Goal: Complete application form: Complete application form

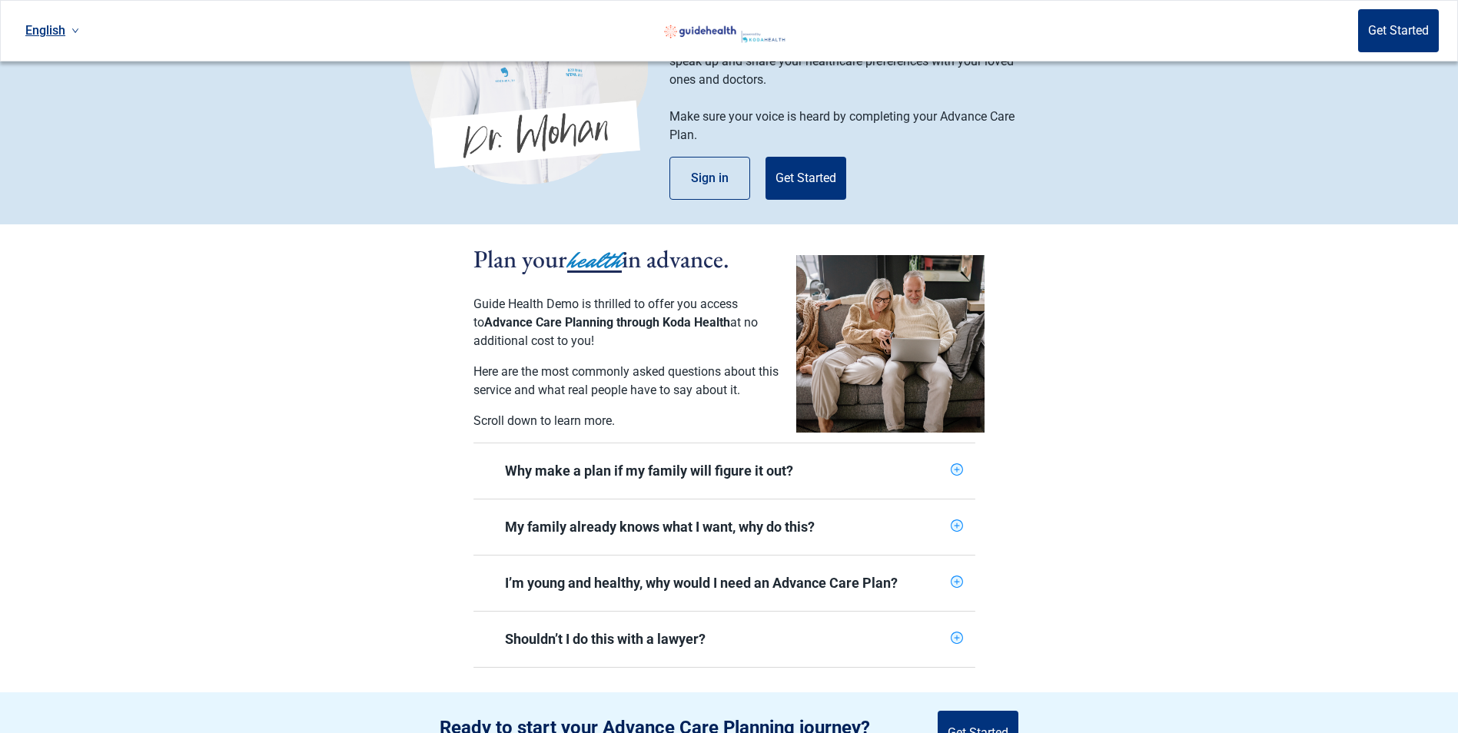
scroll to position [231, 0]
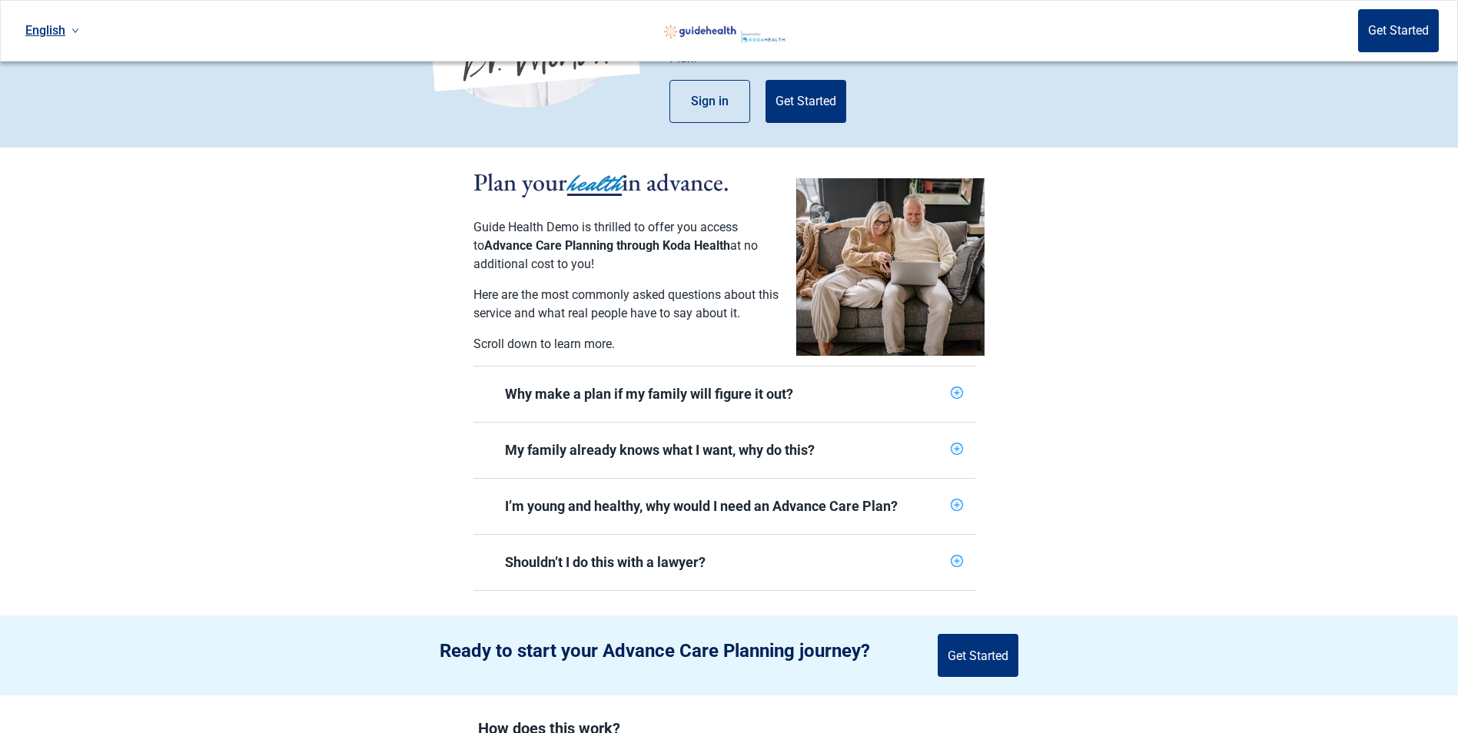
click at [953, 388] on icon "plus-circle" at bounding box center [957, 393] width 10 height 10
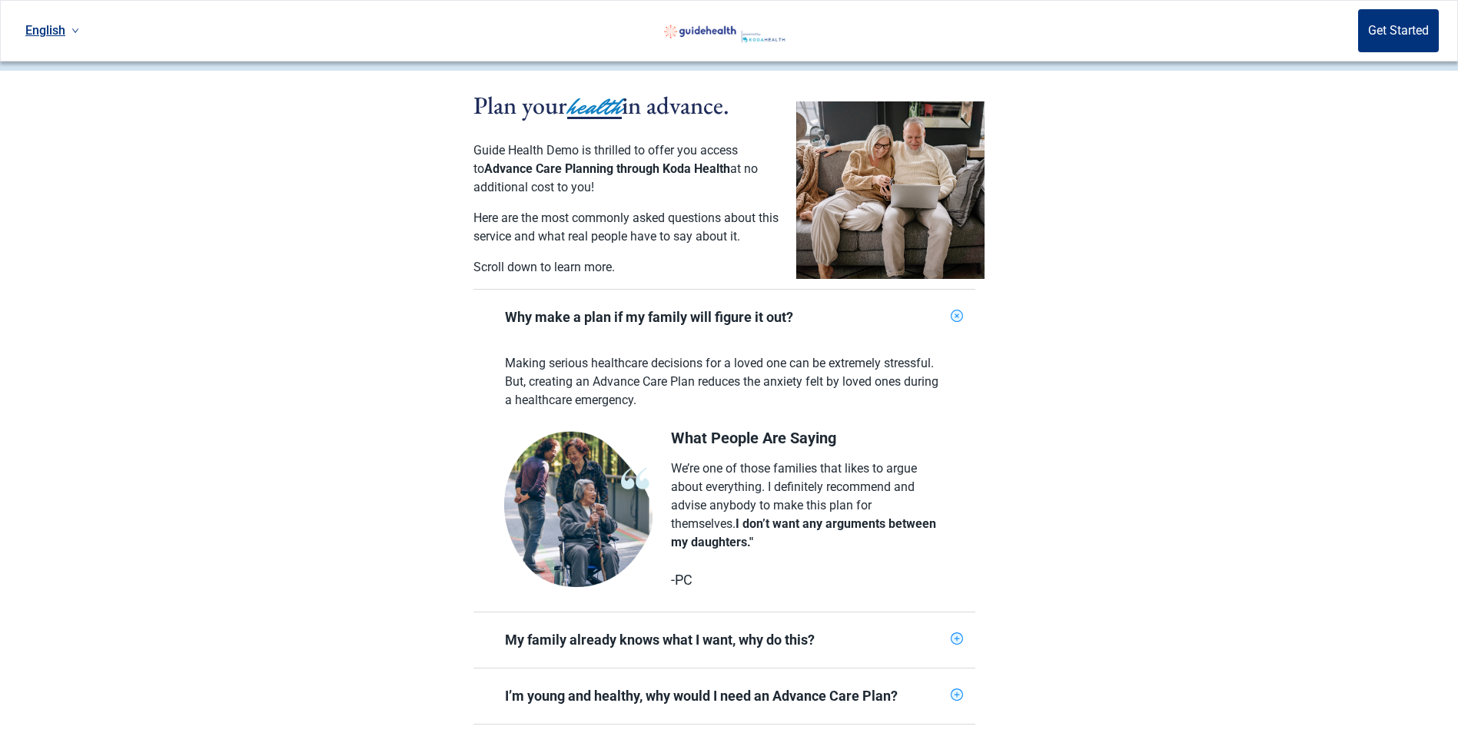
scroll to position [384, 0]
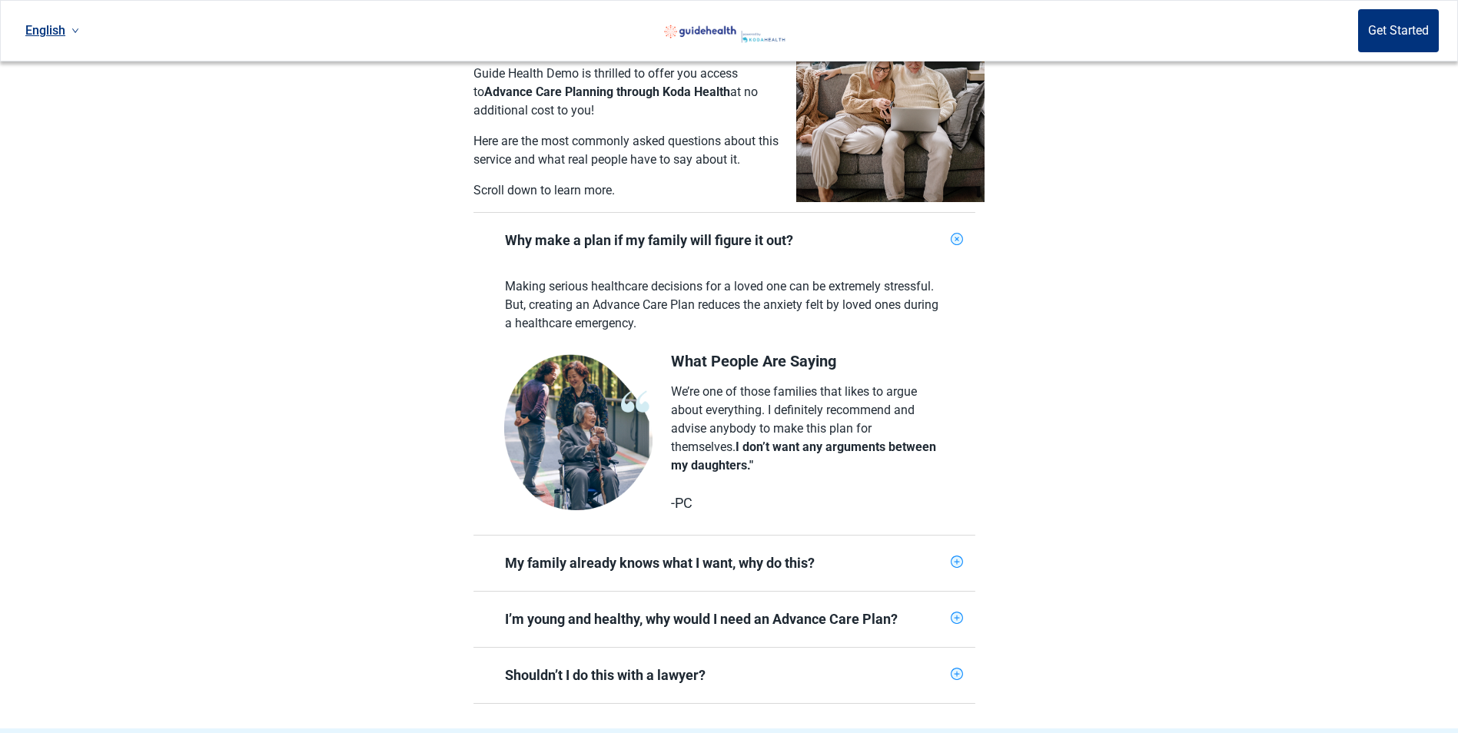
click at [960, 557] on icon "plus-circle" at bounding box center [957, 562] width 10 height 10
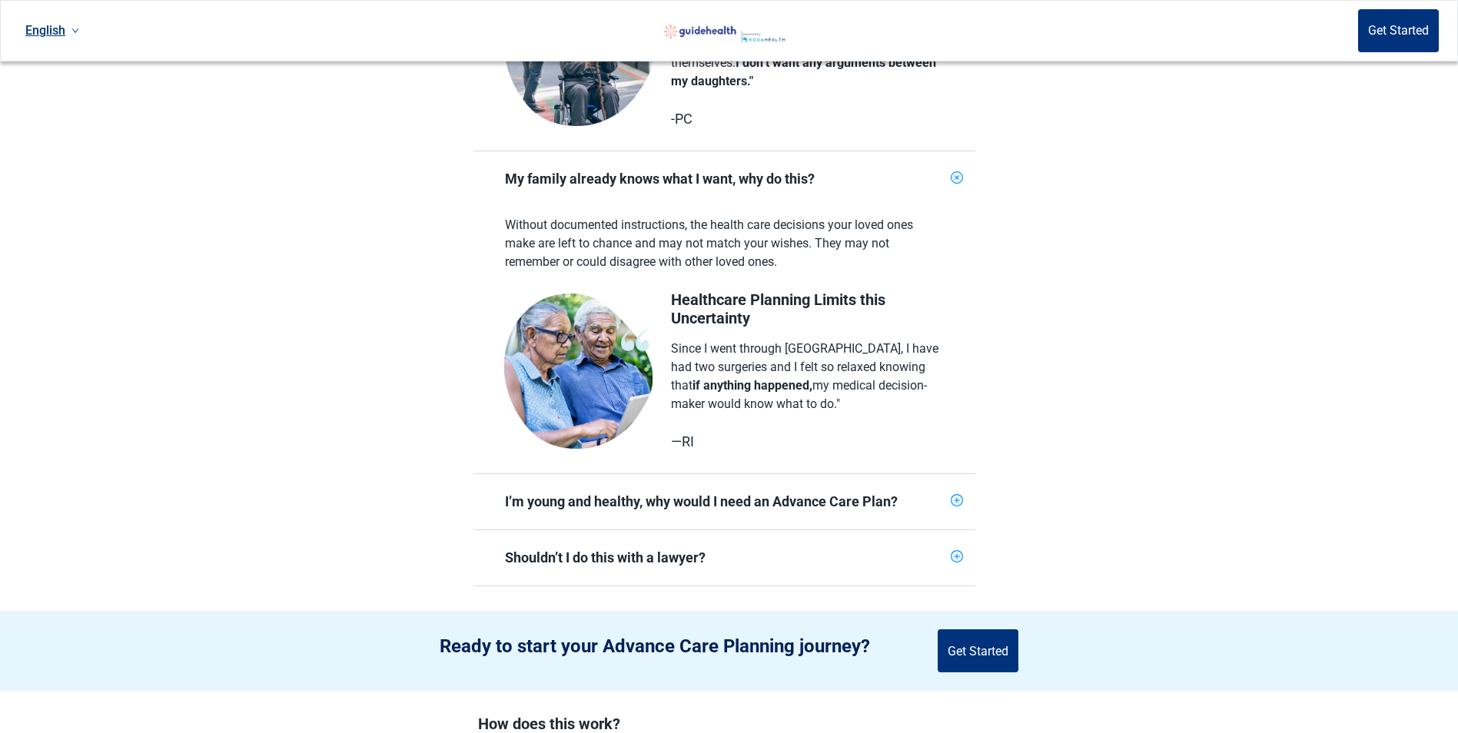
scroll to position [922, 0]
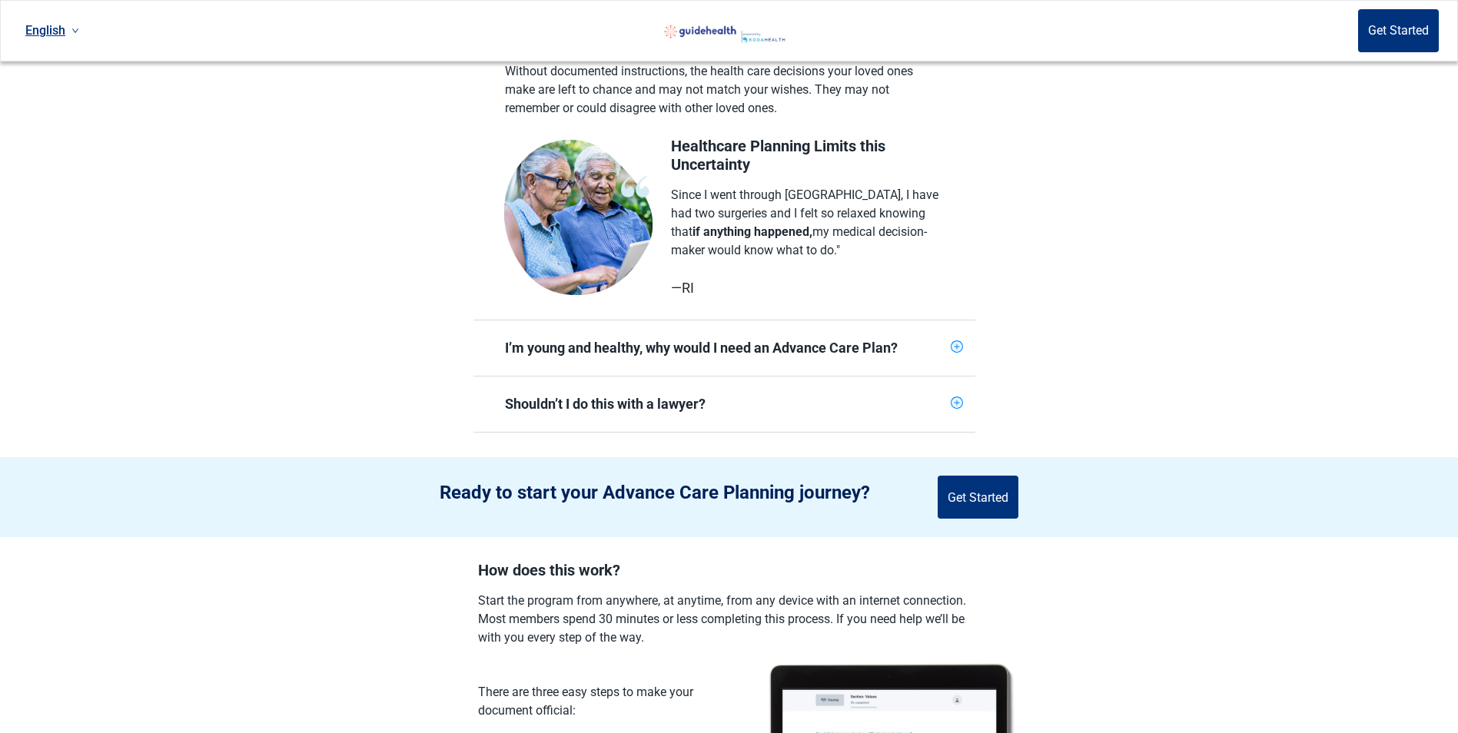
click at [959, 344] on icon "plus-circle" at bounding box center [957, 346] width 5 height 5
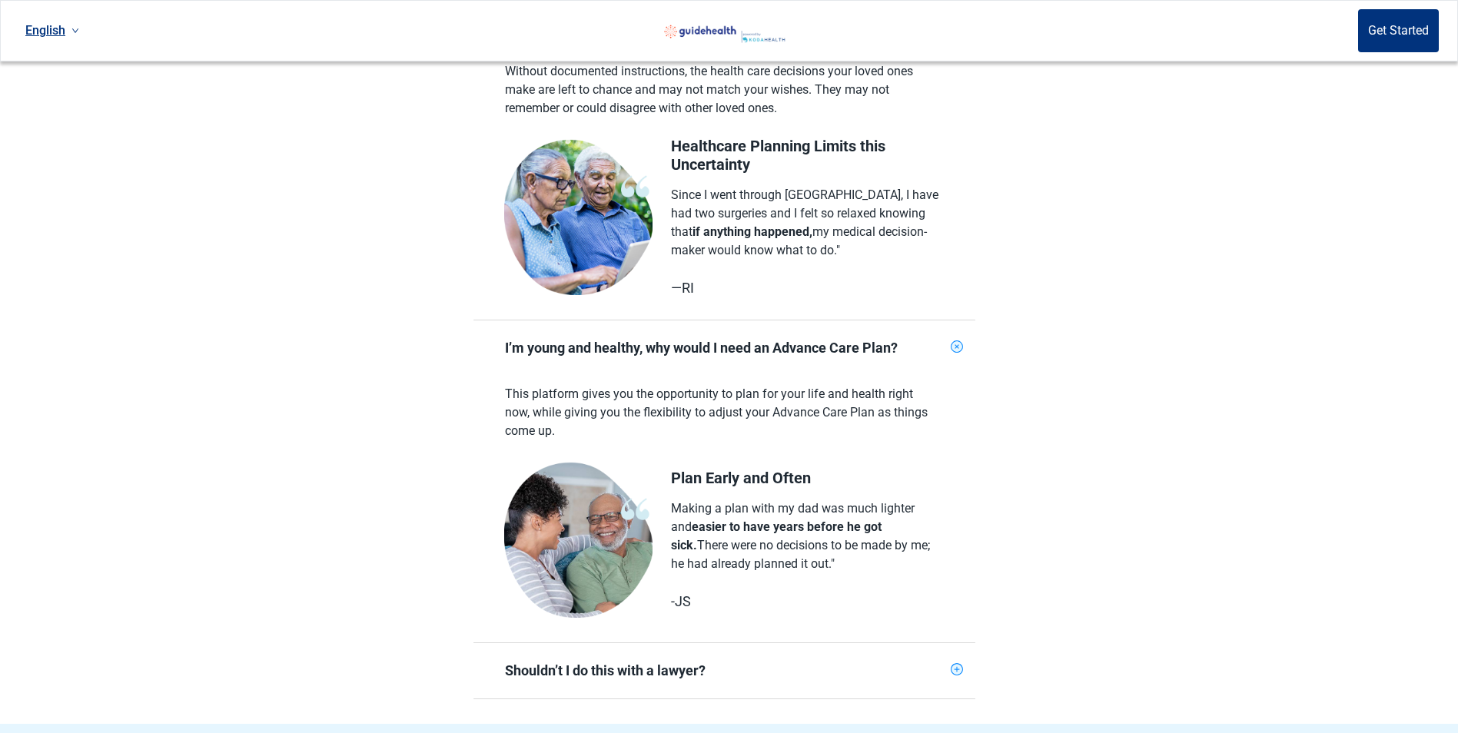
scroll to position [1153, 0]
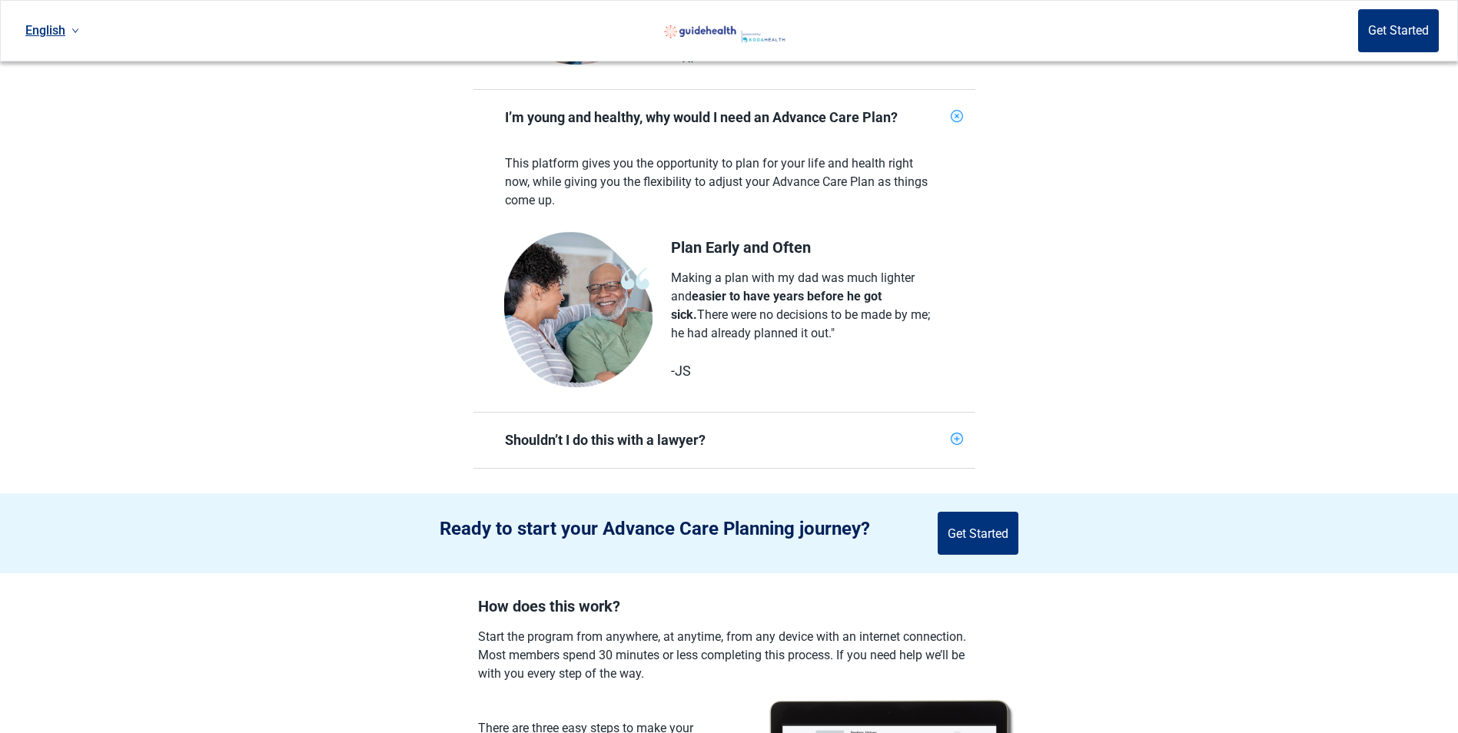
click at [958, 434] on icon "plus-circle" at bounding box center [957, 439] width 10 height 10
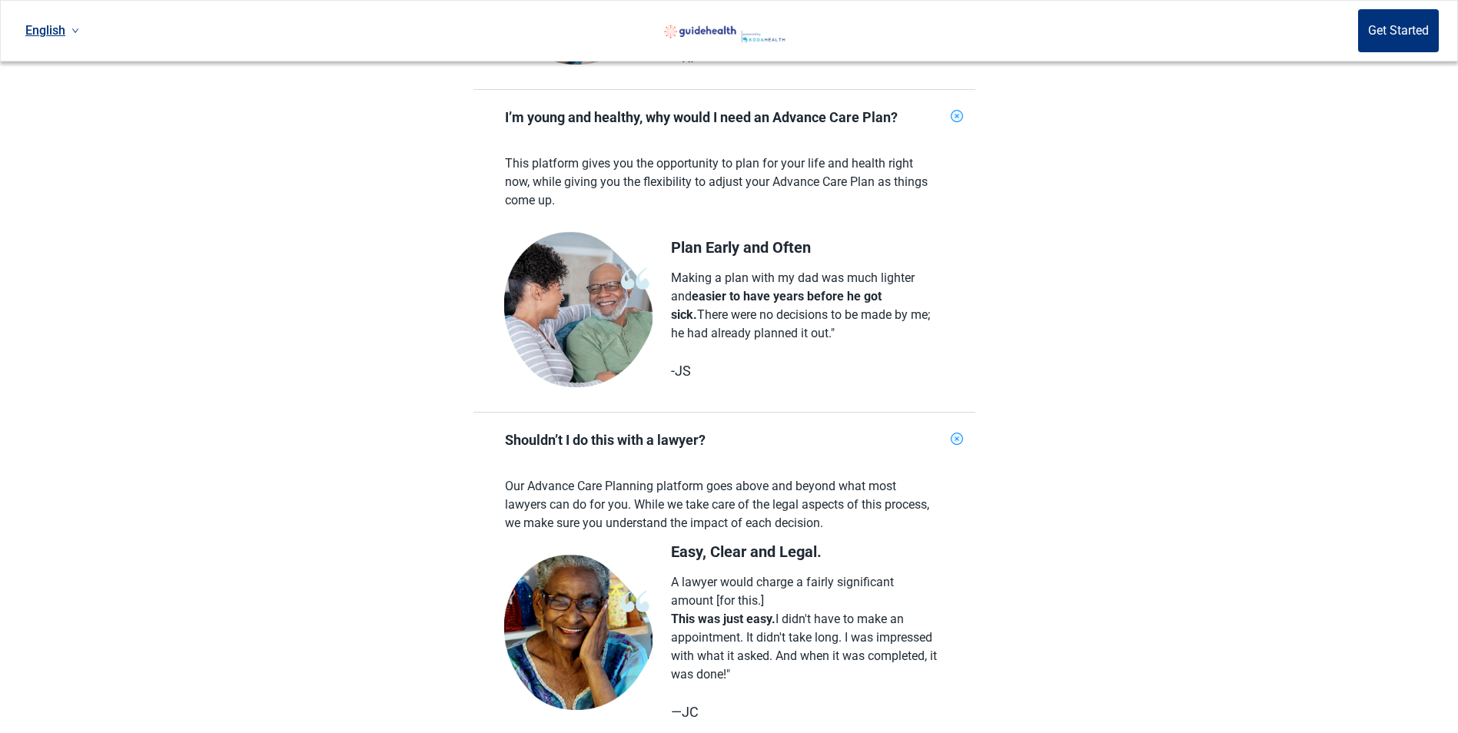
click at [958, 432] on icon "plus-circle" at bounding box center [957, 439] width 15 height 15
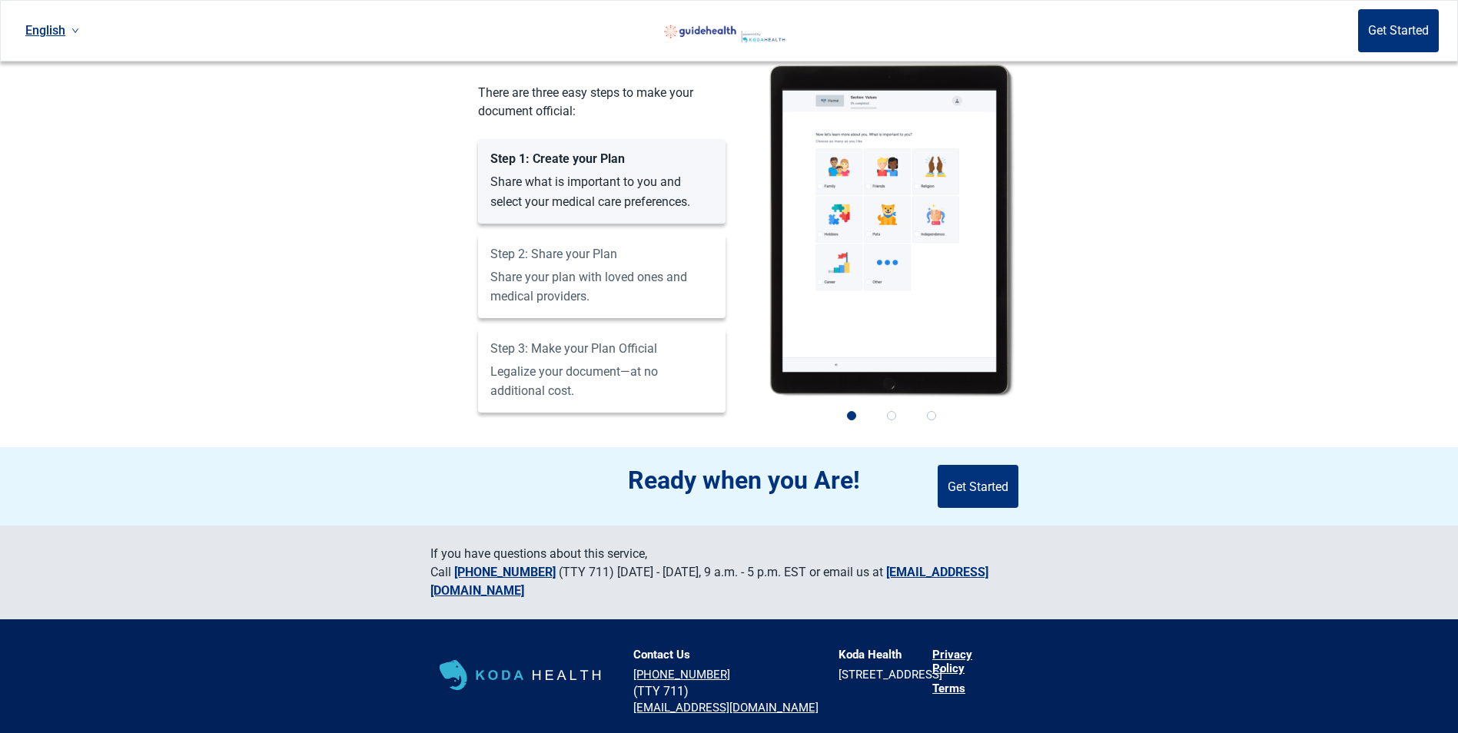
scroll to position [1481, 0]
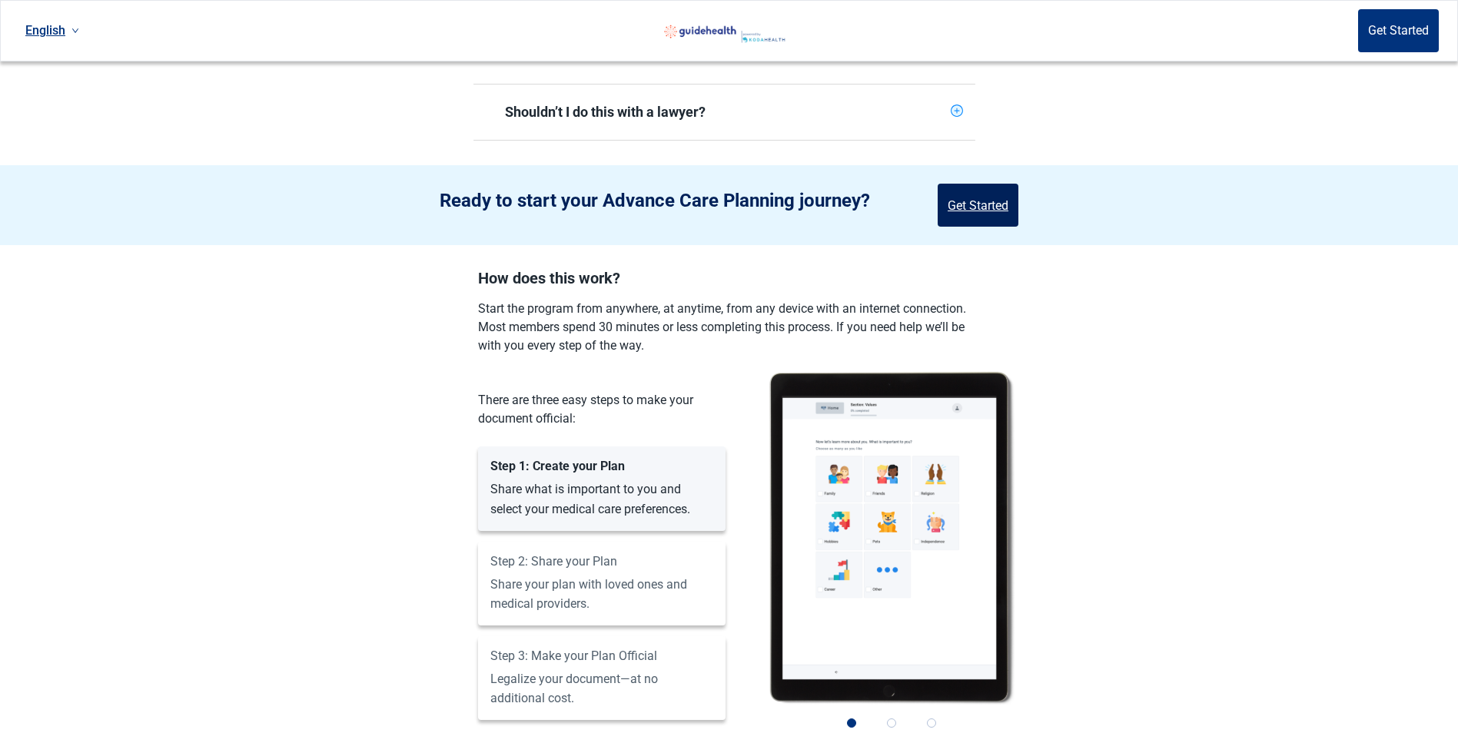
click at [1004, 184] on button "Get Started" at bounding box center [978, 205] width 81 height 43
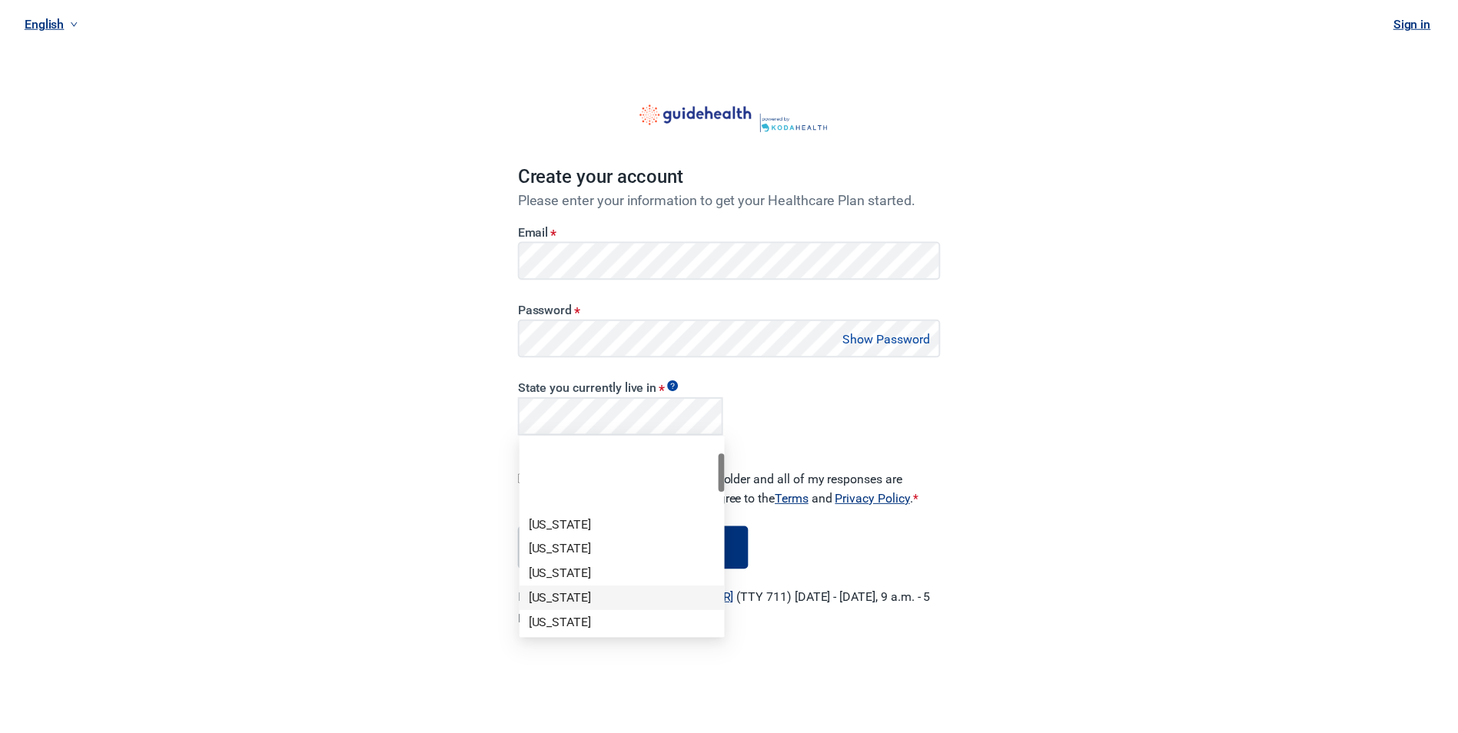
scroll to position [154, 0]
click at [568, 523] on div "[US_STATE]" at bounding box center [627, 519] width 188 height 17
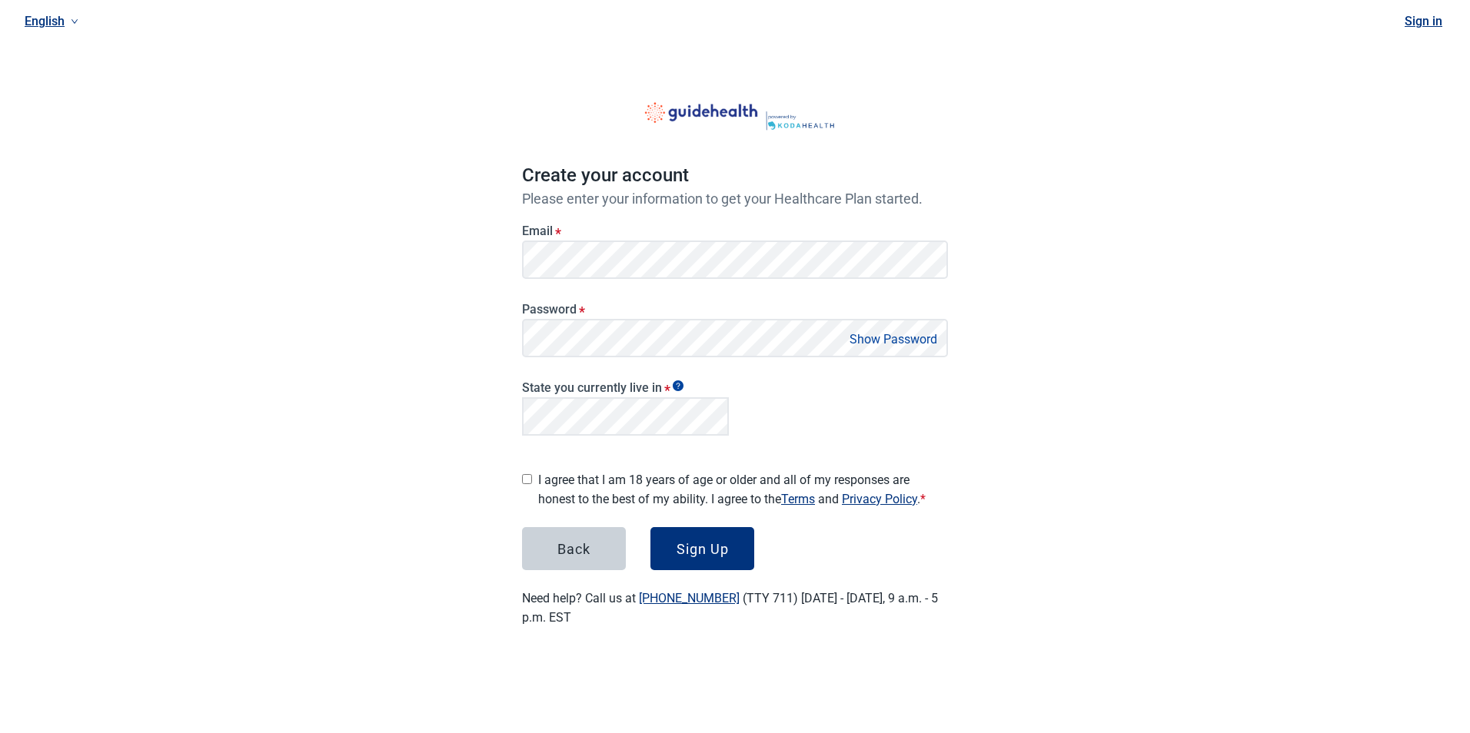
click at [524, 474] on input "I agree that I am 18 years of age or older and all of my responses are honest t…" at bounding box center [527, 479] width 10 height 10
checkbox input "true"
click at [697, 545] on div "Sign Up" at bounding box center [702, 548] width 52 height 15
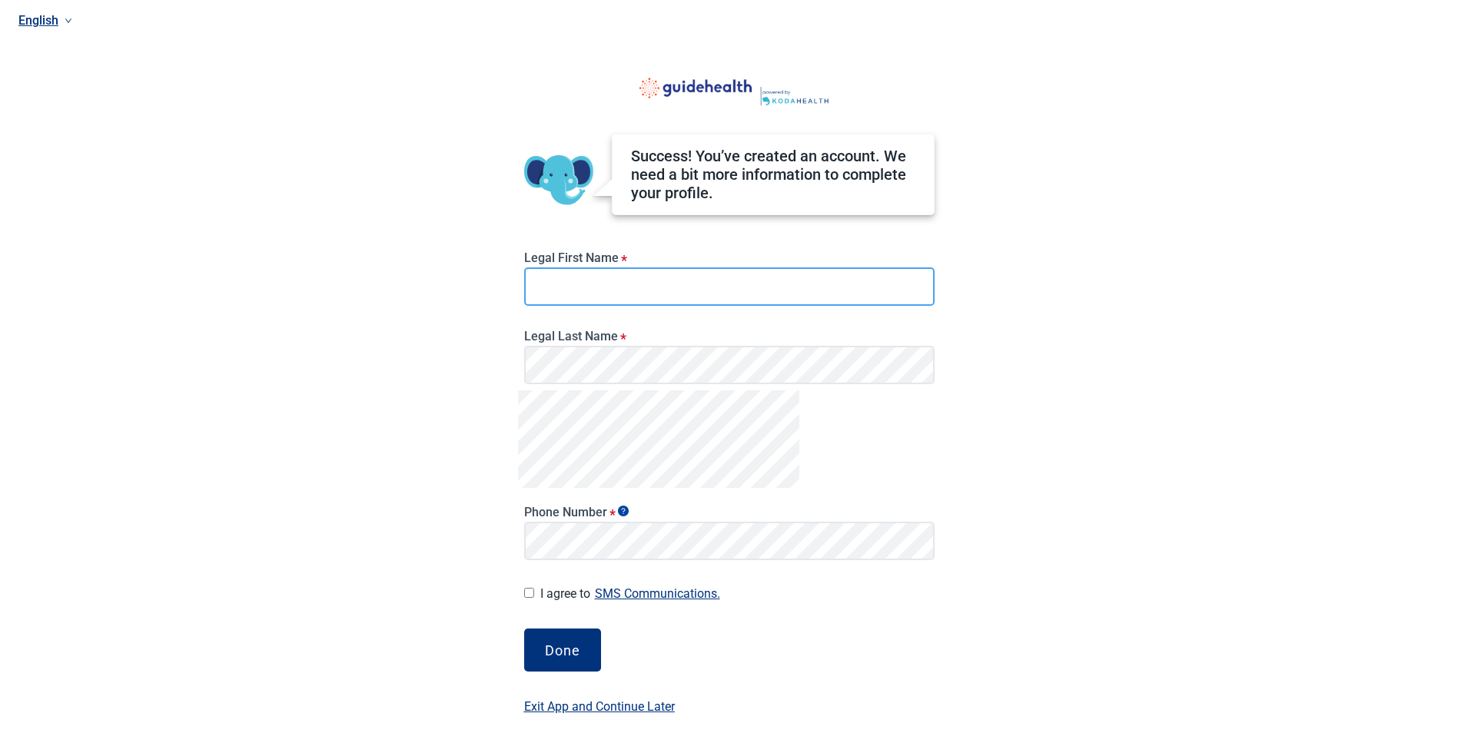
click at [582, 286] on input "Legal First Name *" at bounding box center [729, 286] width 410 height 38
type input "[PERSON_NAME]"
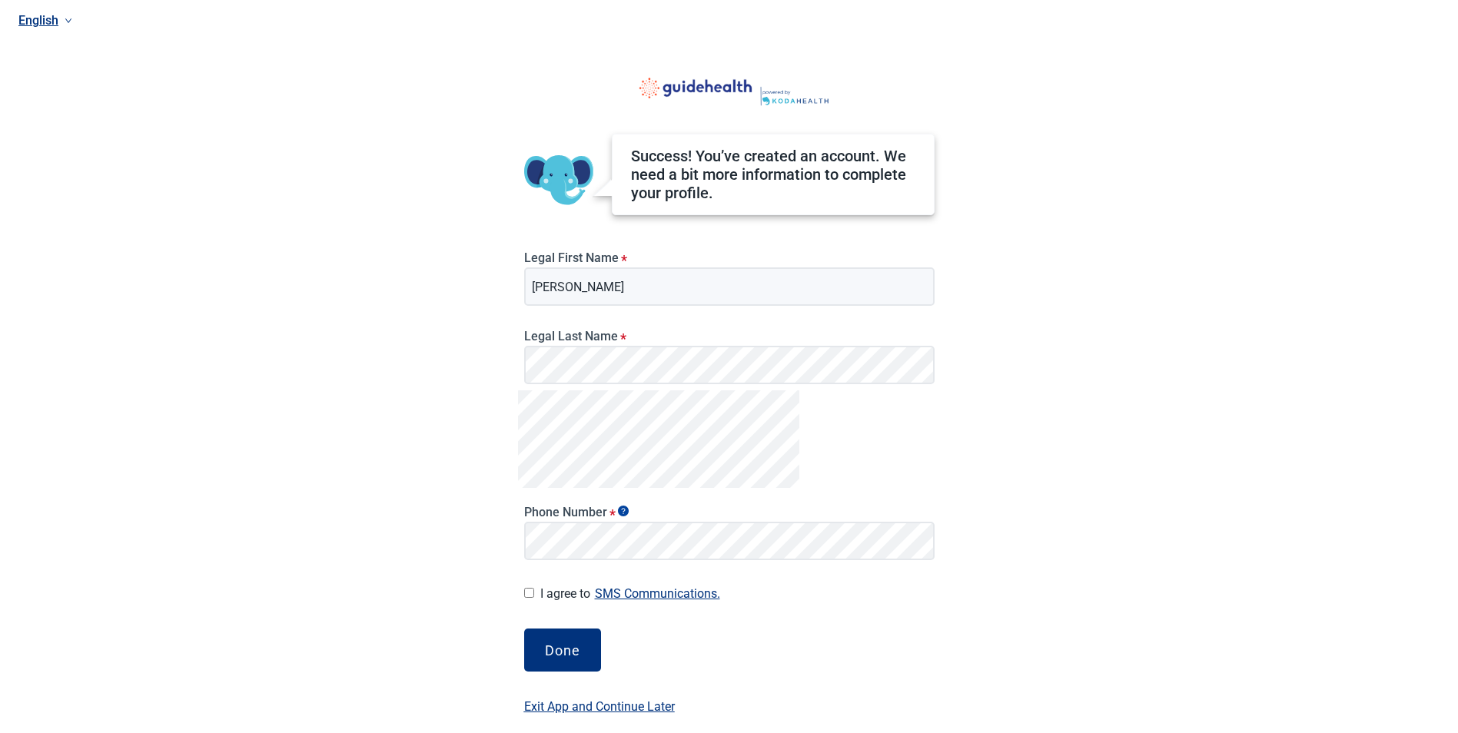
click at [527, 595] on input "I agree to SMS Communications." at bounding box center [529, 593] width 10 height 10
checkbox input "true"
click at [546, 646] on div "Done" at bounding box center [562, 650] width 35 height 15
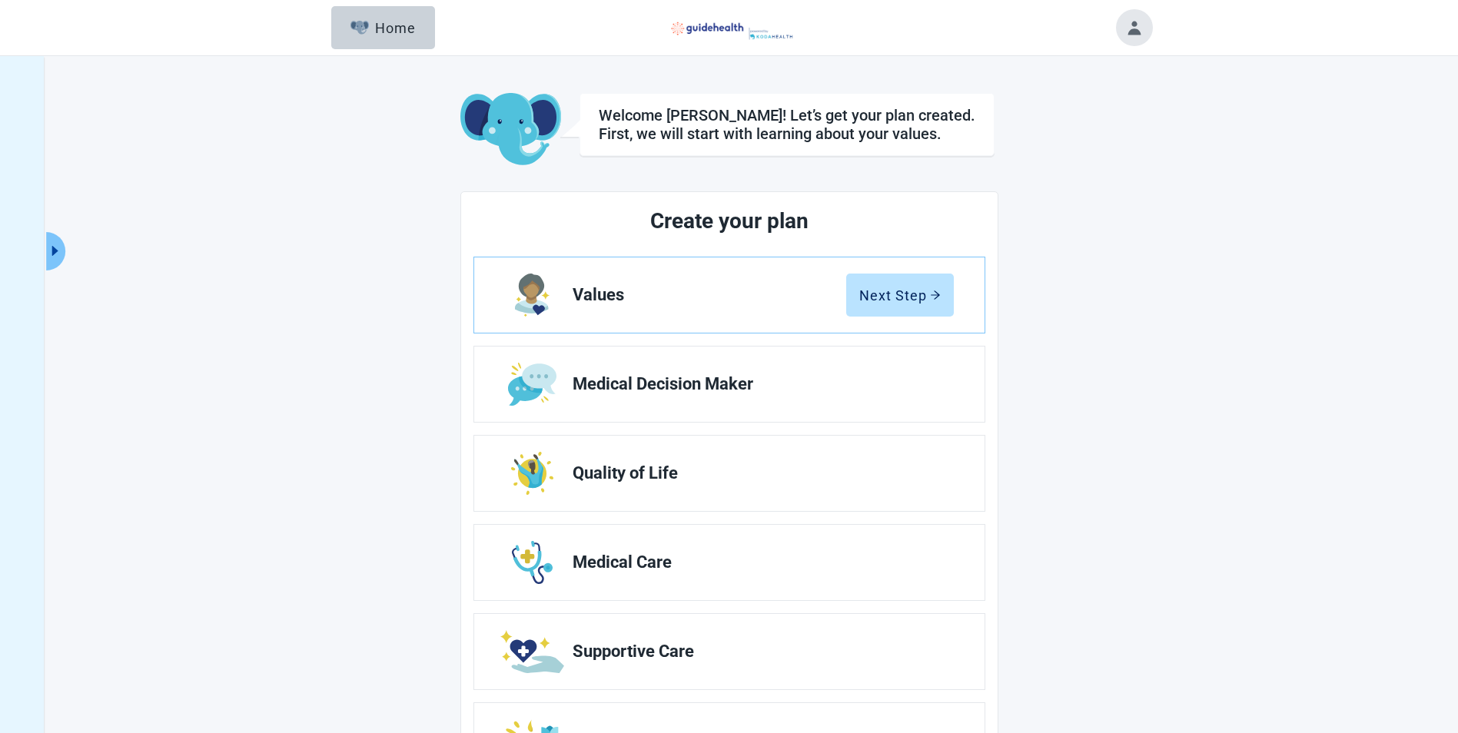
click at [1104, 382] on main "Welcome [PERSON_NAME]! Let’s get your plan created. First, we will start with l…" at bounding box center [729, 442] width 845 height 699
click at [58, 240] on button "Click to view full menu" at bounding box center [55, 251] width 19 height 38
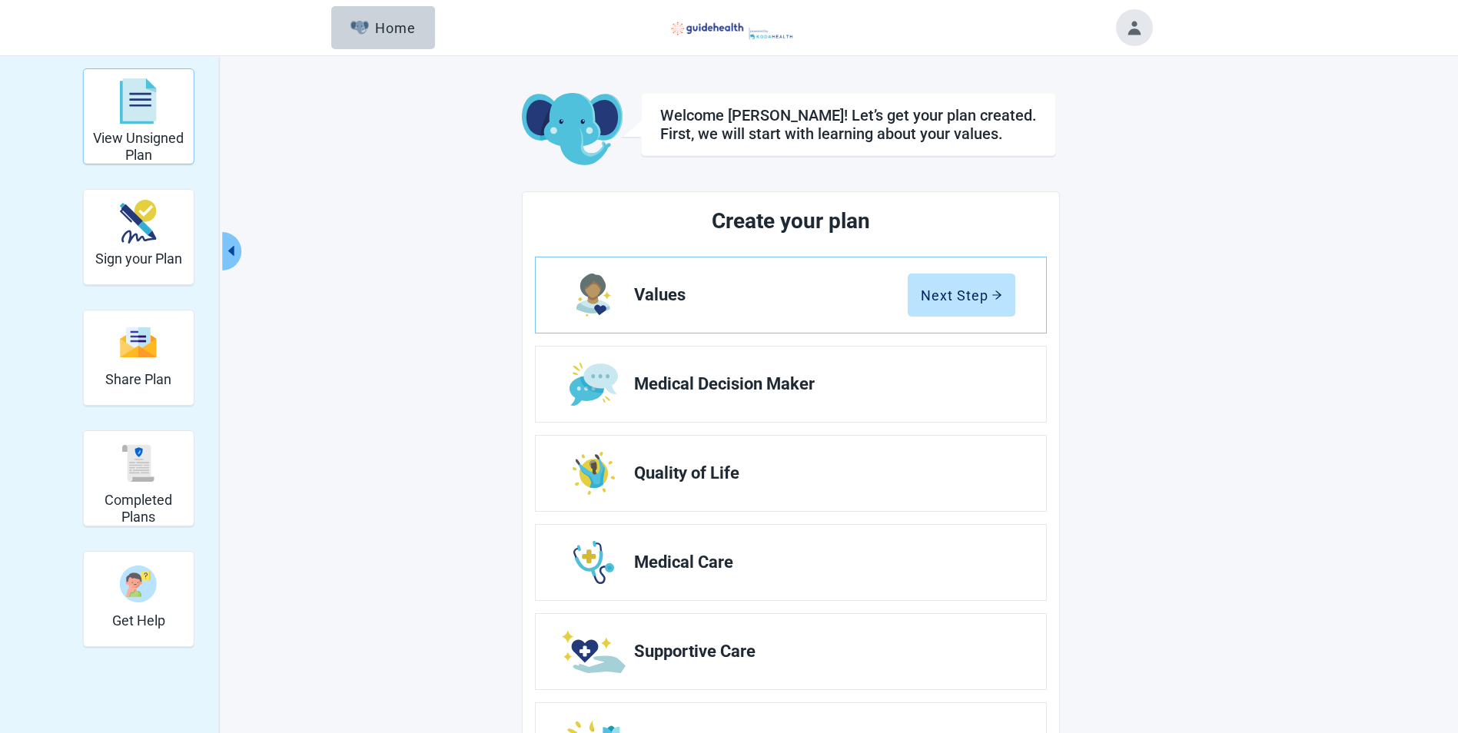
click at [141, 128] on div "View Unsigned Plan" at bounding box center [139, 101] width 98 height 58
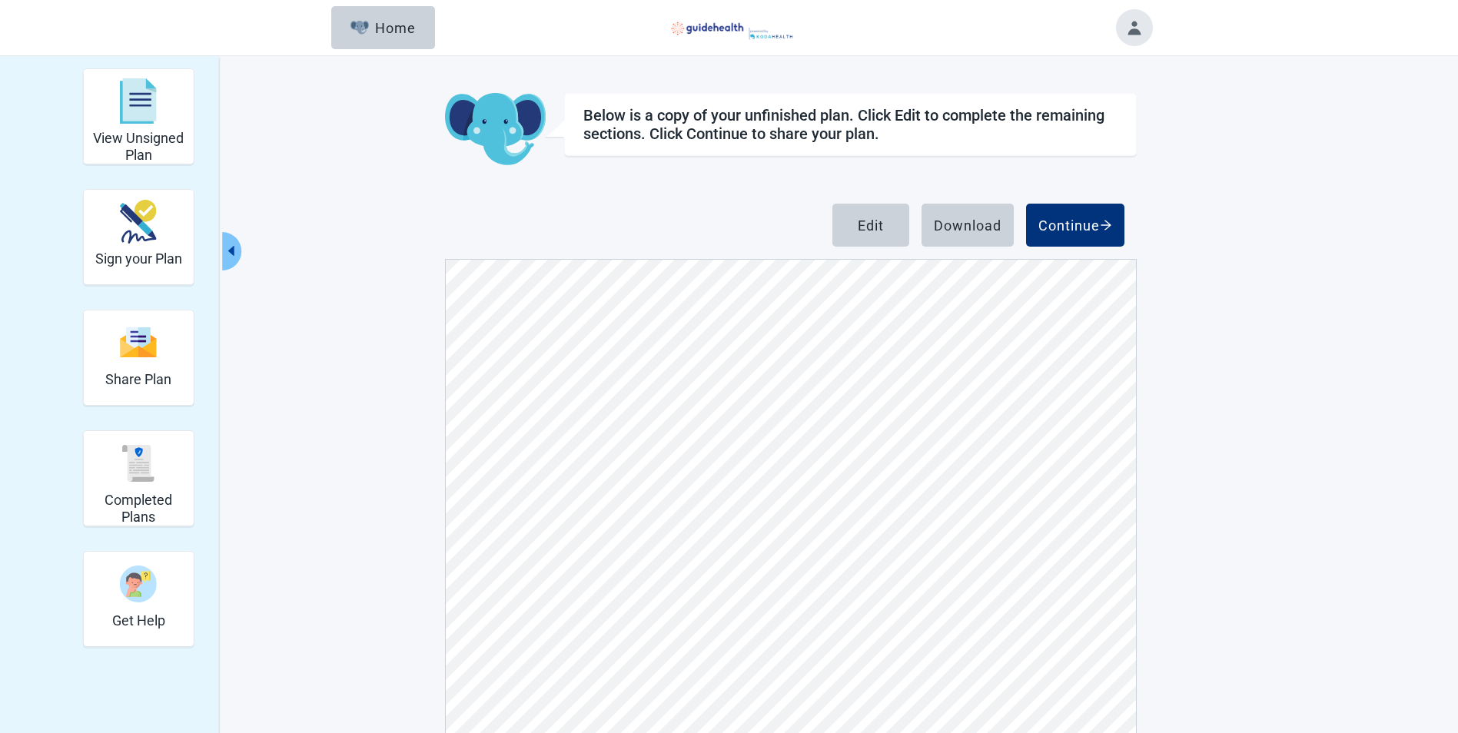
scroll to position [769, 0]
click at [971, 226] on div "Download" at bounding box center [968, 225] width 68 height 15
click at [1131, 30] on button "Toggle account menu" at bounding box center [1134, 27] width 37 height 37
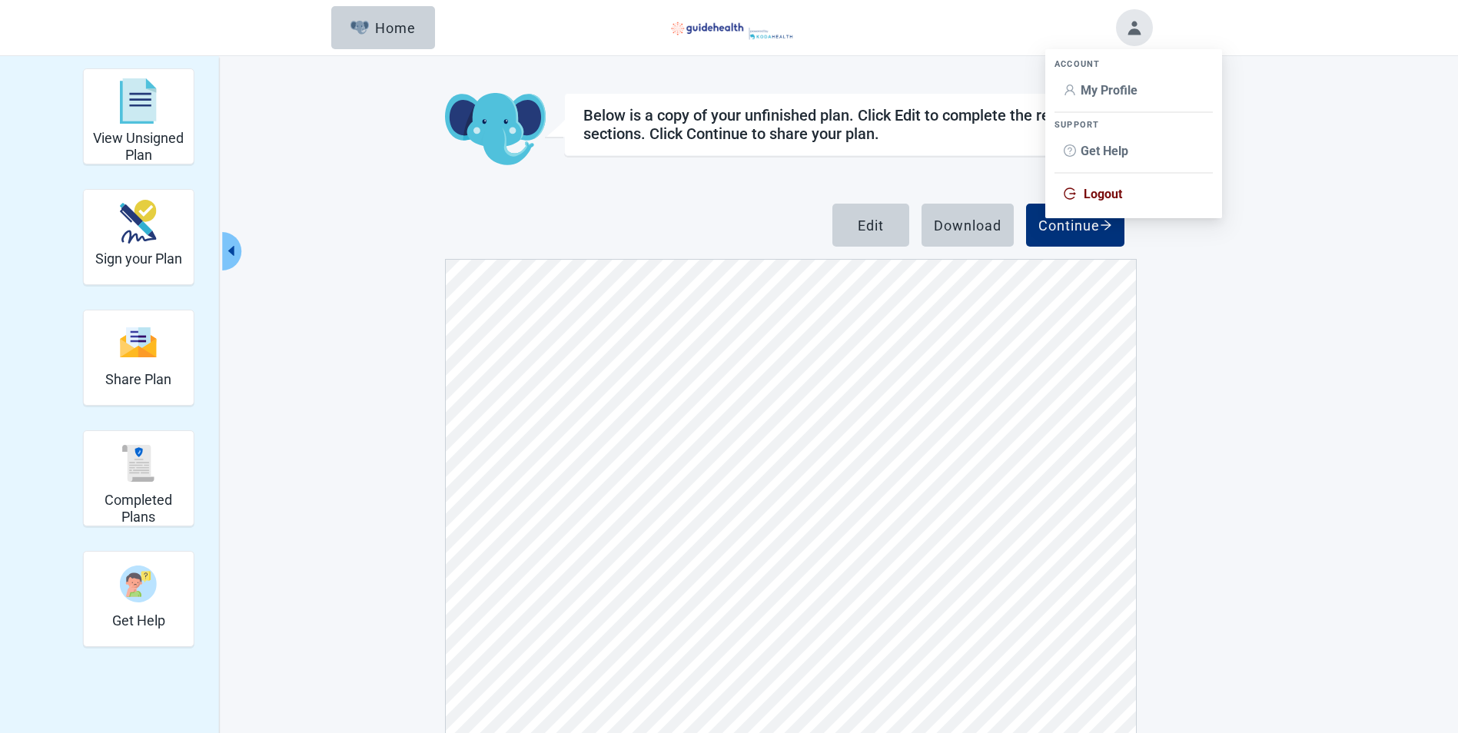
click at [1116, 88] on span "My Profile" at bounding box center [1109, 90] width 57 height 15
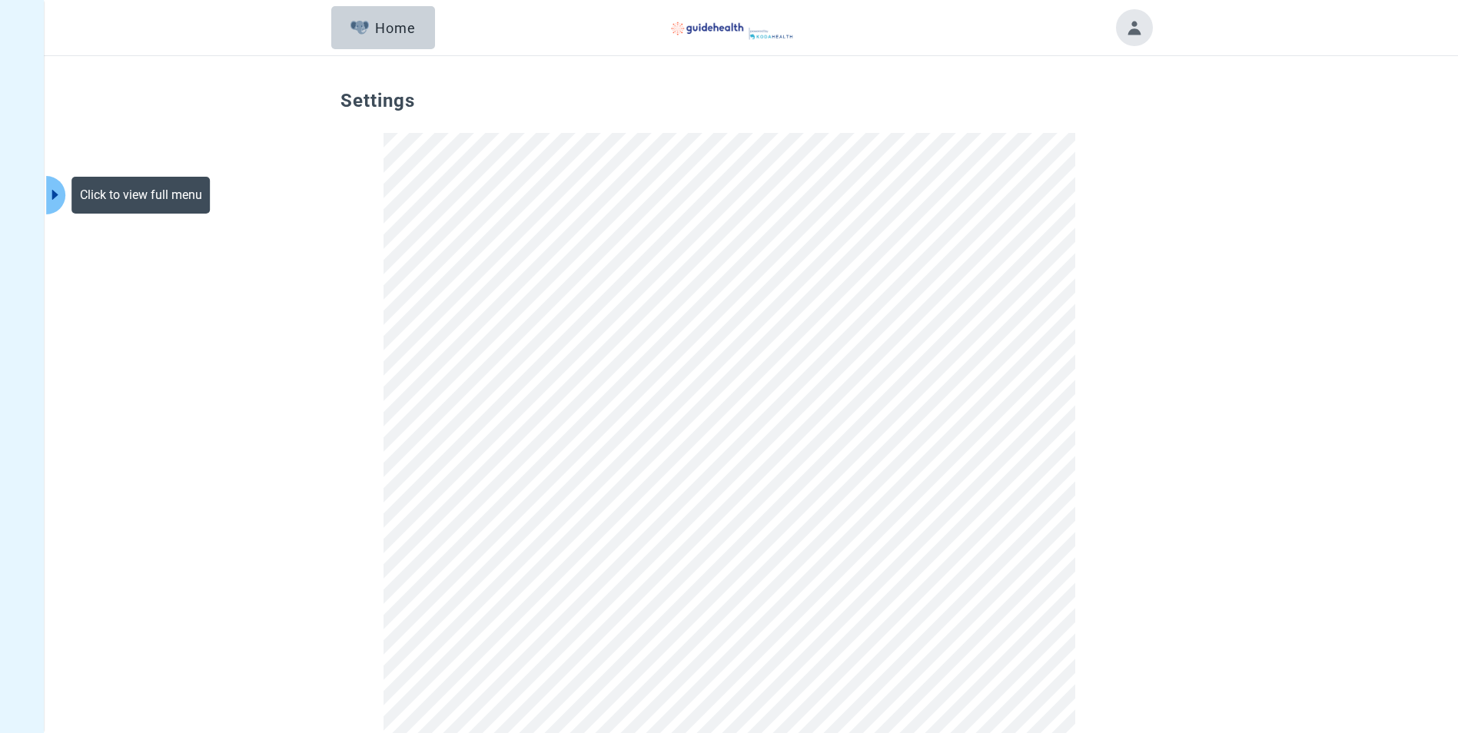
click at [53, 198] on icon "caret-right" at bounding box center [55, 195] width 6 height 10
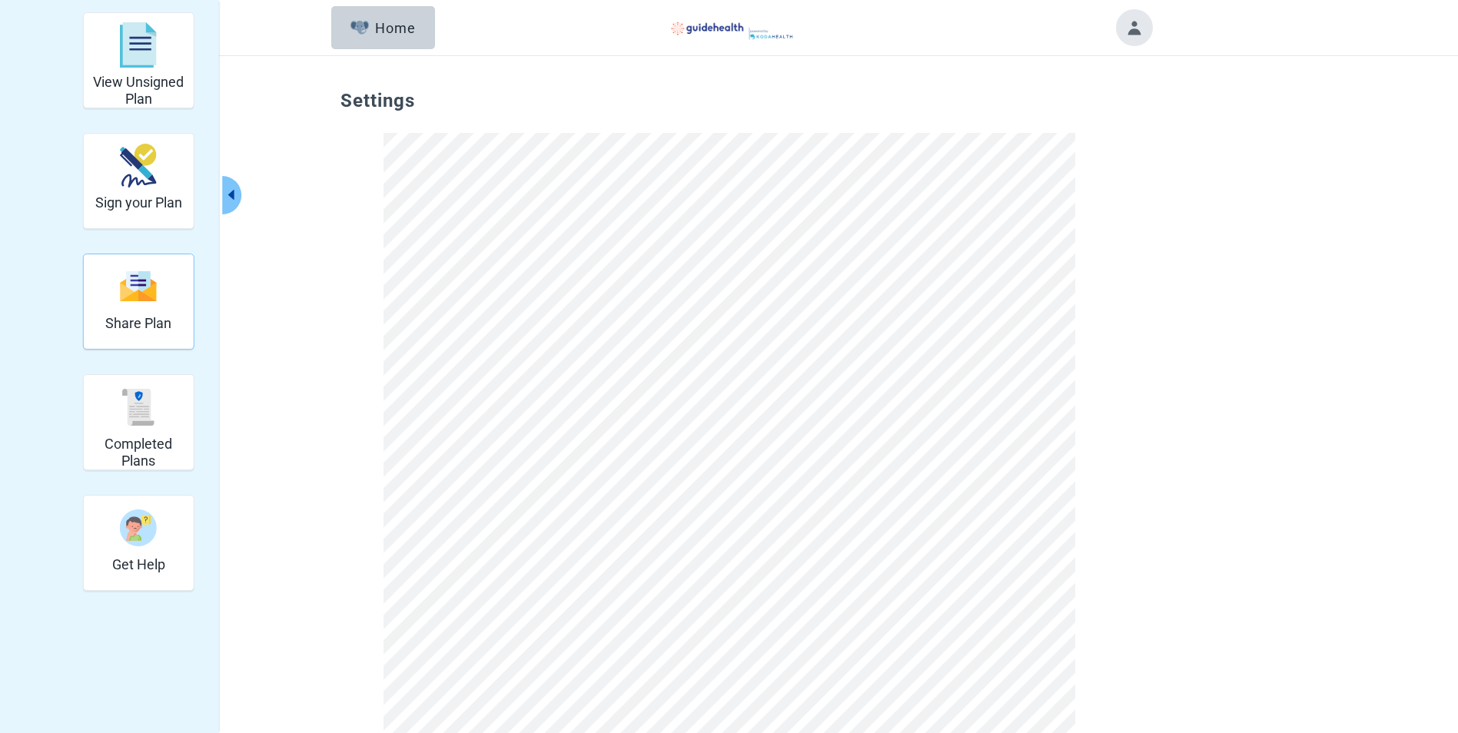
click at [141, 297] on img "Share Plan" at bounding box center [138, 286] width 37 height 33
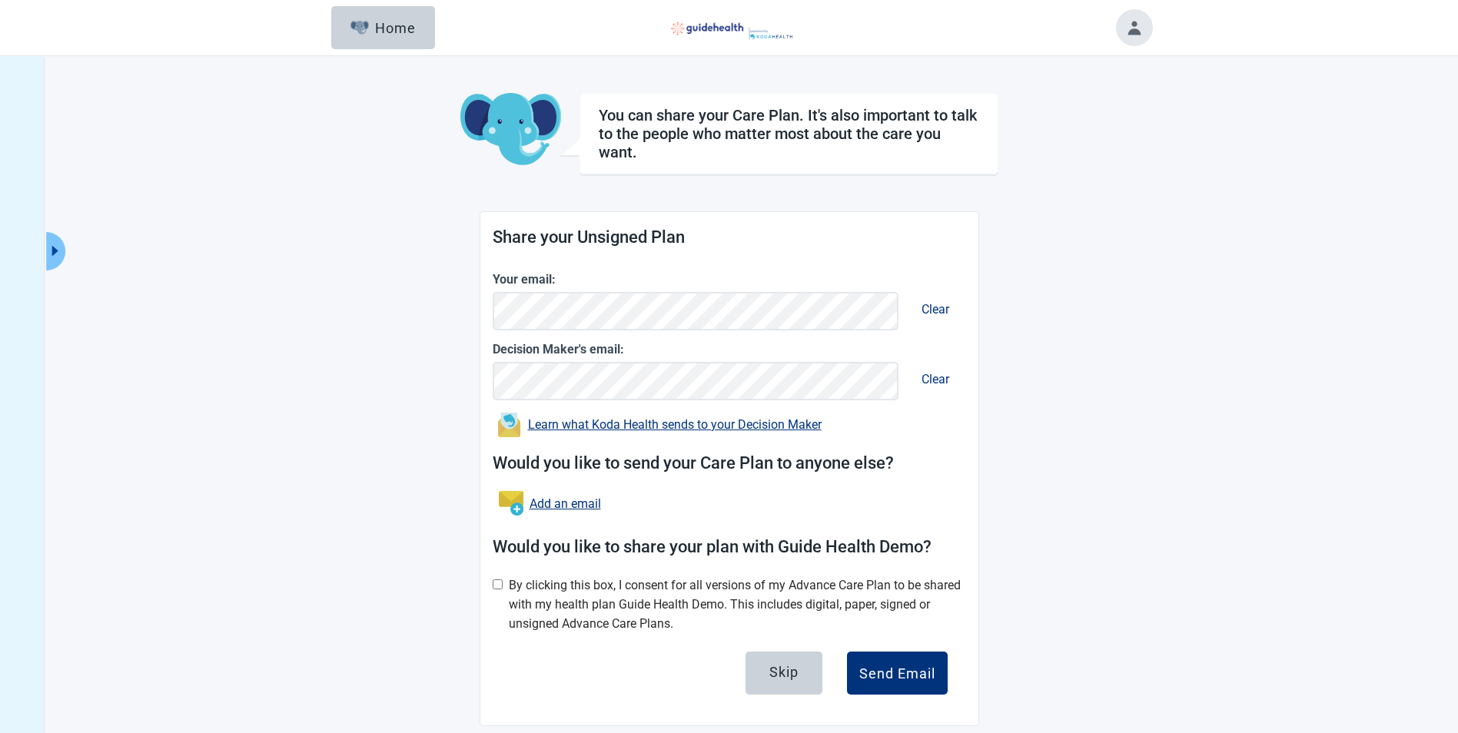
click at [766, 425] on div "Learn what Koda Health sends to your Decision Maker" at bounding box center [675, 425] width 294 height 12
click at [1083, 457] on main "You can share your Care Plan. It's also important to talk to the people who mat…" at bounding box center [729, 409] width 845 height 633
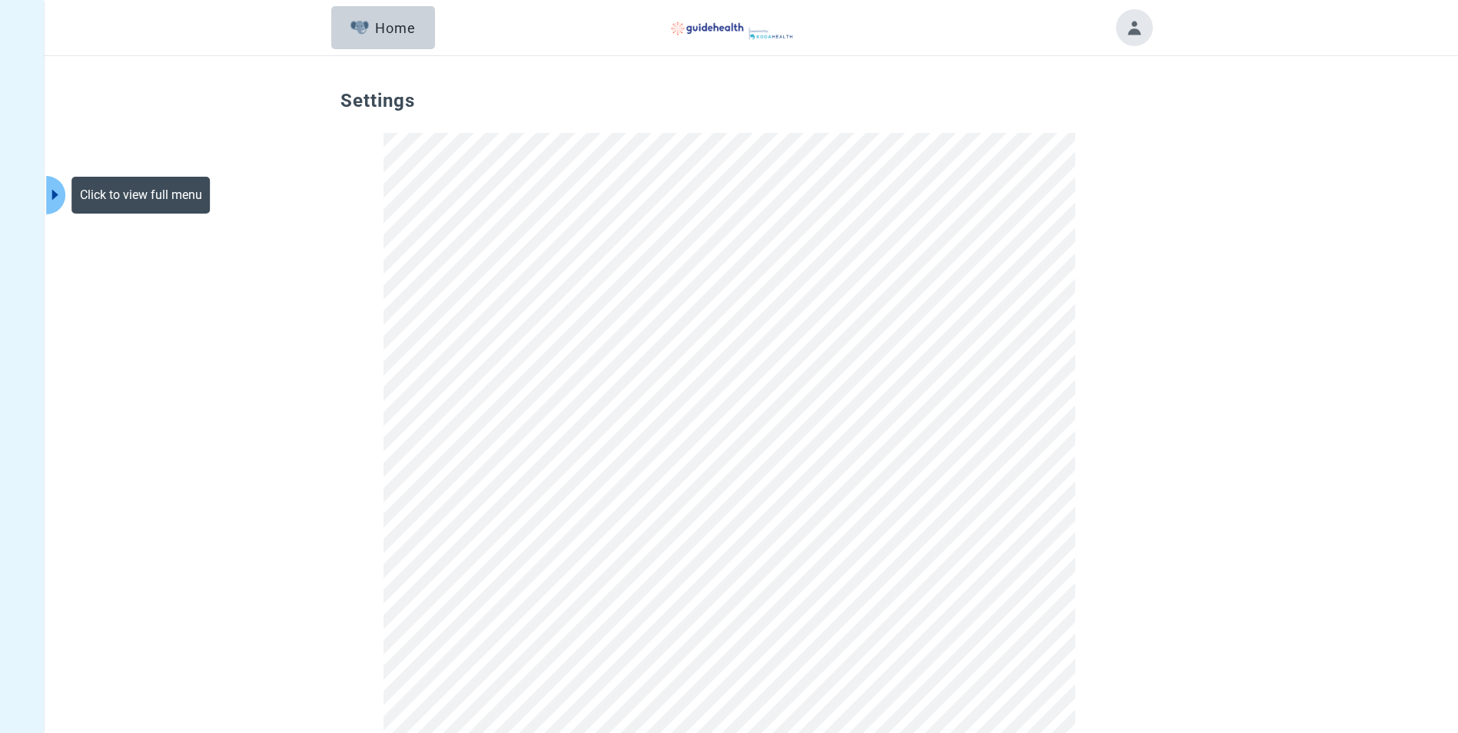
click at [52, 201] on icon "caret-right" at bounding box center [55, 195] width 15 height 15
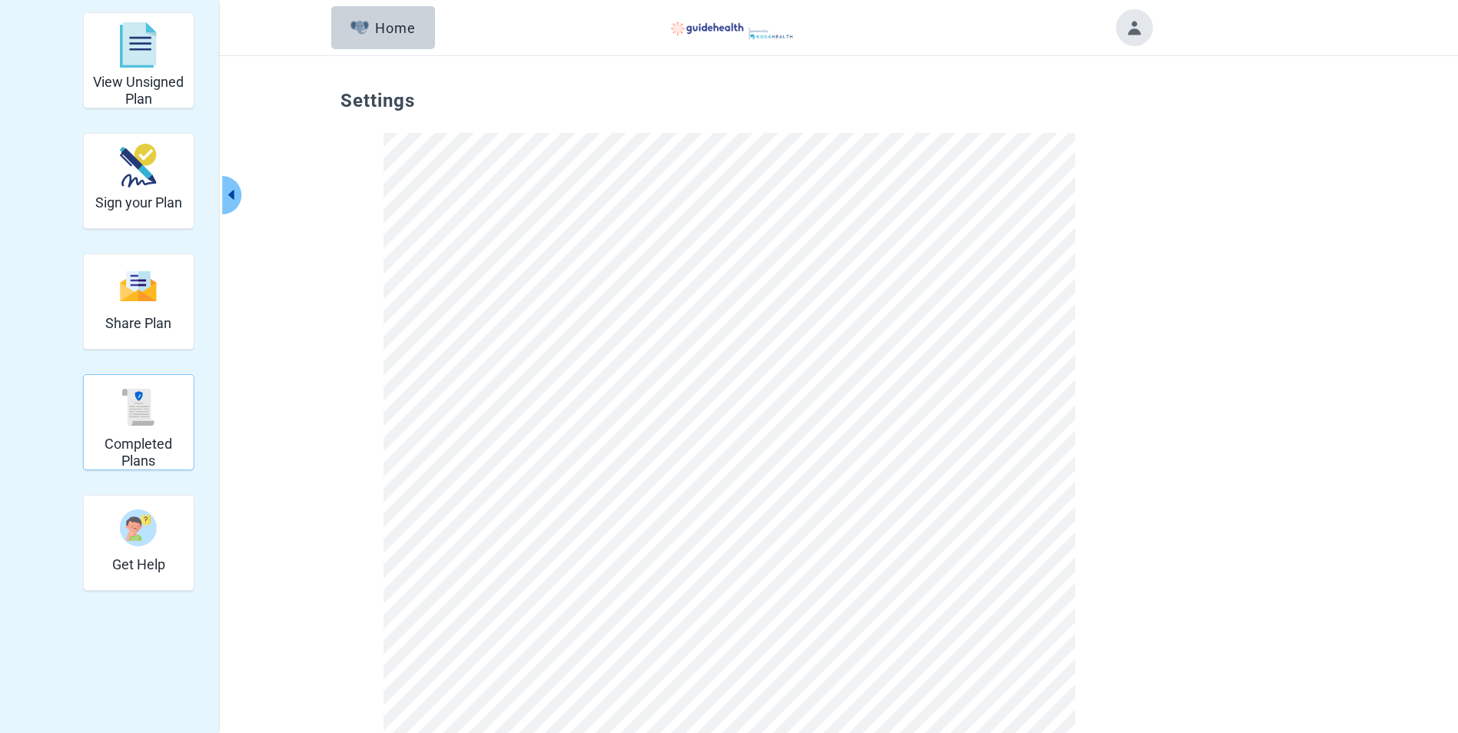
click at [150, 414] on img "Completed Plans" at bounding box center [138, 407] width 37 height 37
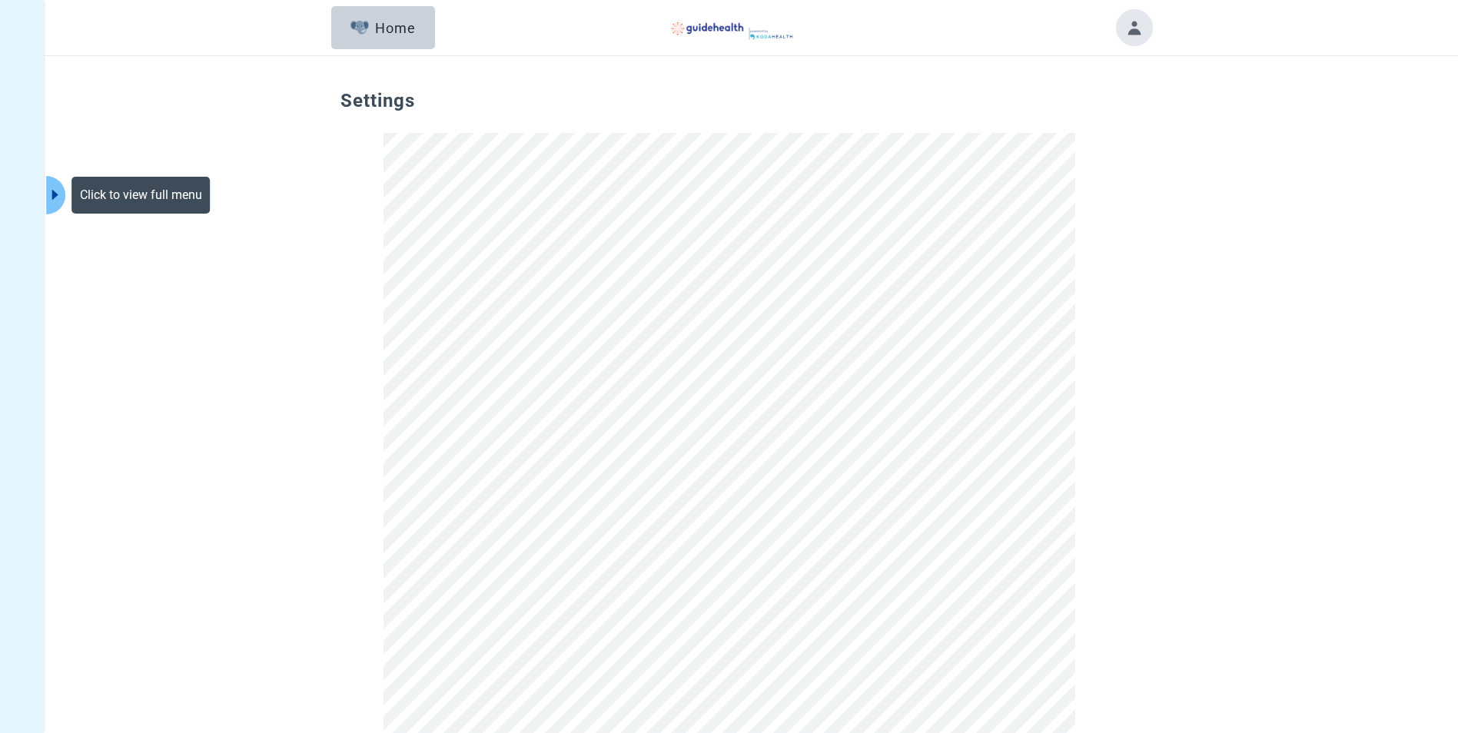
click at [53, 201] on icon "caret-right" at bounding box center [55, 195] width 15 height 15
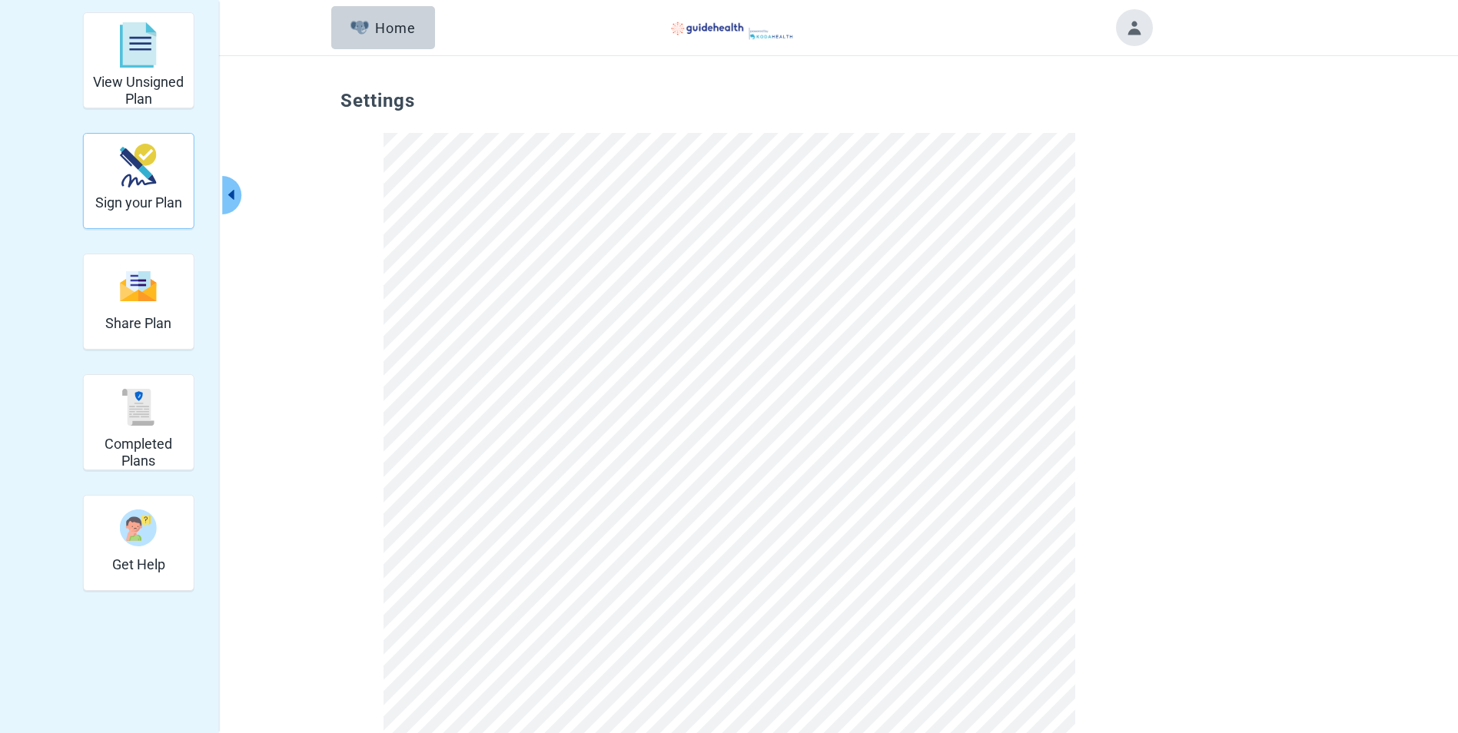
click at [144, 172] on img "Sign your Plan" at bounding box center [138, 166] width 37 height 44
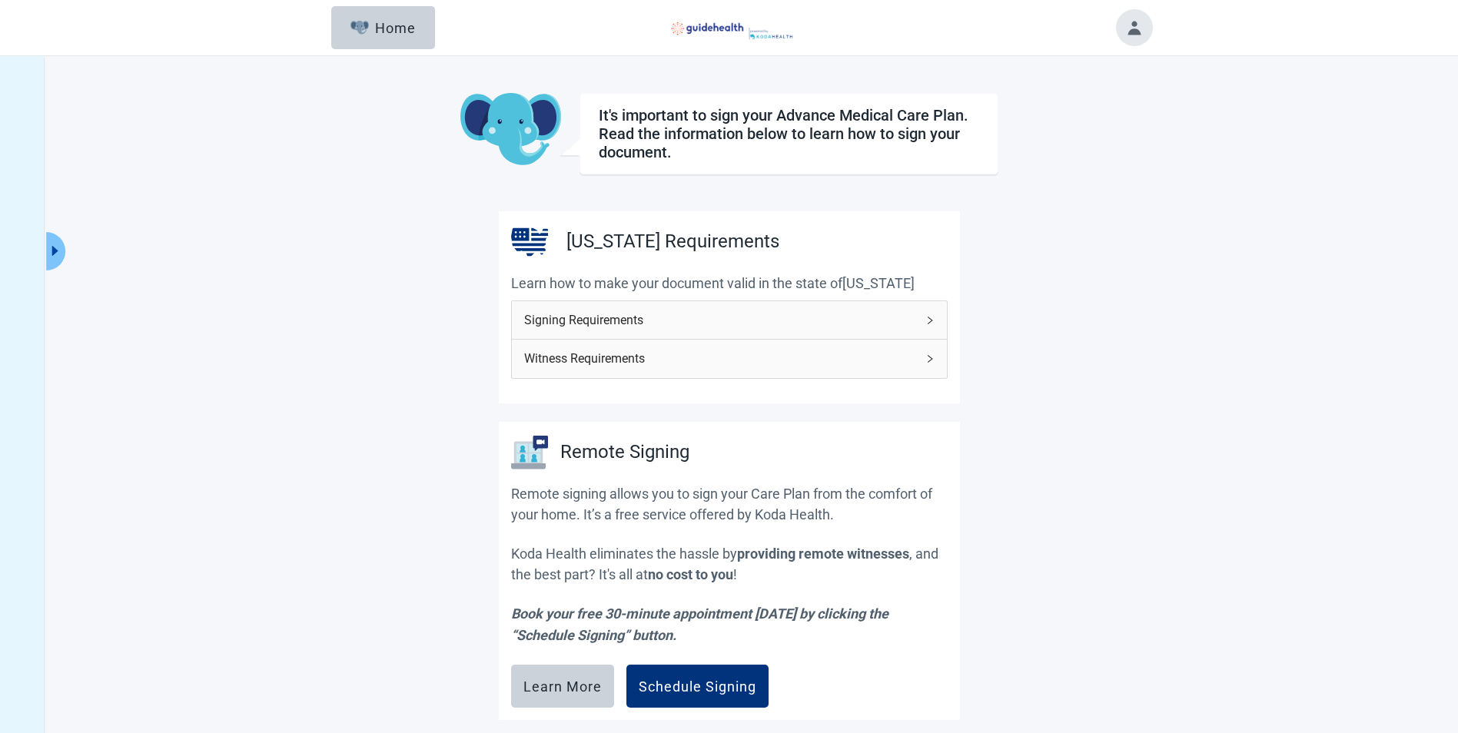
click at [933, 320] on icon "right" at bounding box center [929, 320] width 9 height 9
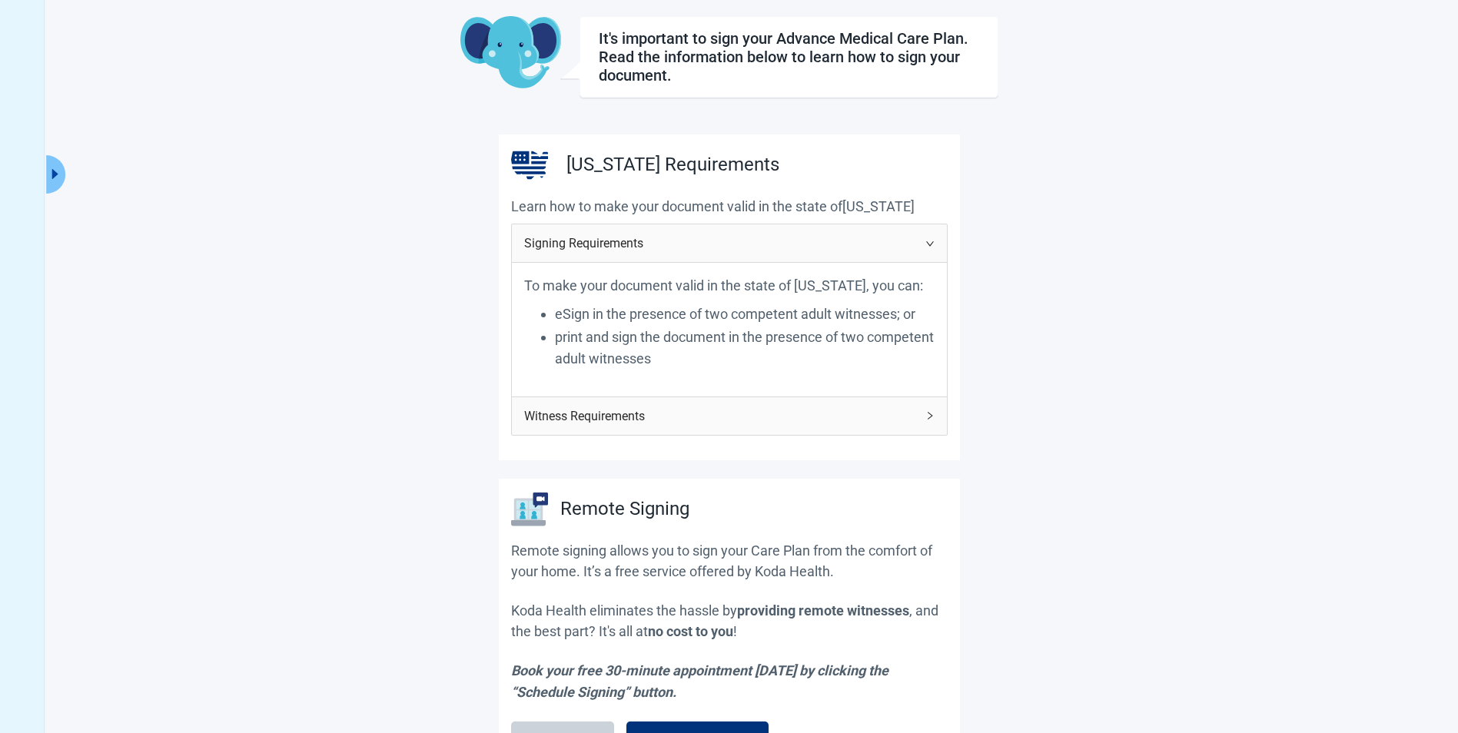
scroll to position [154, 0]
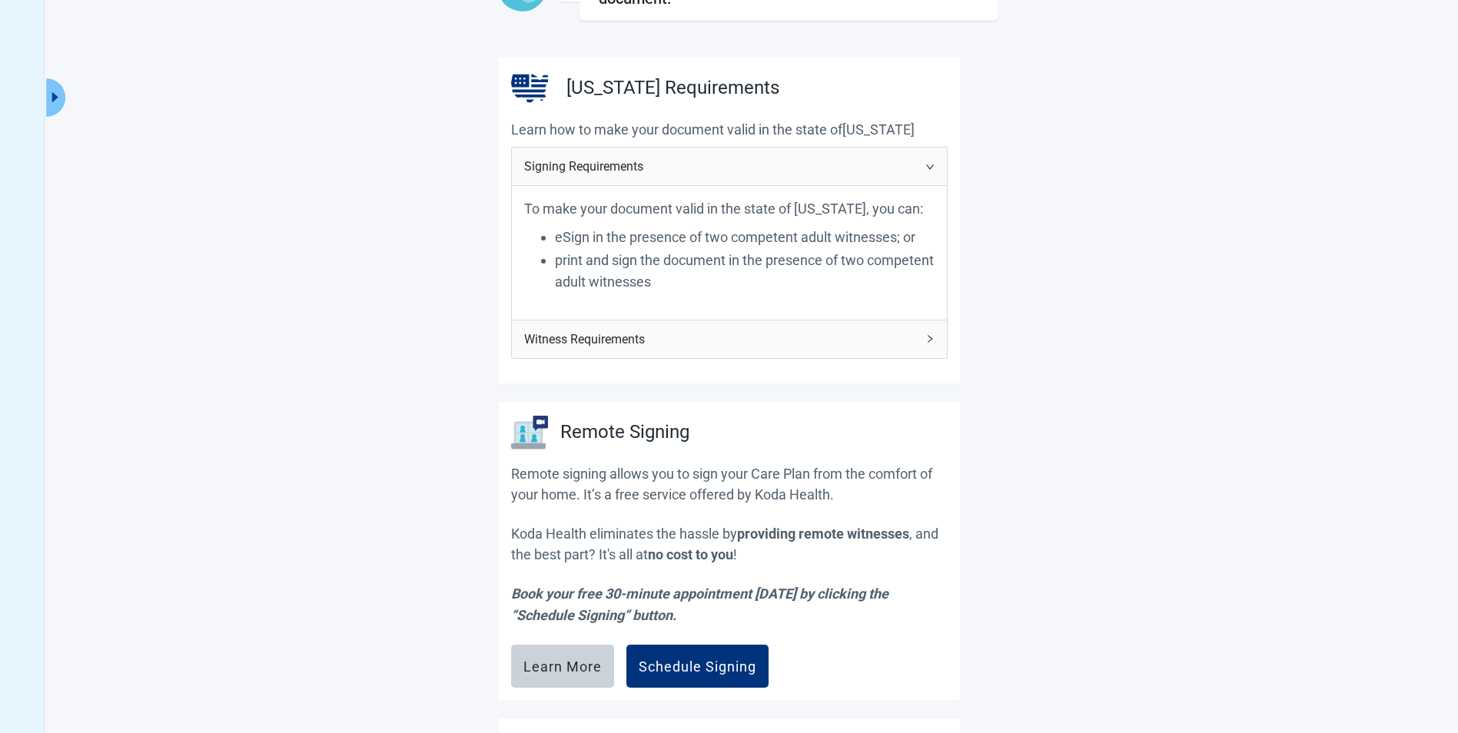
drag, startPoint x: 1021, startPoint y: 679, endPoint x: 1010, endPoint y: 679, distance: 10.8
click at [1021, 679] on main "It's important to sign your Advance Medical Care Plan. Read the information bel…" at bounding box center [729, 592] width 845 height 1306
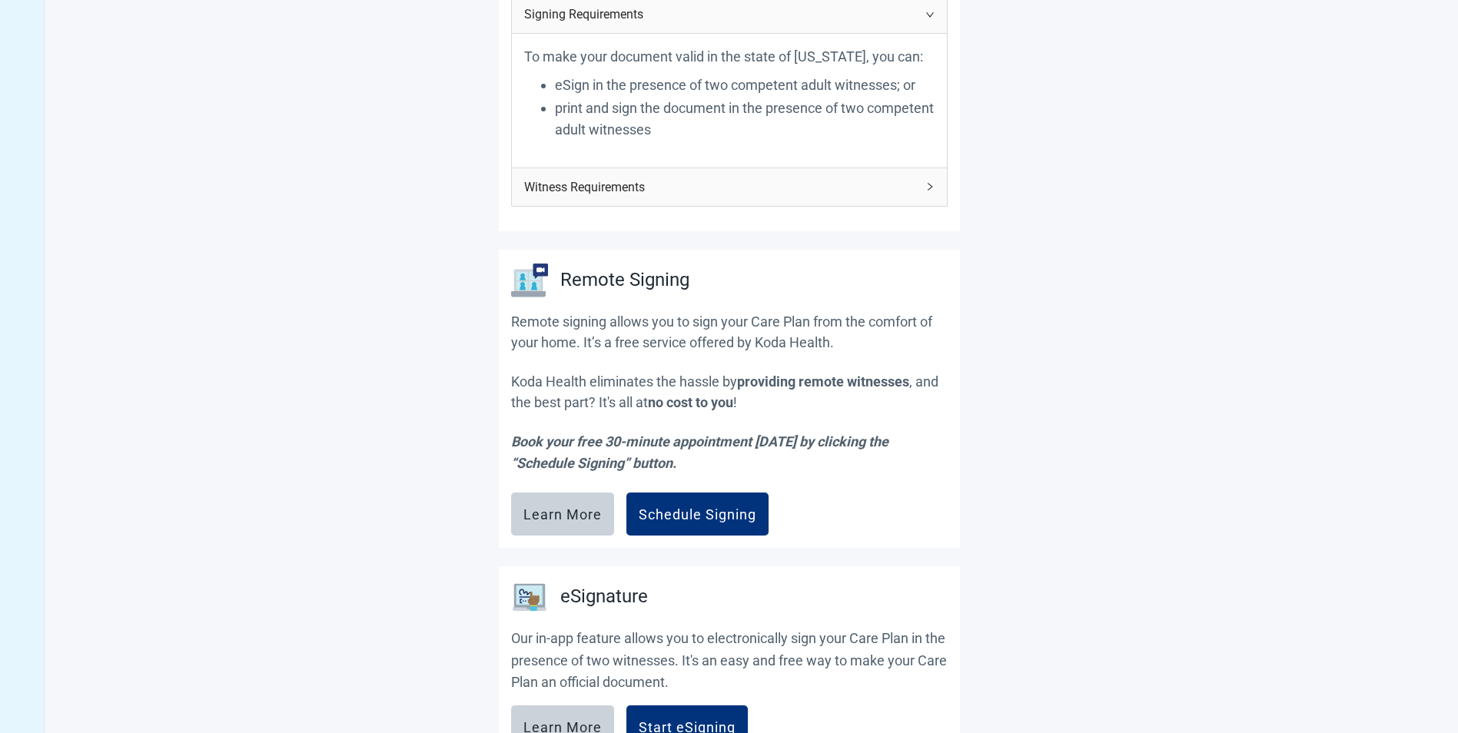
scroll to position [0, 0]
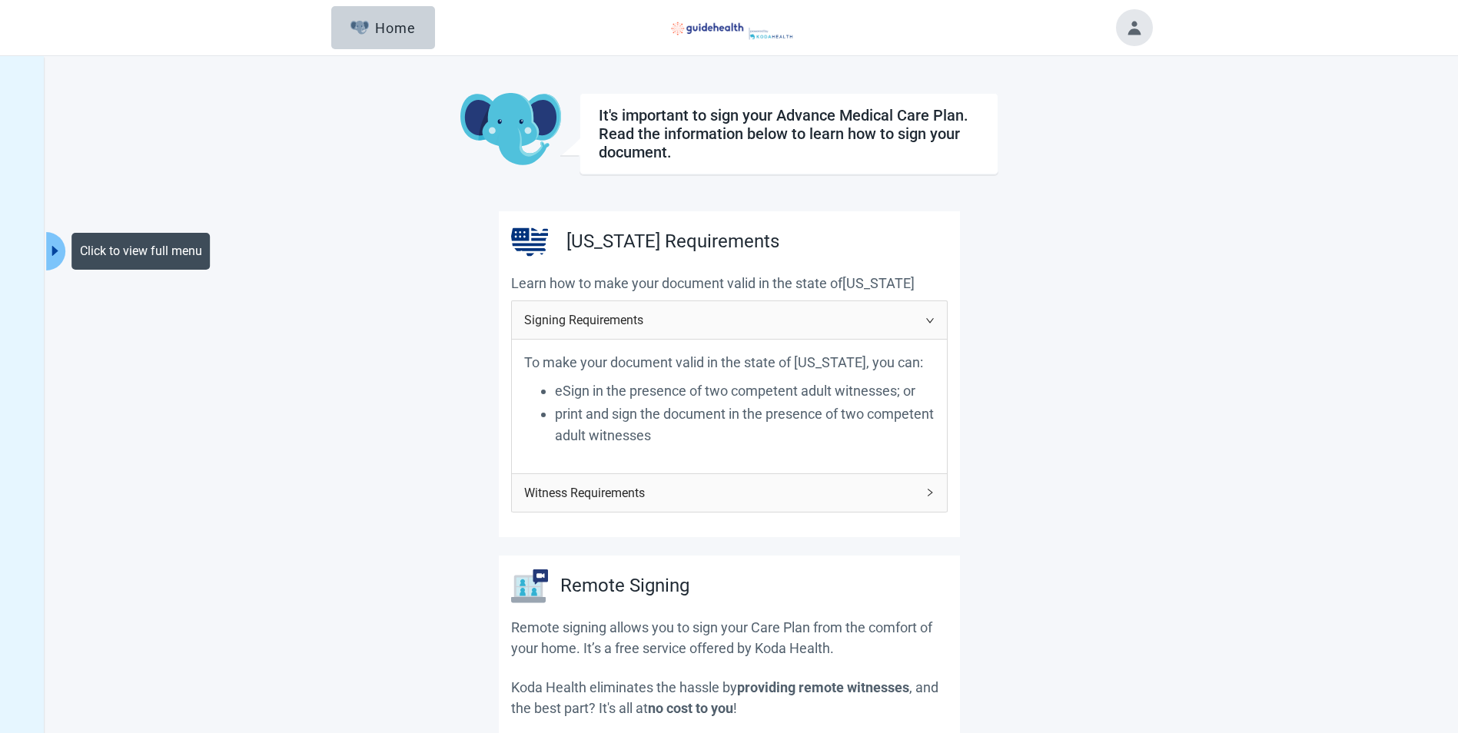
click at [54, 247] on icon "caret-right" at bounding box center [55, 251] width 6 height 10
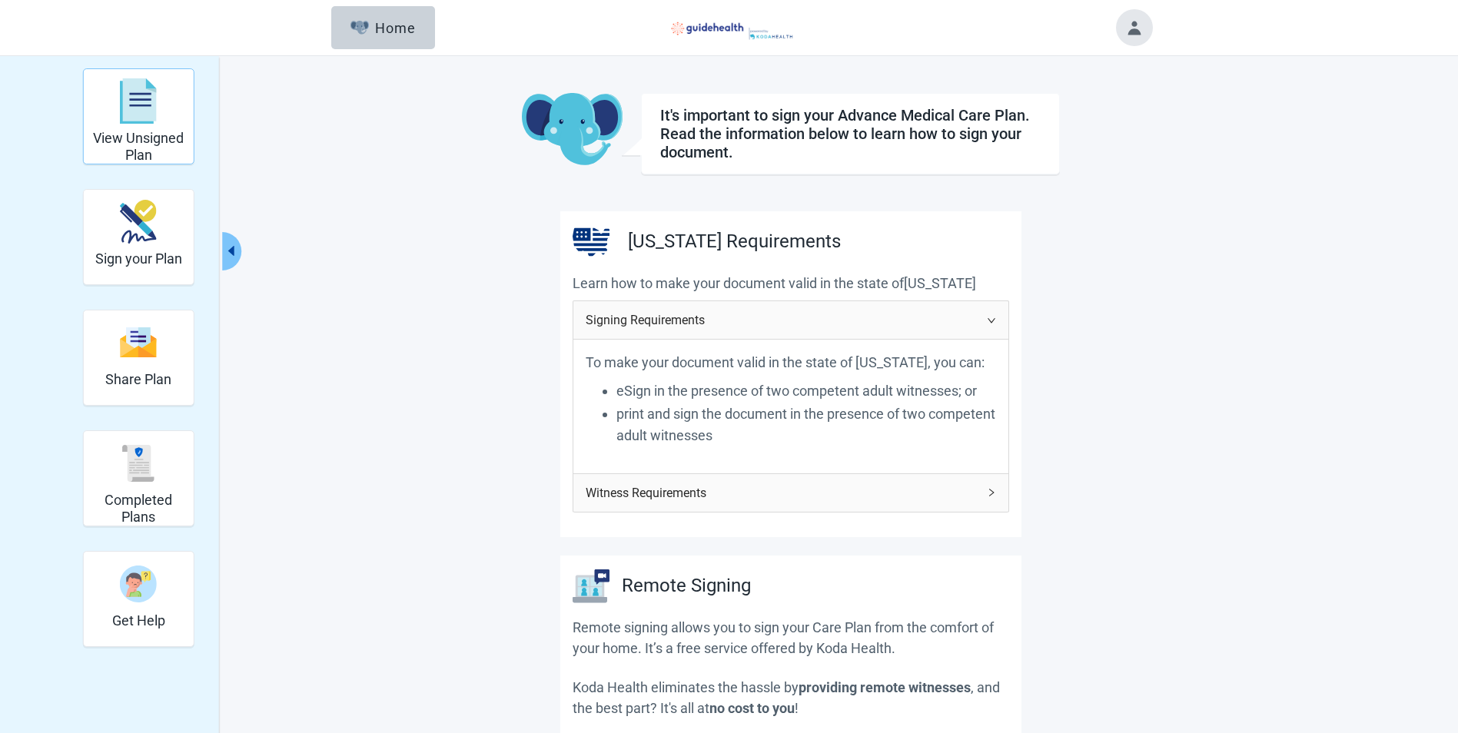
click at [141, 135] on h2 "View Unsigned Plan" at bounding box center [139, 146] width 98 height 33
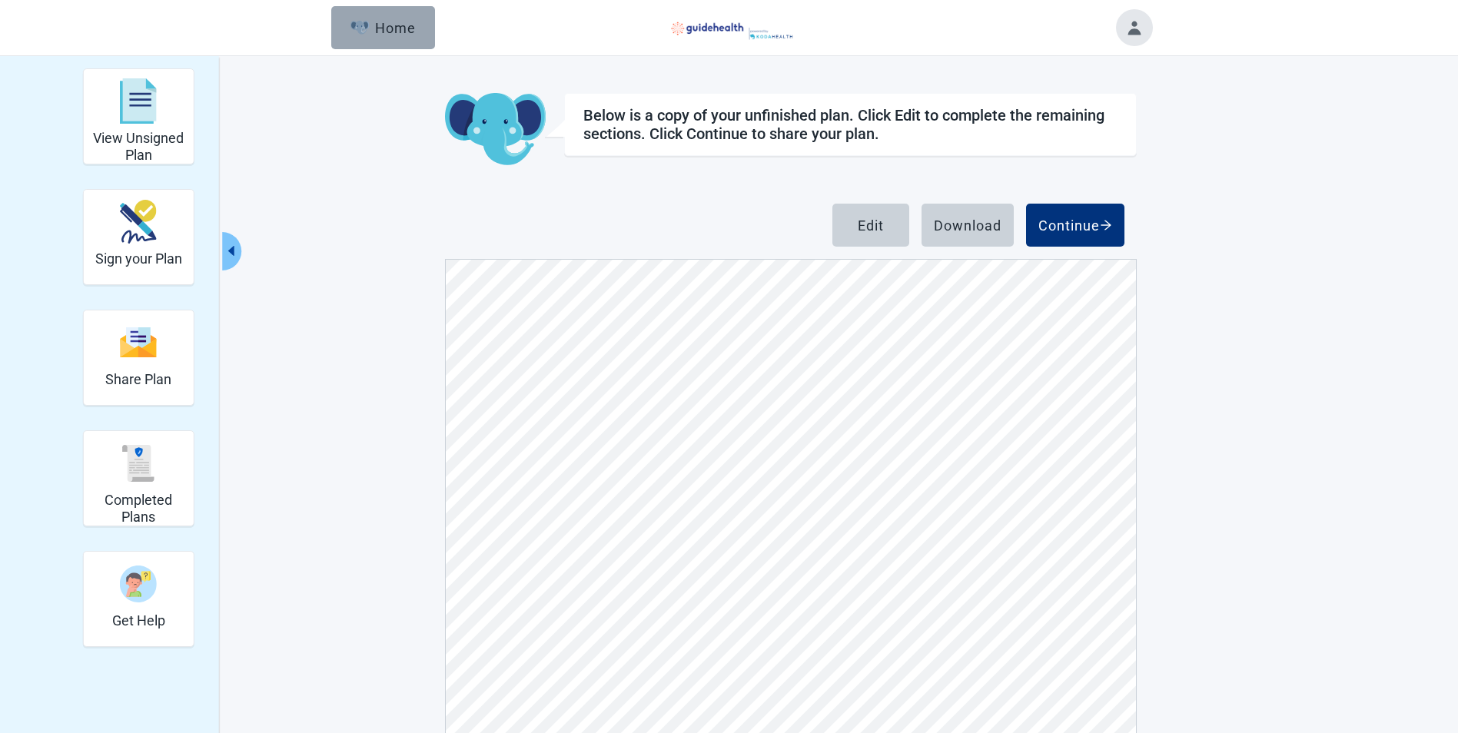
click at [380, 29] on div "Home" at bounding box center [383, 27] width 66 height 15
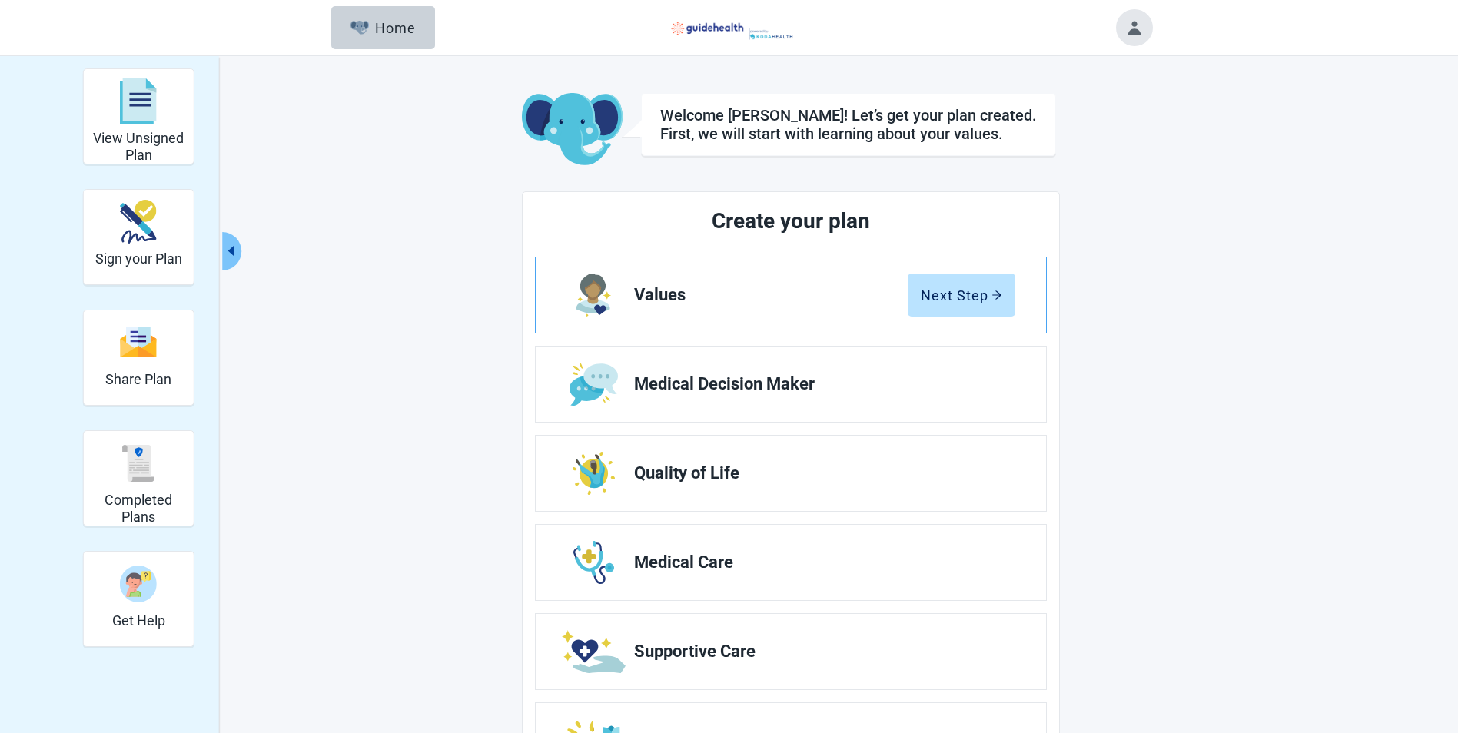
click at [794, 303] on span "Values" at bounding box center [771, 295] width 274 height 18
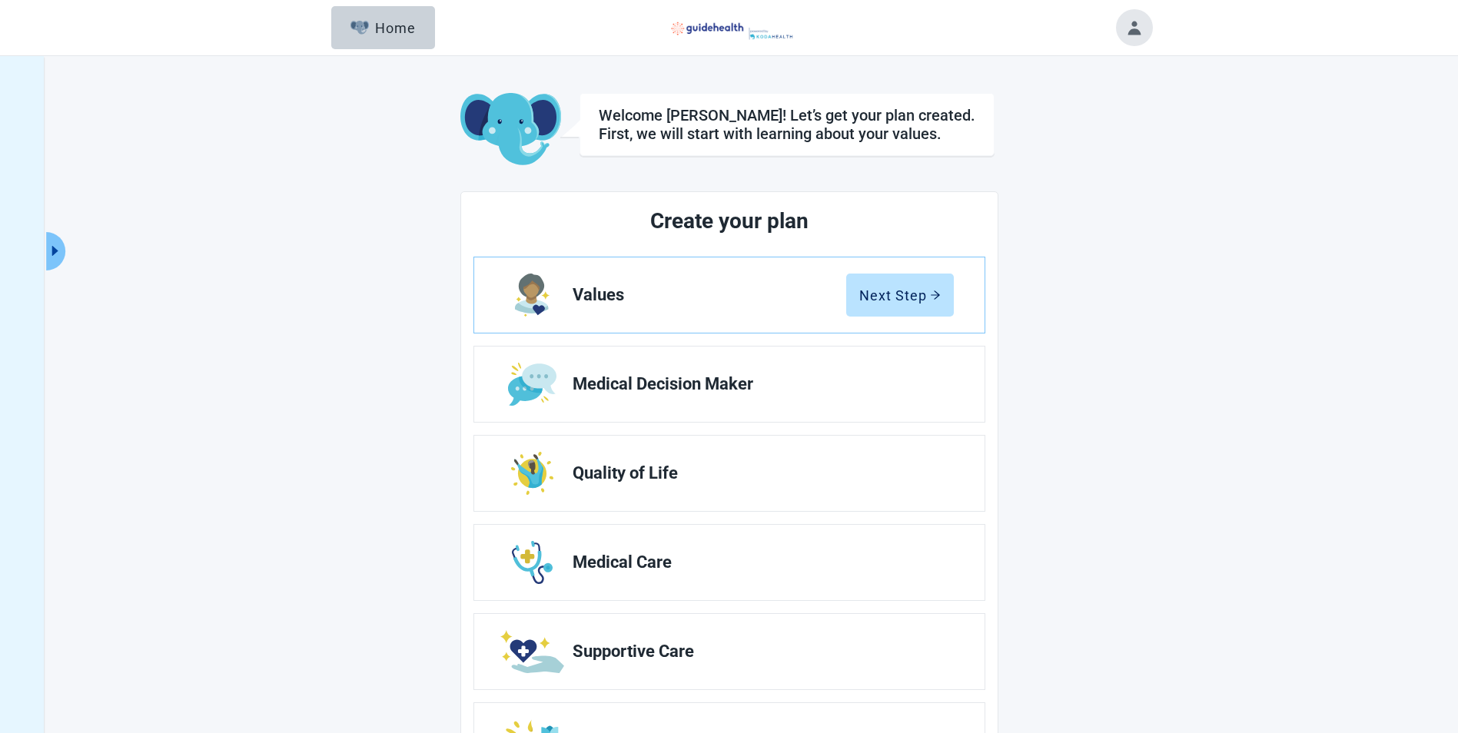
scroll to position [77, 0]
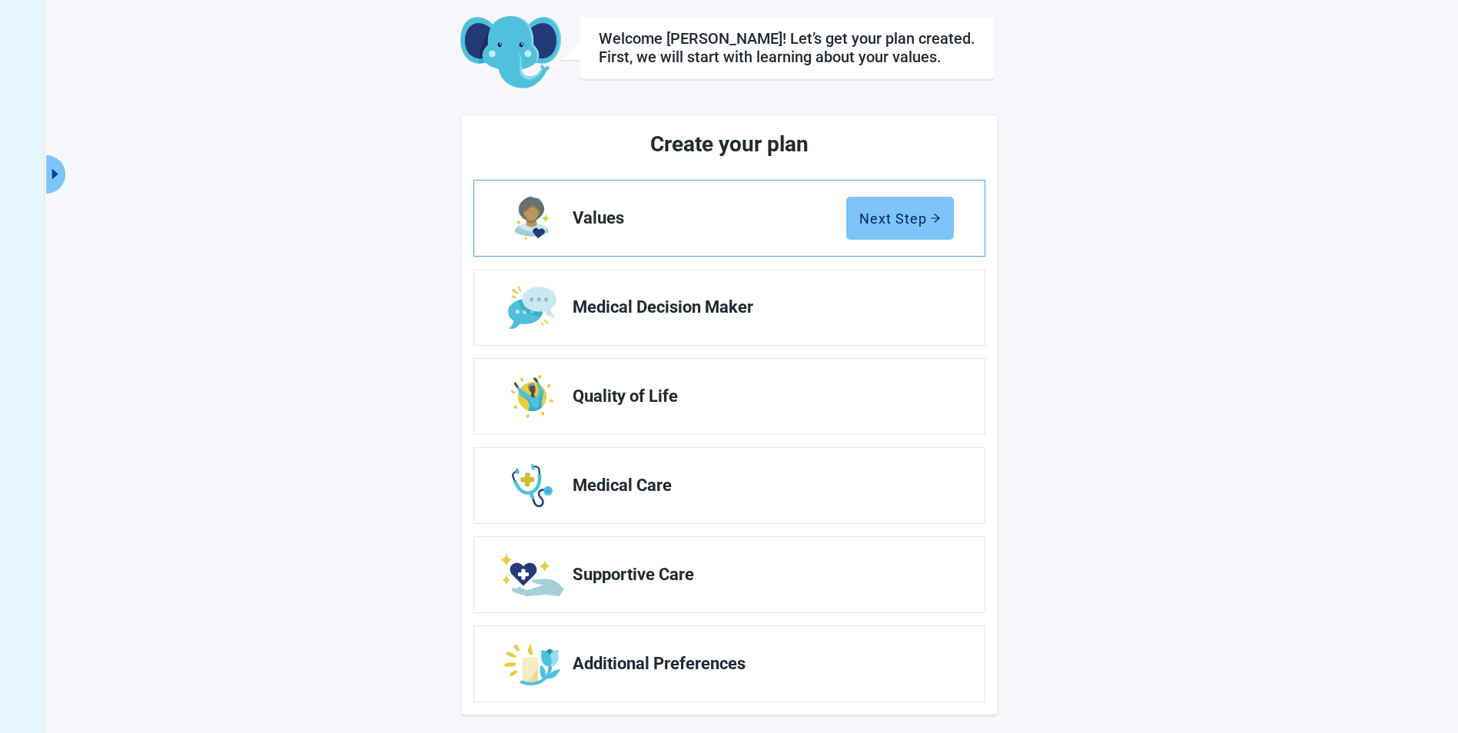
click at [909, 221] on div "Next Step" at bounding box center [899, 218] width 81 height 15
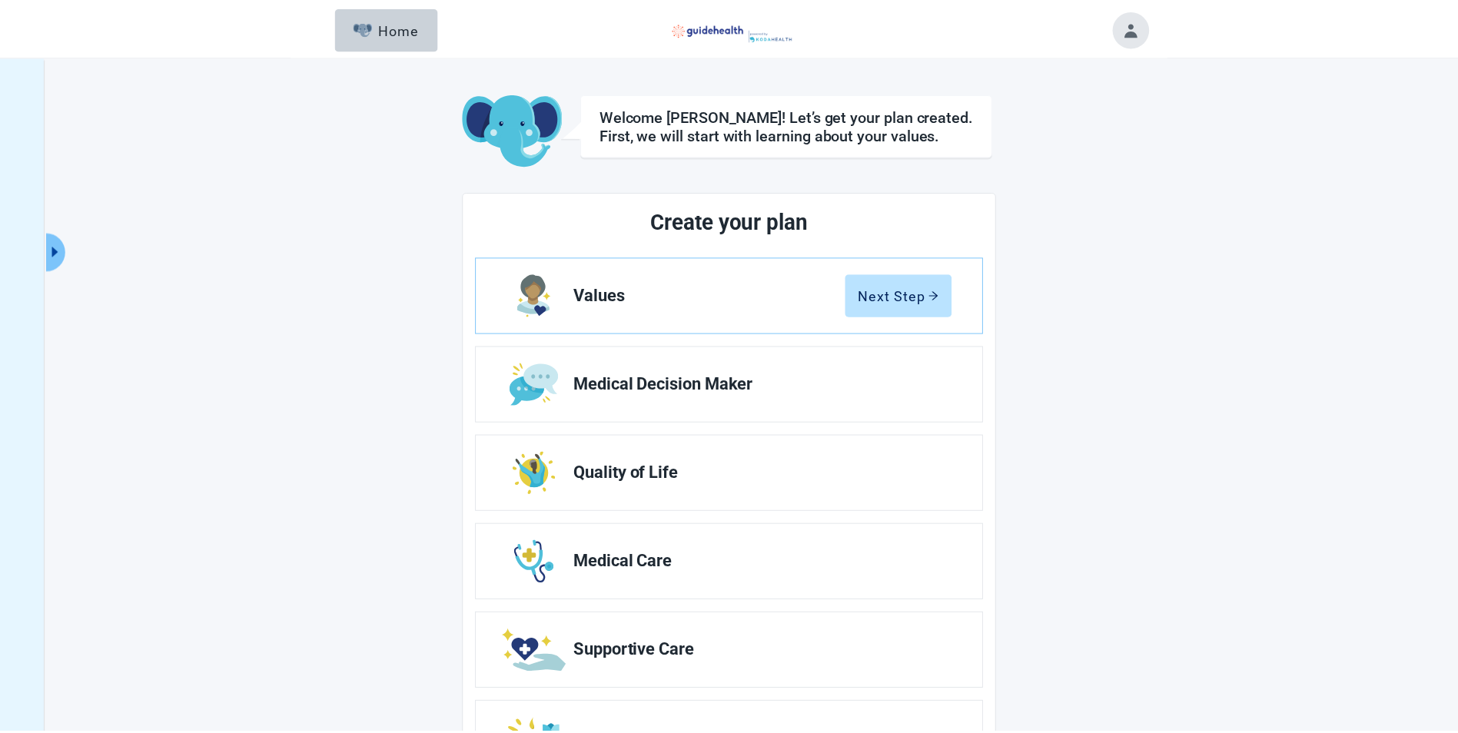
scroll to position [77, 0]
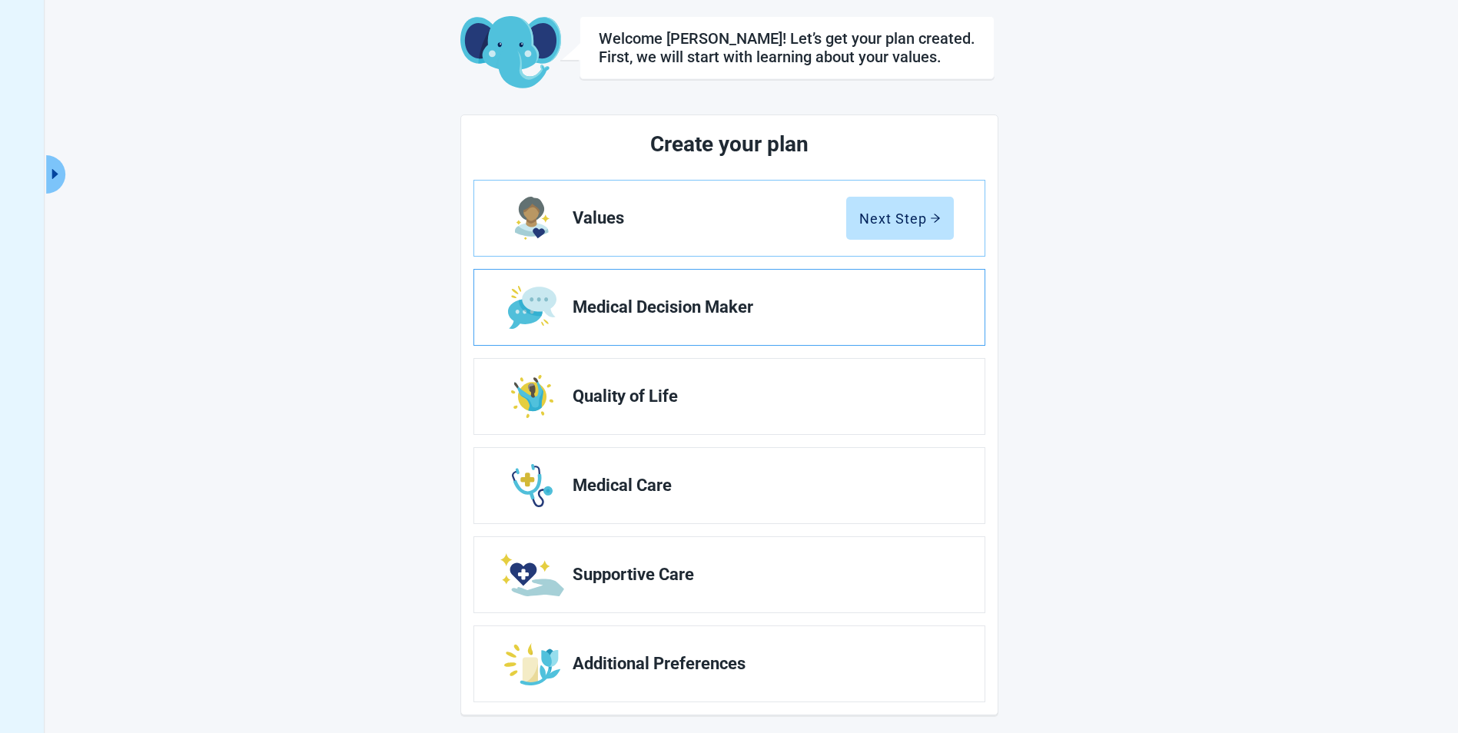
click at [686, 309] on span "Medical Decision Maker" at bounding box center [757, 307] width 369 height 18
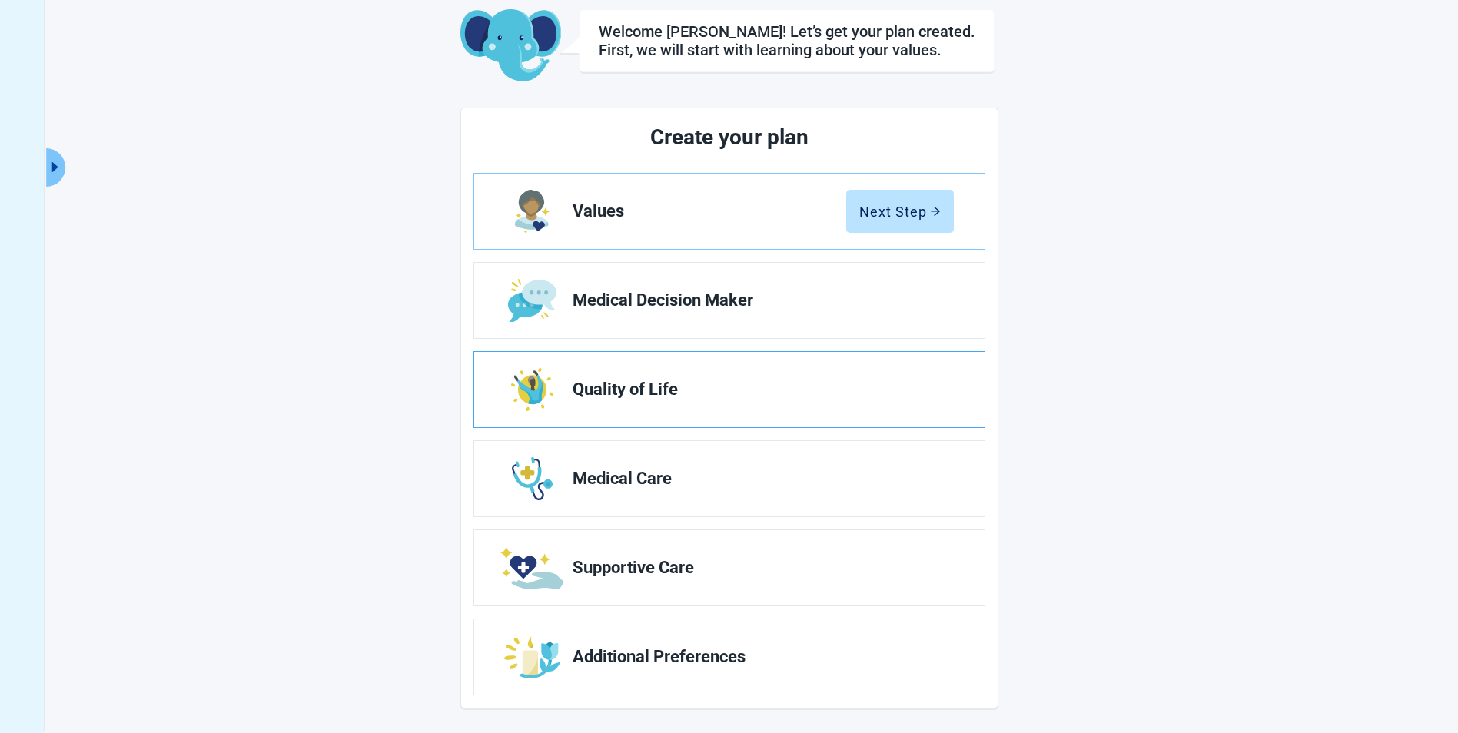
click at [654, 390] on span "Quality of Life" at bounding box center [757, 389] width 369 height 18
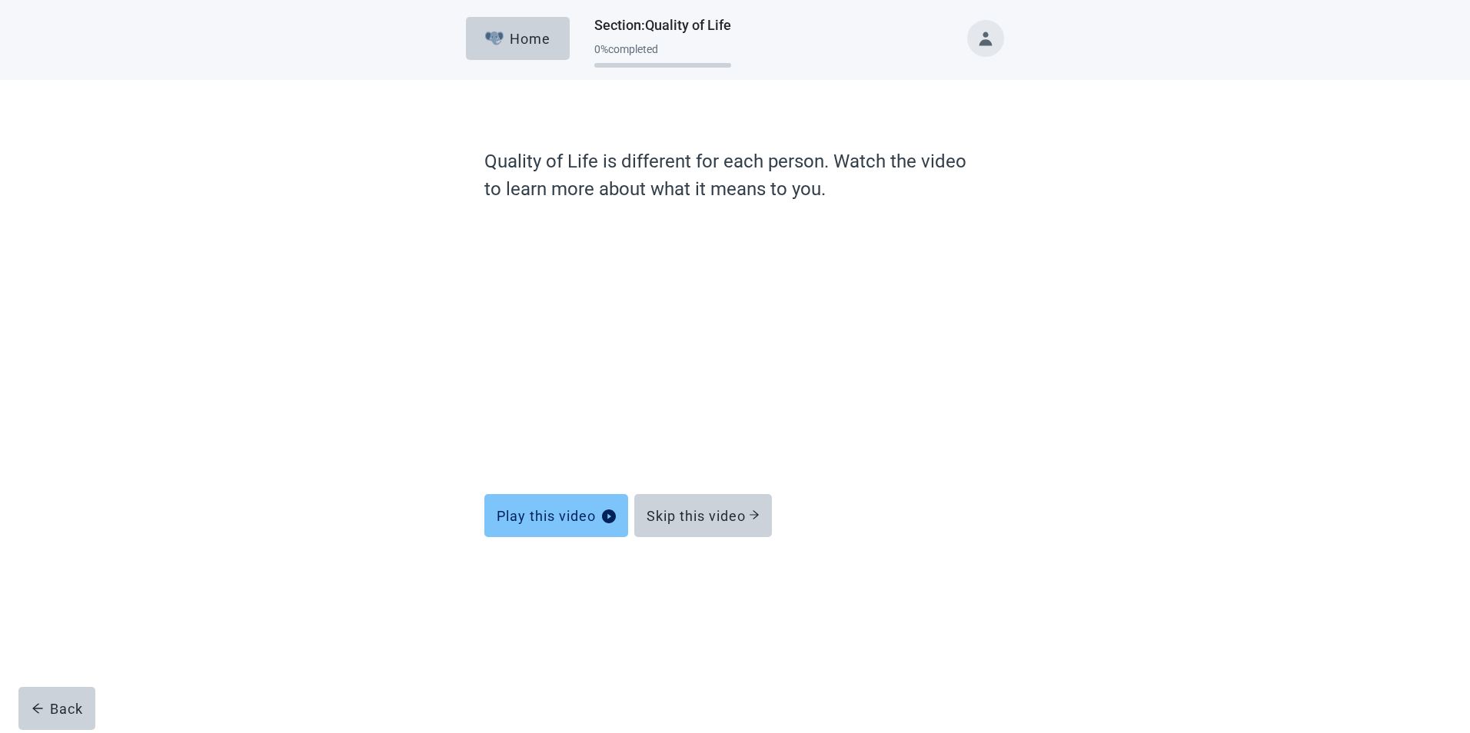
click at [553, 518] on div "Play this video" at bounding box center [556, 515] width 119 height 15
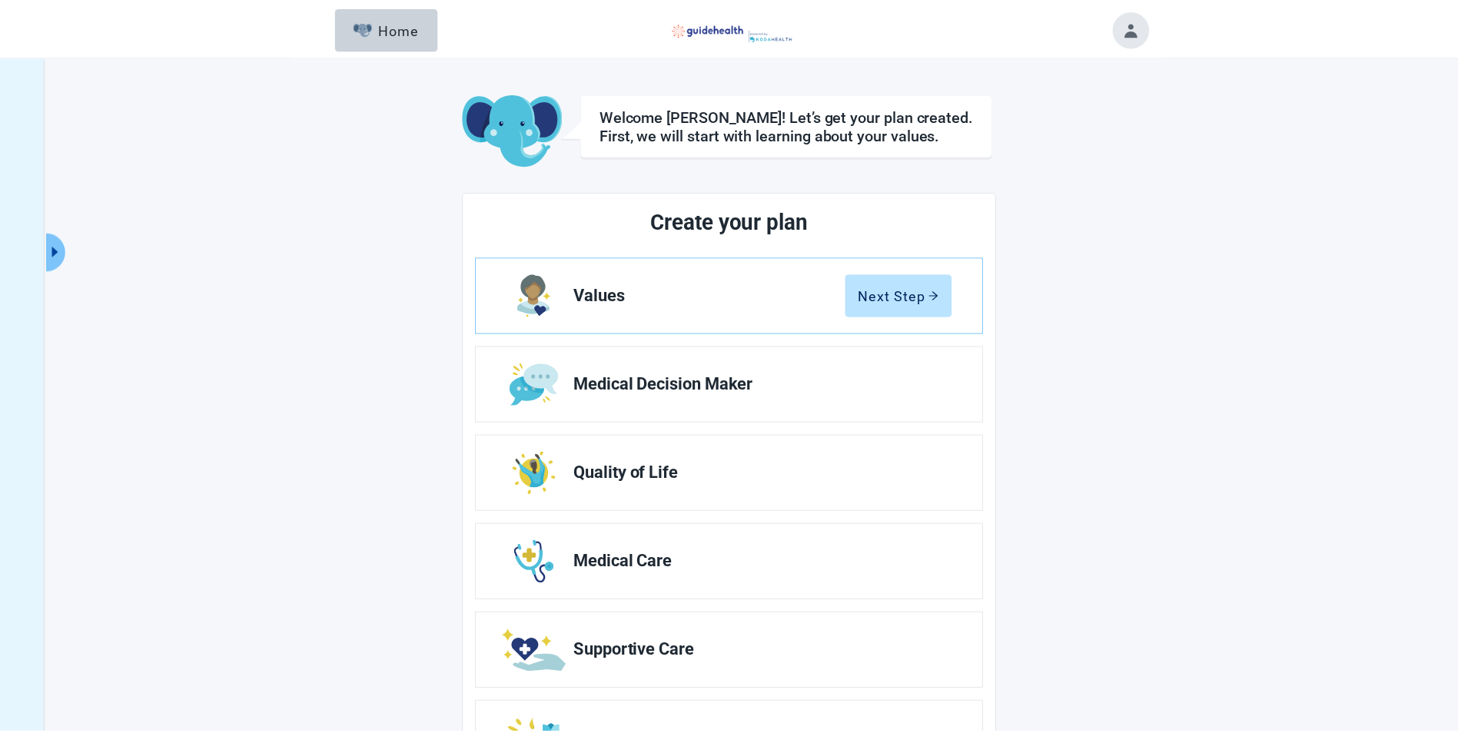
scroll to position [84, 0]
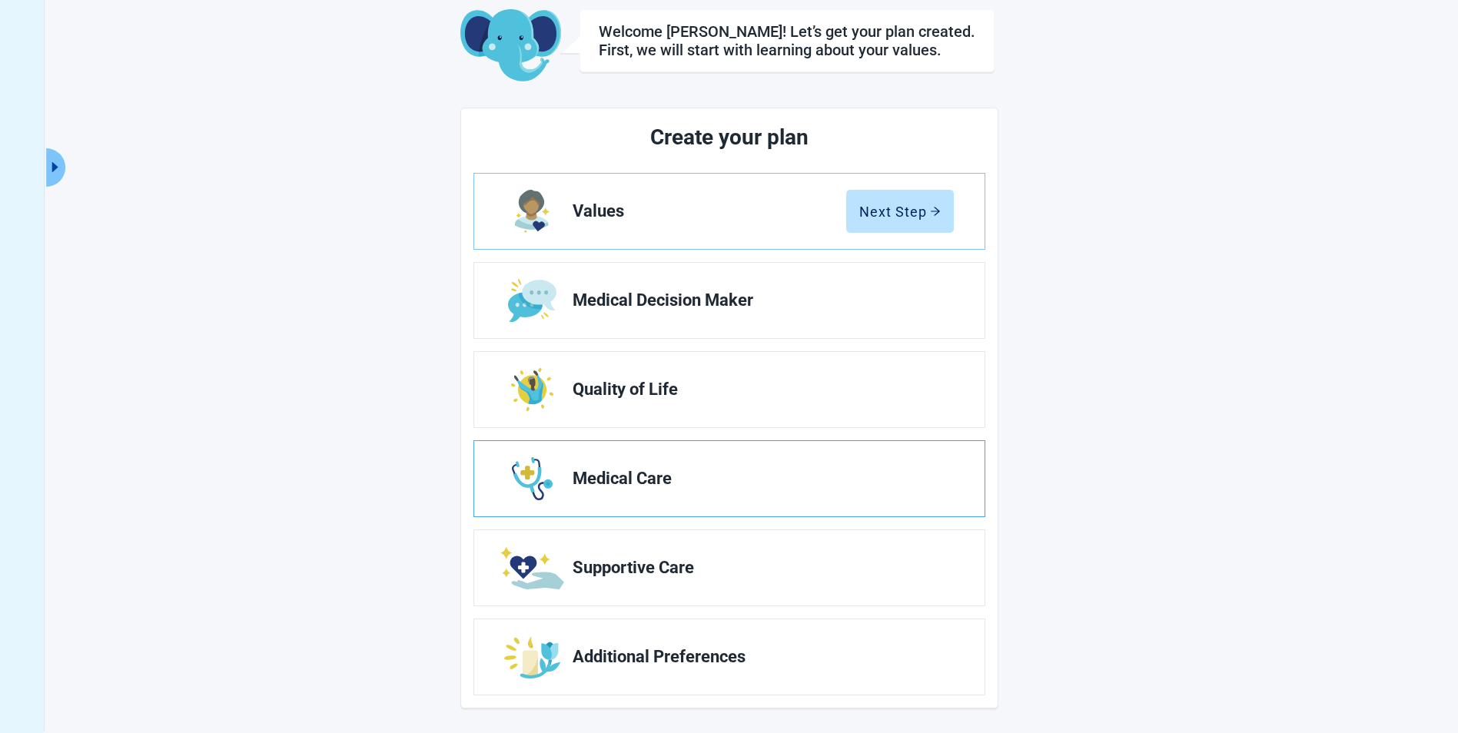
click at [626, 477] on span "Medical Care" at bounding box center [757, 479] width 369 height 18
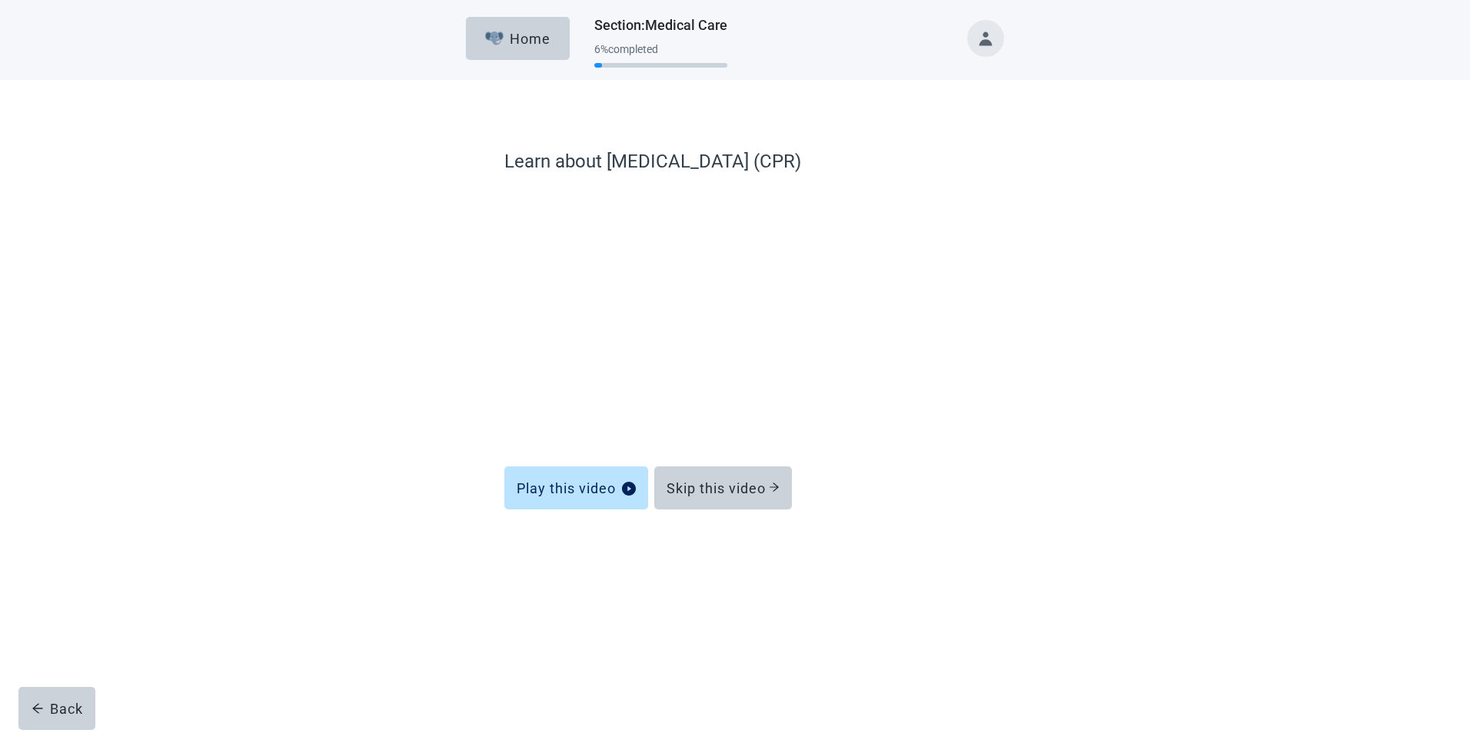
click at [597, 66] on div "Progress section" at bounding box center [598, 65] width 8 height 5
drag, startPoint x: 597, startPoint y: 66, endPoint x: 570, endPoint y: 66, distance: 27.7
click at [570, 66] on div "Home Section : Medical Care 6 % completed" at bounding box center [735, 38] width 538 height 77
click at [521, 38] on div "Home" at bounding box center [518, 38] width 66 height 15
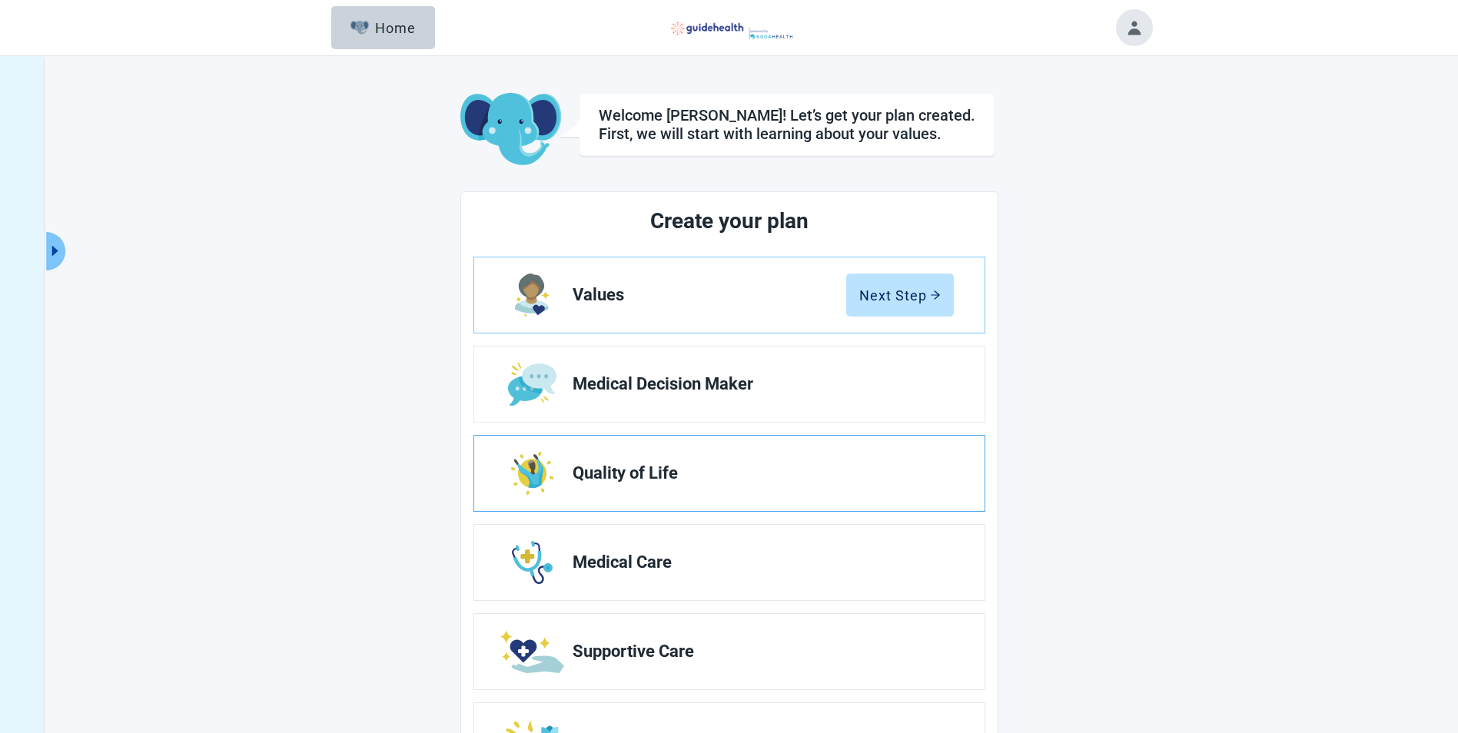
scroll to position [84, 0]
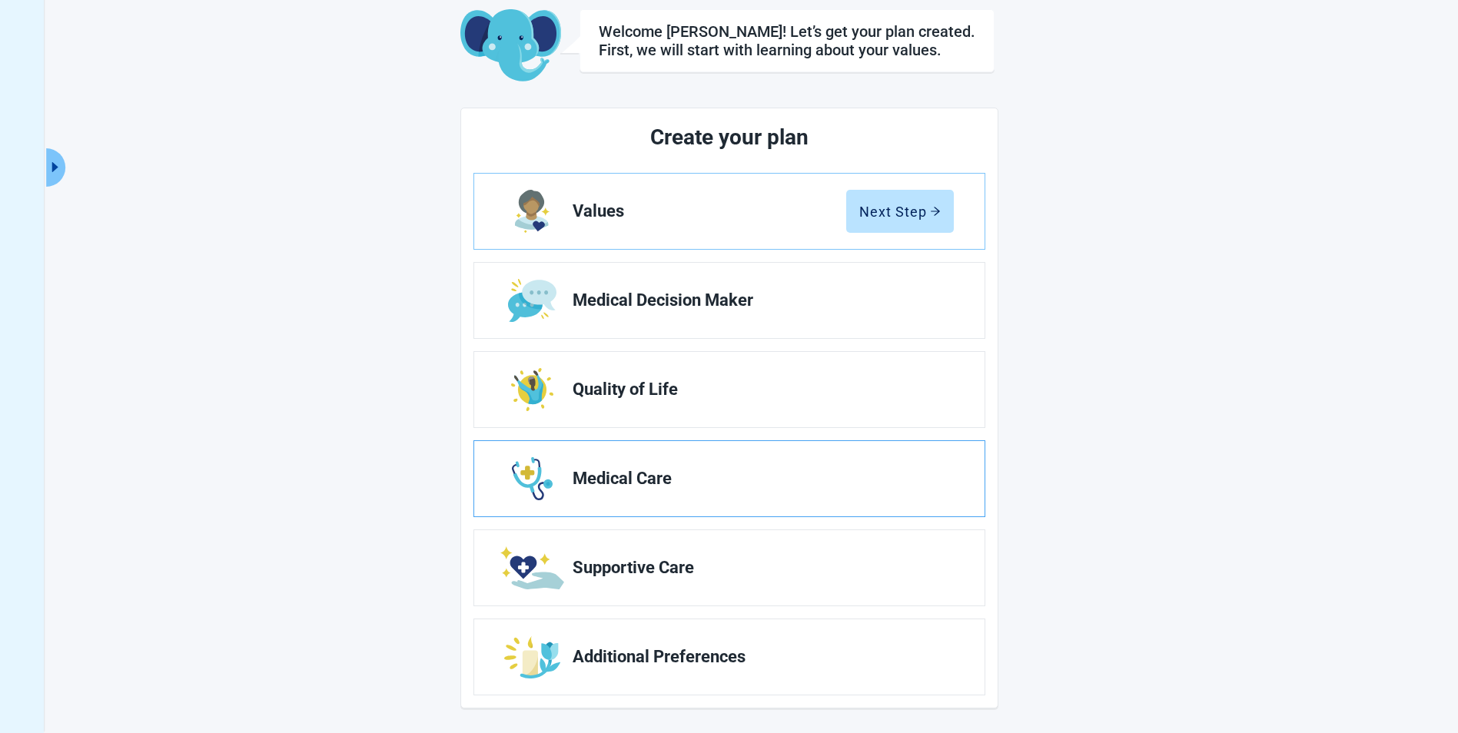
click at [616, 490] on link "Medical Care" at bounding box center [729, 478] width 510 height 75
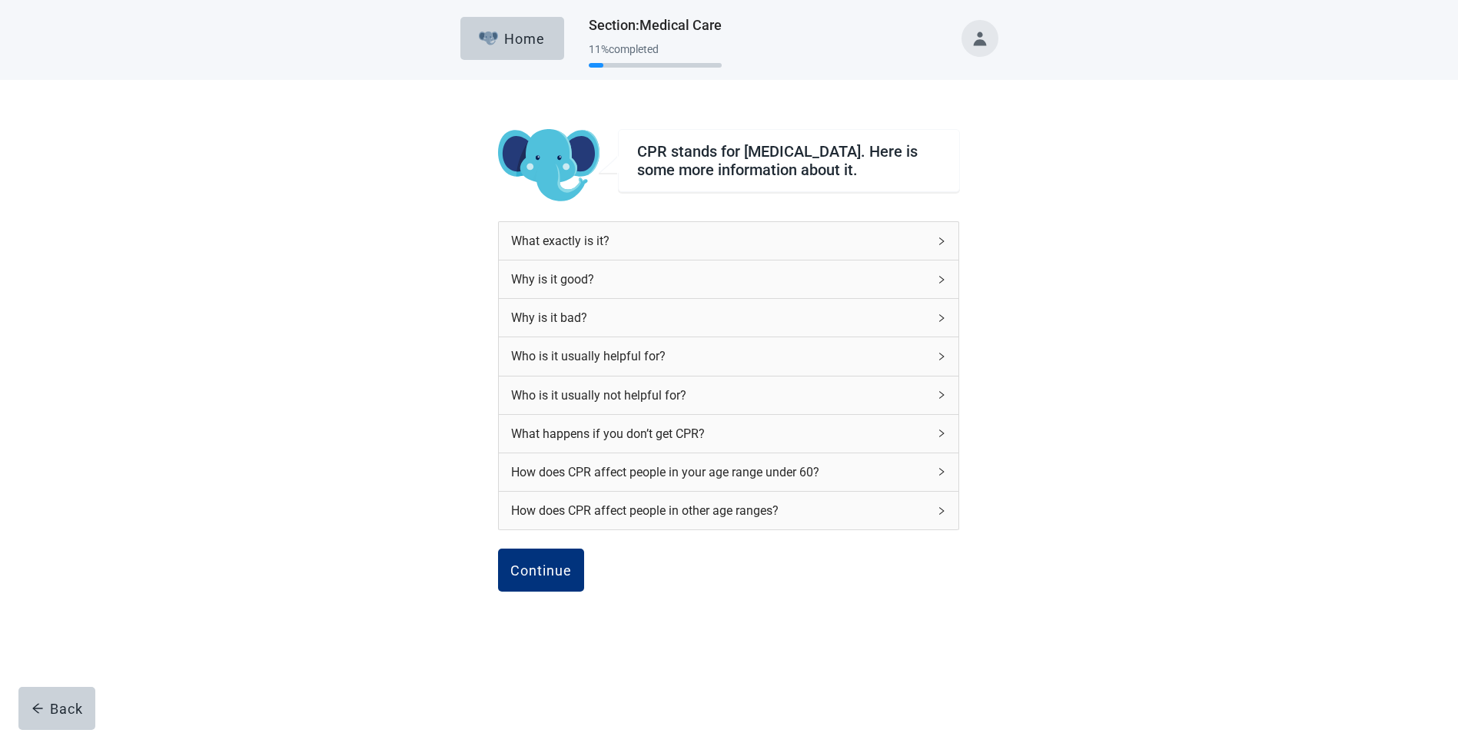
click at [576, 327] on div "Why is it bad?" at bounding box center [719, 317] width 417 height 19
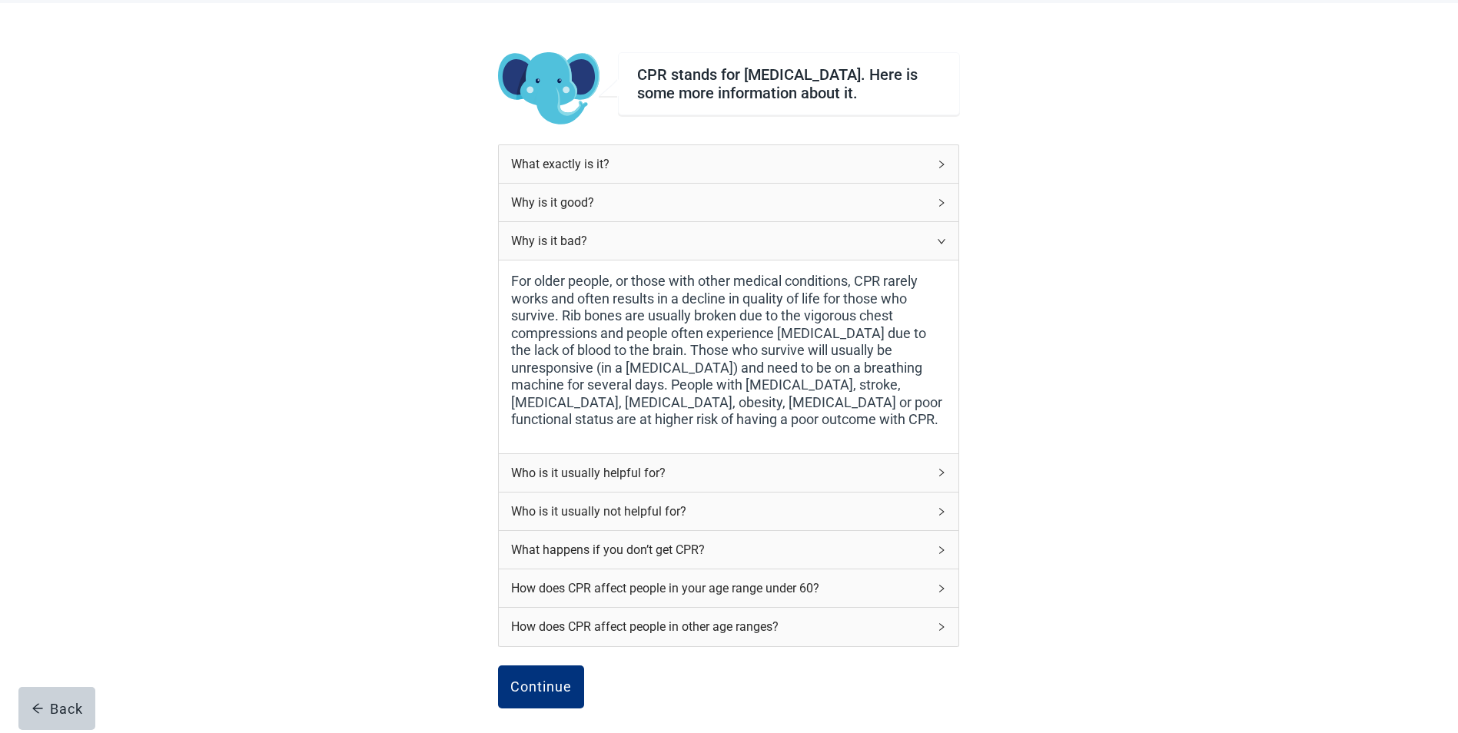
scroll to position [154, 0]
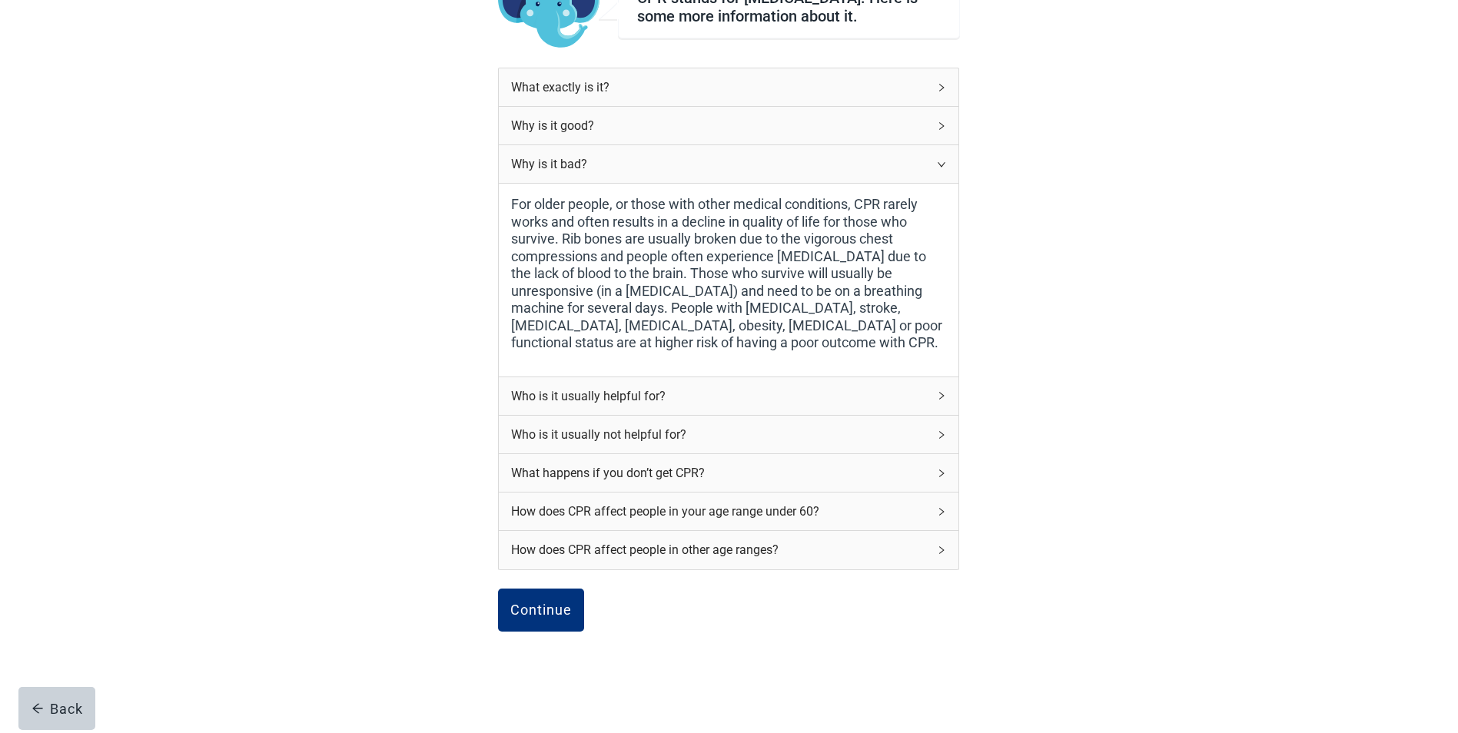
click at [624, 406] on div "Who is it usually helpful for?" at bounding box center [719, 396] width 417 height 19
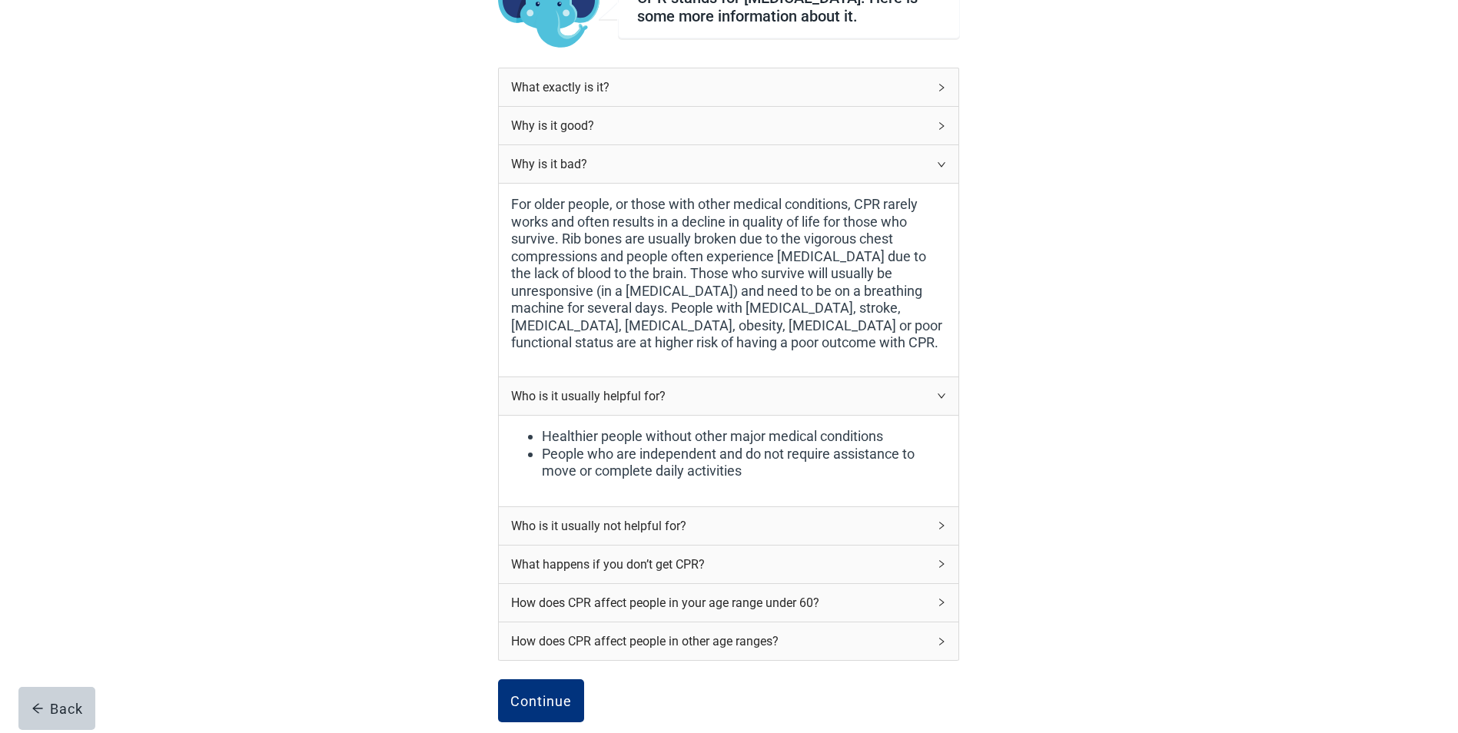
scroll to position [292, 0]
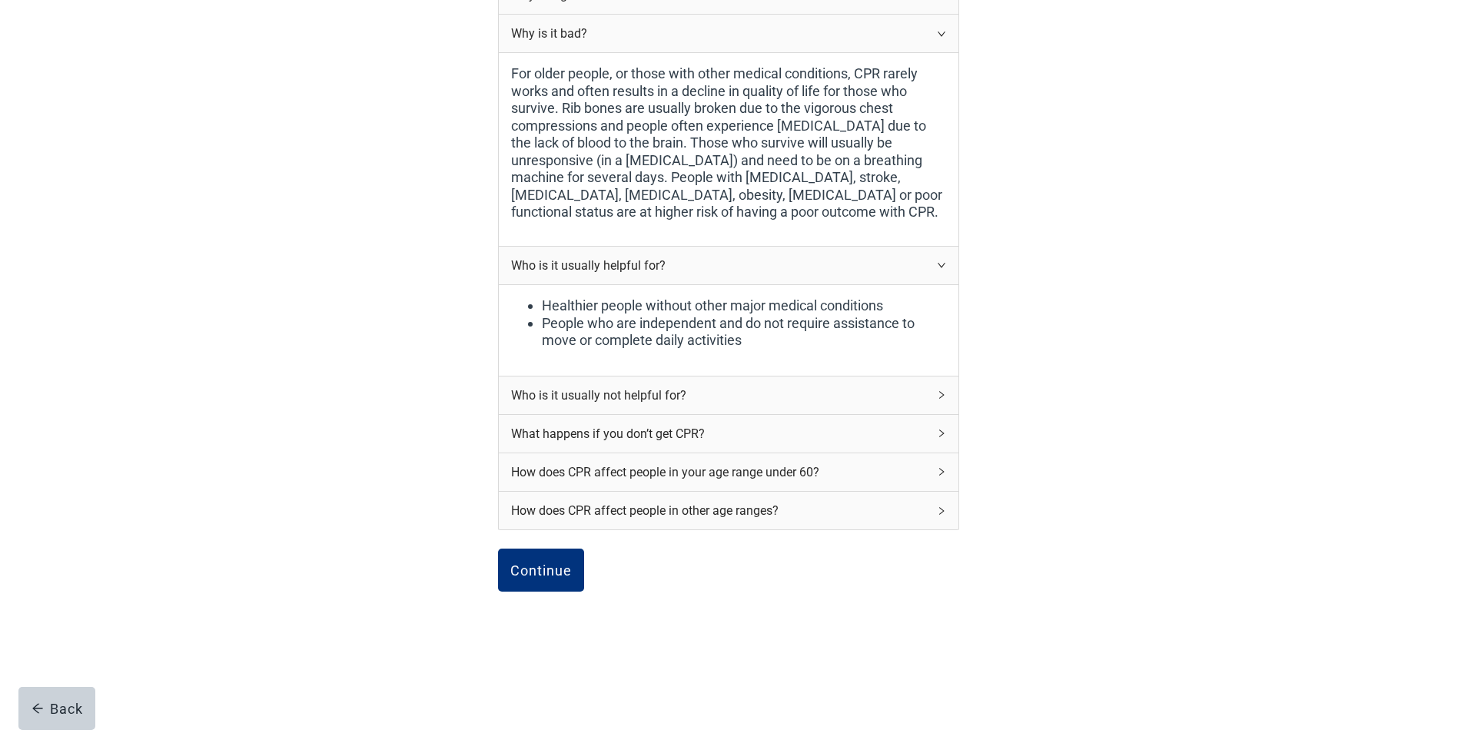
click at [630, 393] on div "Who is it usually not helpful for?" at bounding box center [719, 395] width 417 height 19
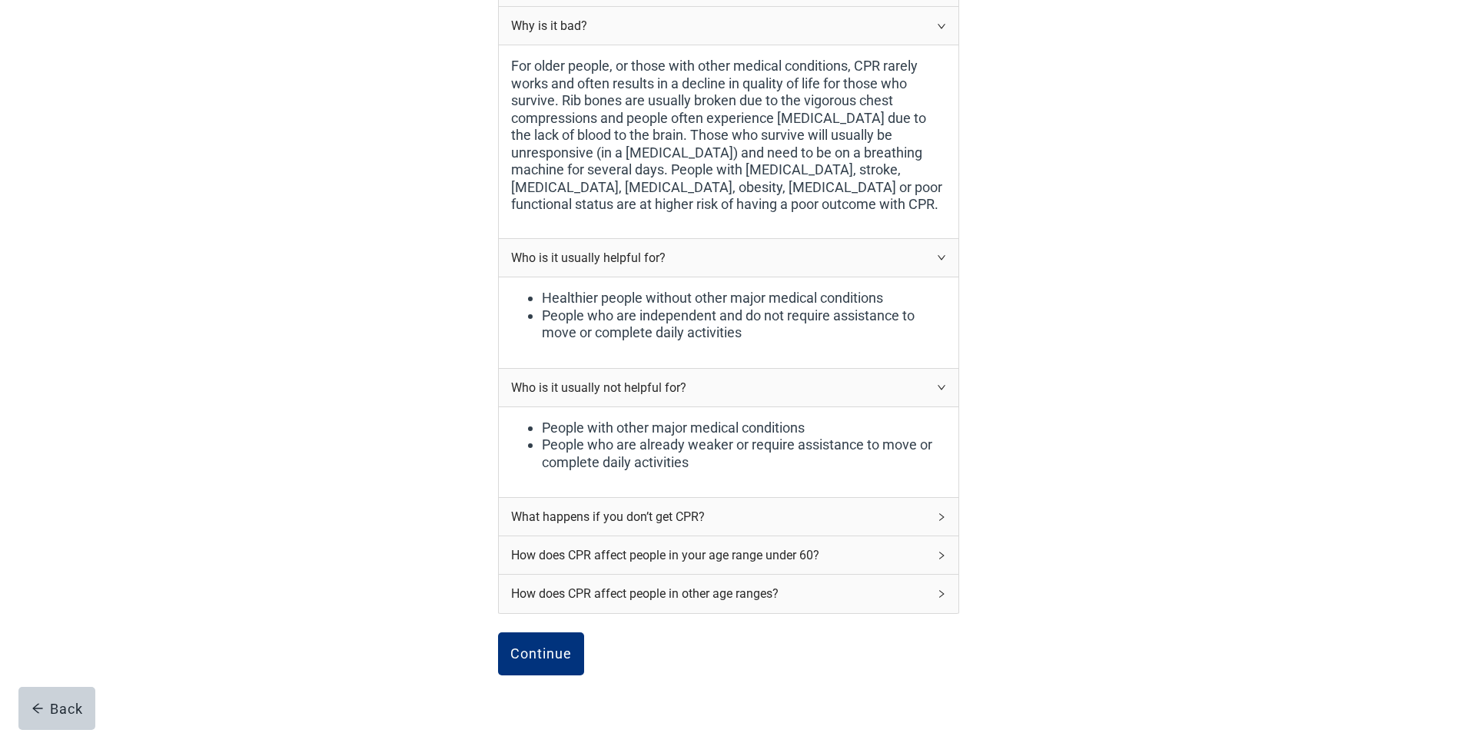
scroll to position [369, 0]
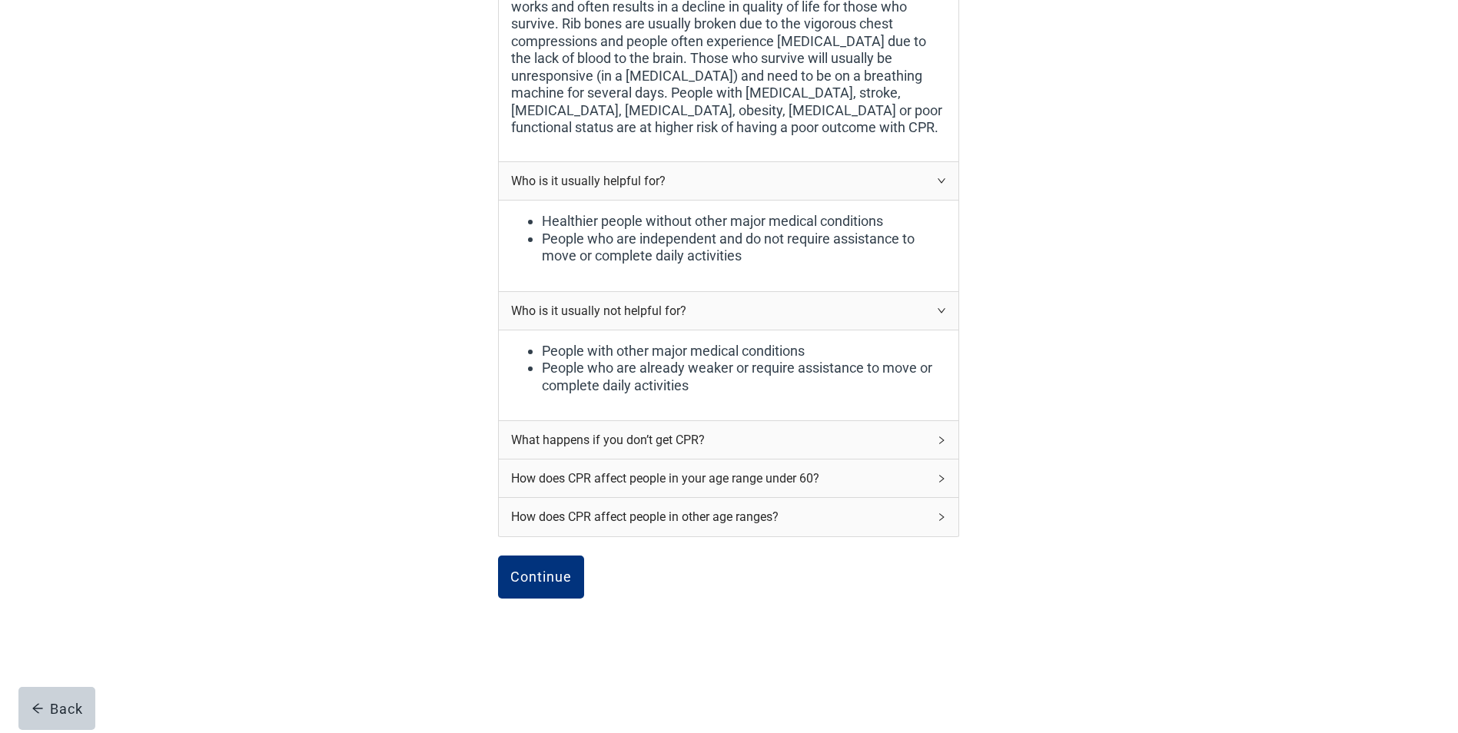
click at [653, 450] on div "What happens if you don’t get CPR?" at bounding box center [719, 439] width 417 height 19
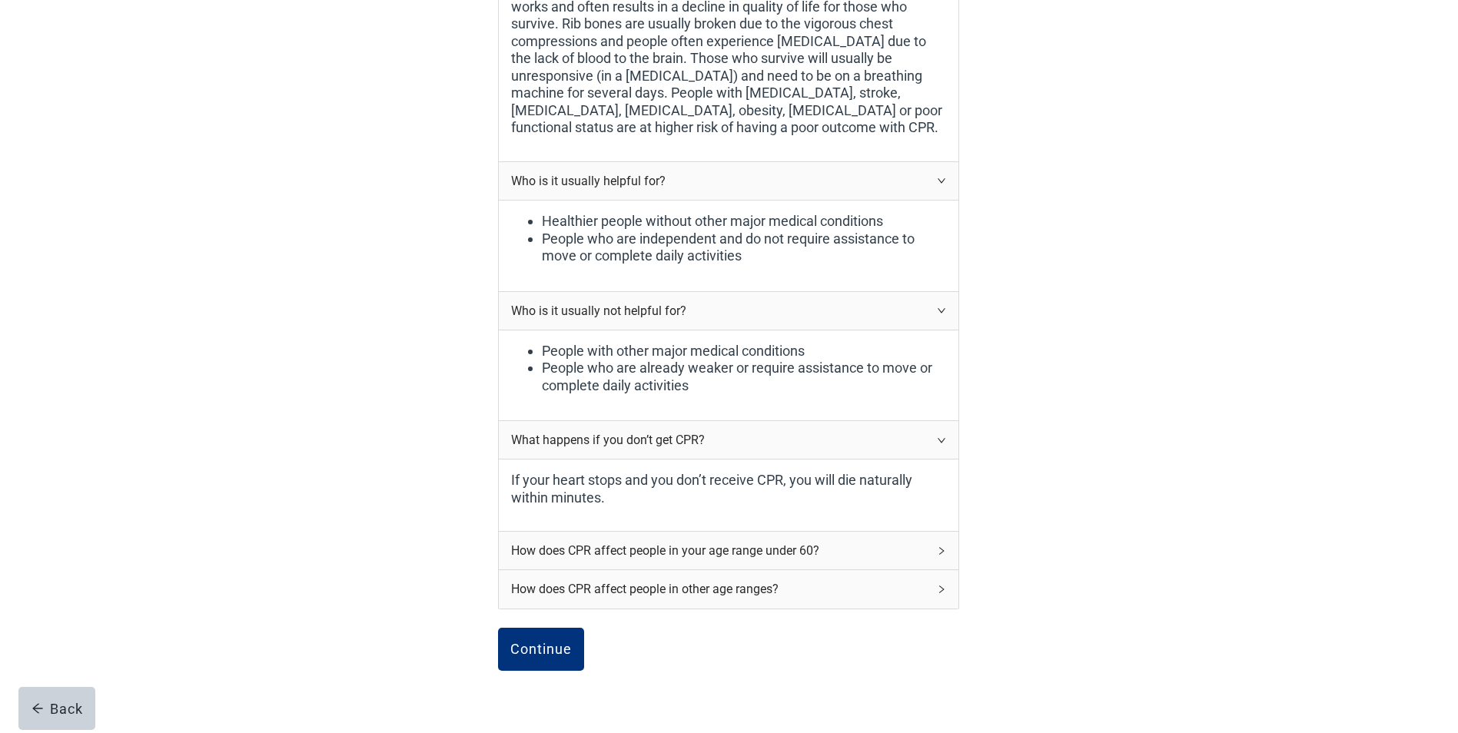
scroll to position [446, 0]
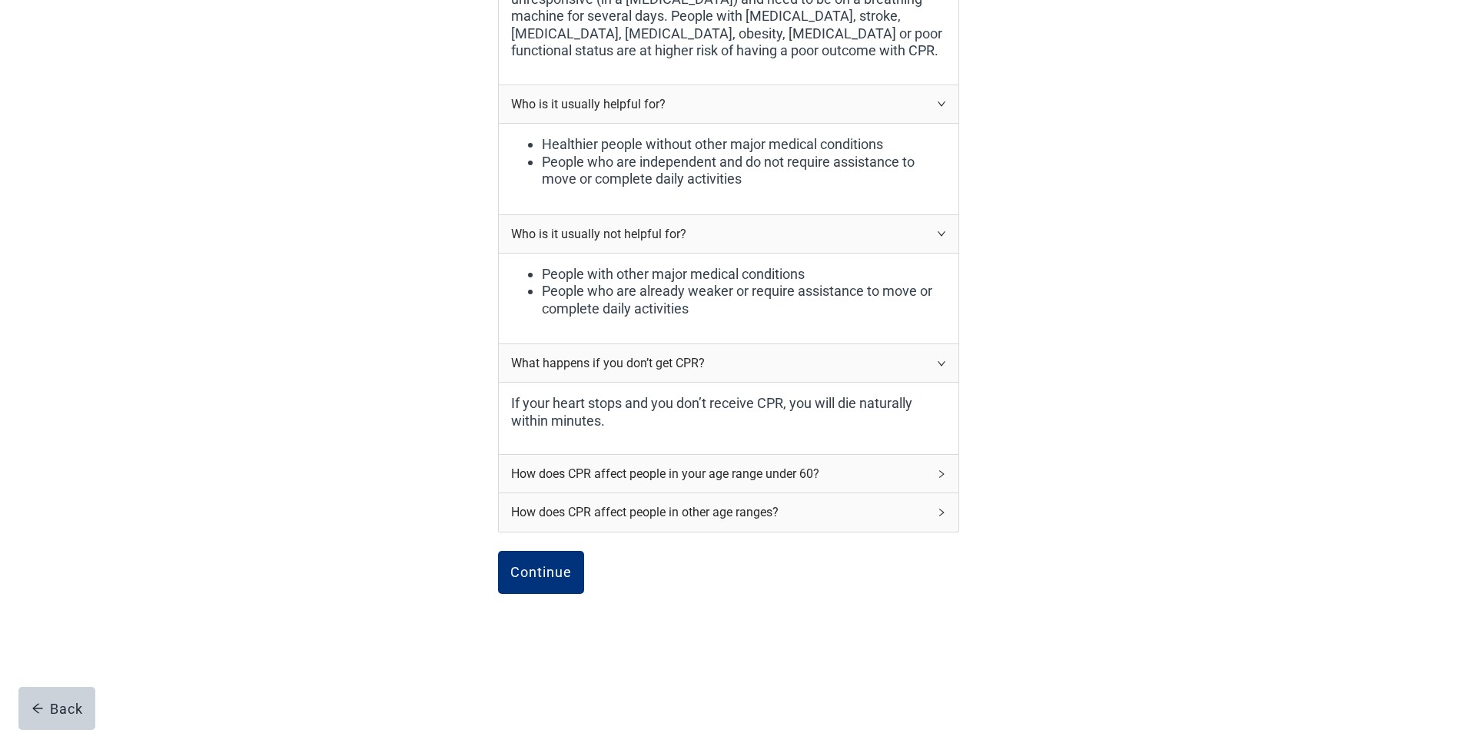
click at [670, 483] on div "How does CPR affect people in your age range under 60?" at bounding box center [719, 473] width 417 height 19
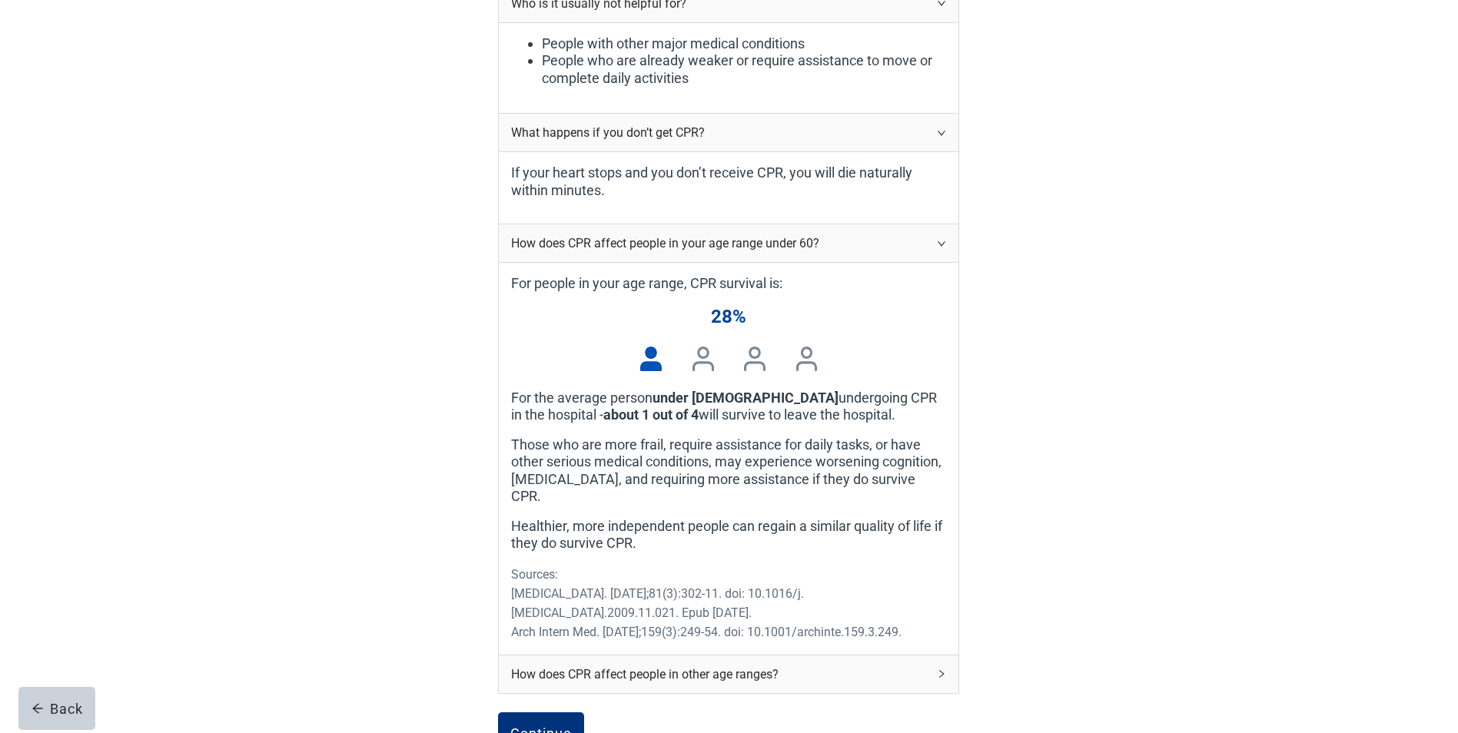
scroll to position [753, 0]
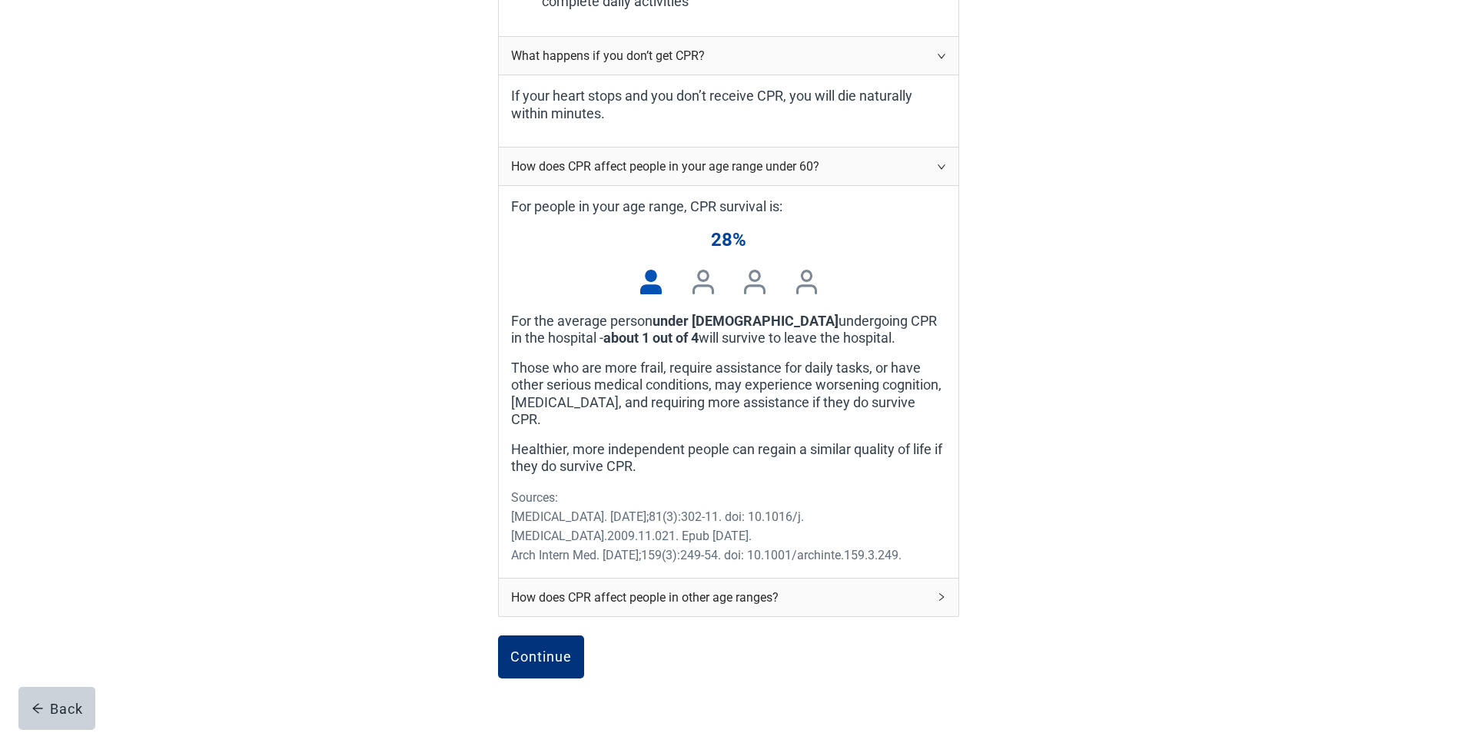
click at [685, 590] on div "How does CPR affect people in other age ranges?" at bounding box center [719, 597] width 417 height 19
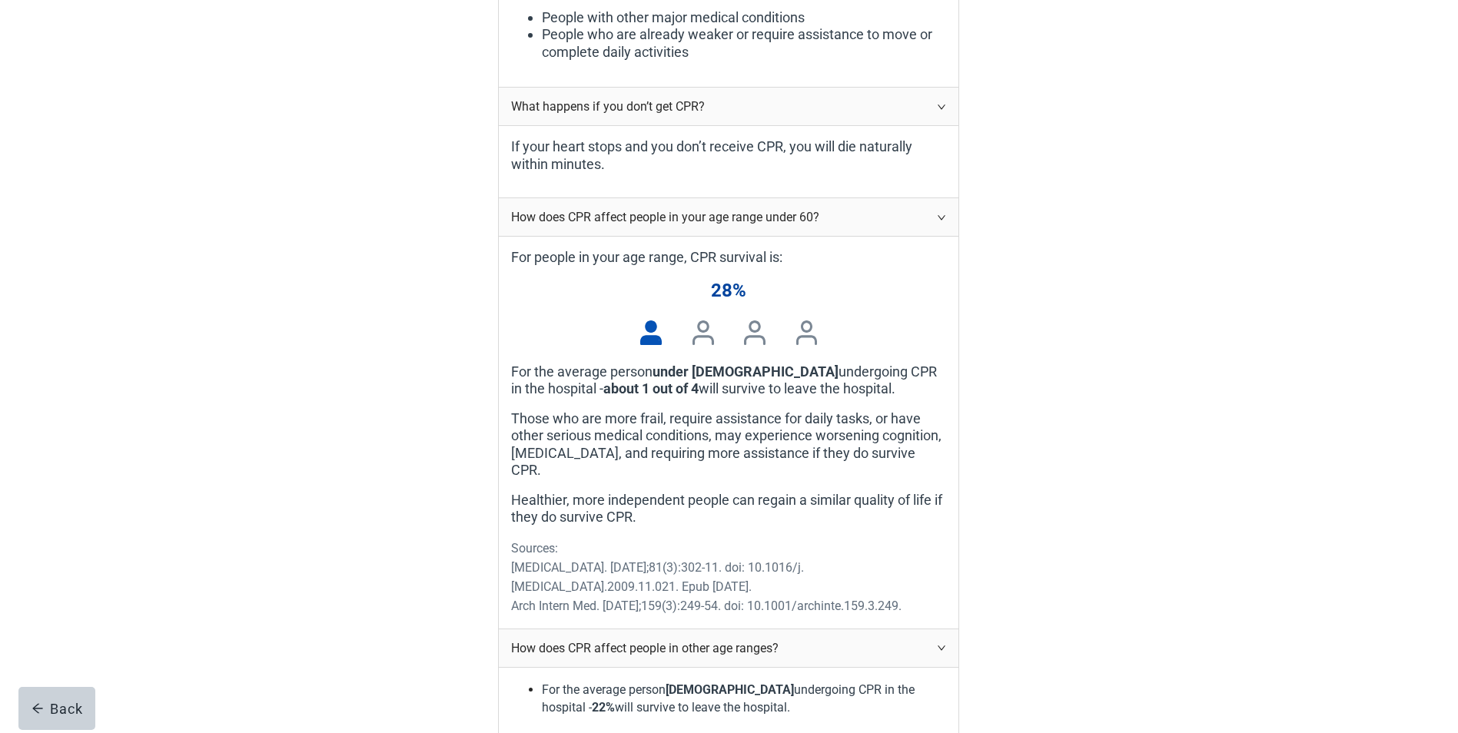
scroll to position [472, 0]
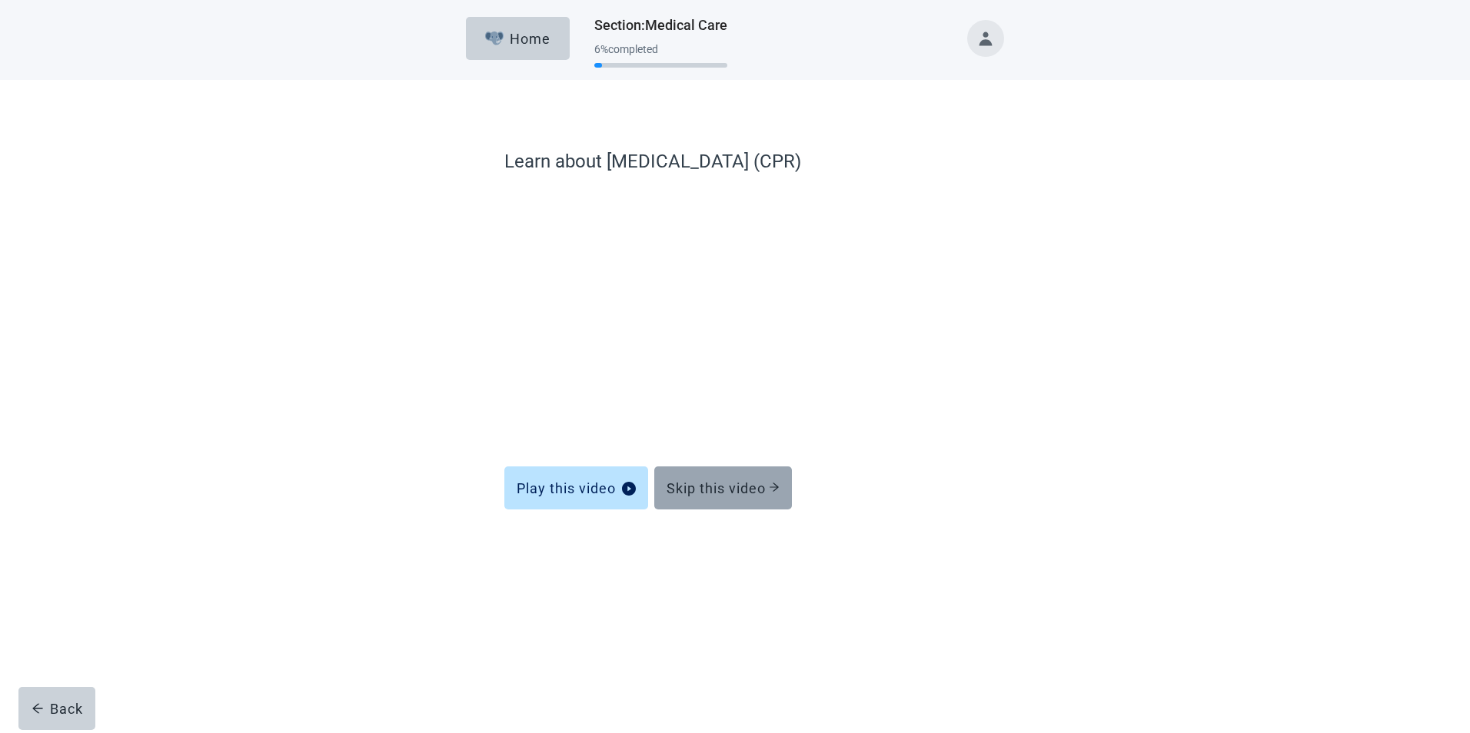
click at [730, 492] on div "Skip this video" at bounding box center [722, 487] width 113 height 15
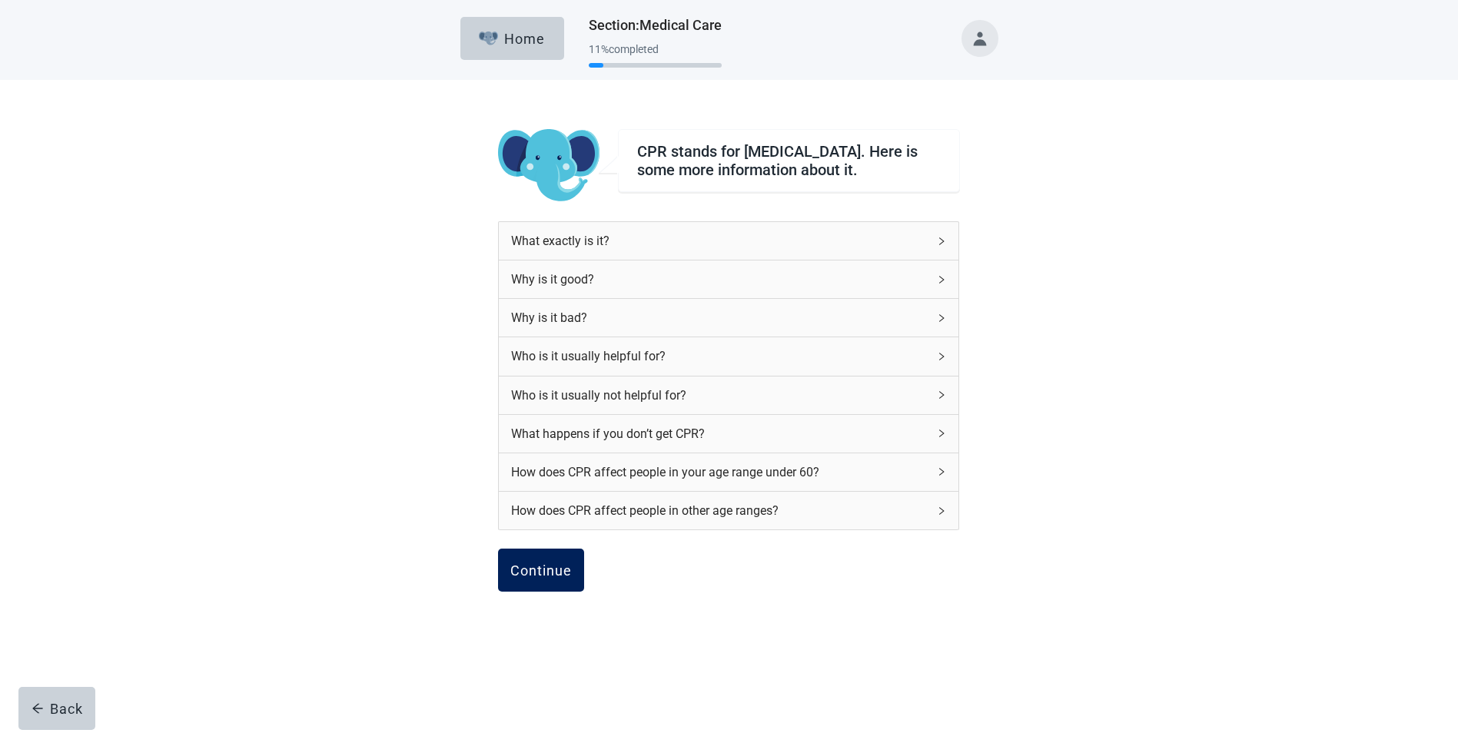
click at [546, 577] on div "Continue" at bounding box center [540, 570] width 61 height 15
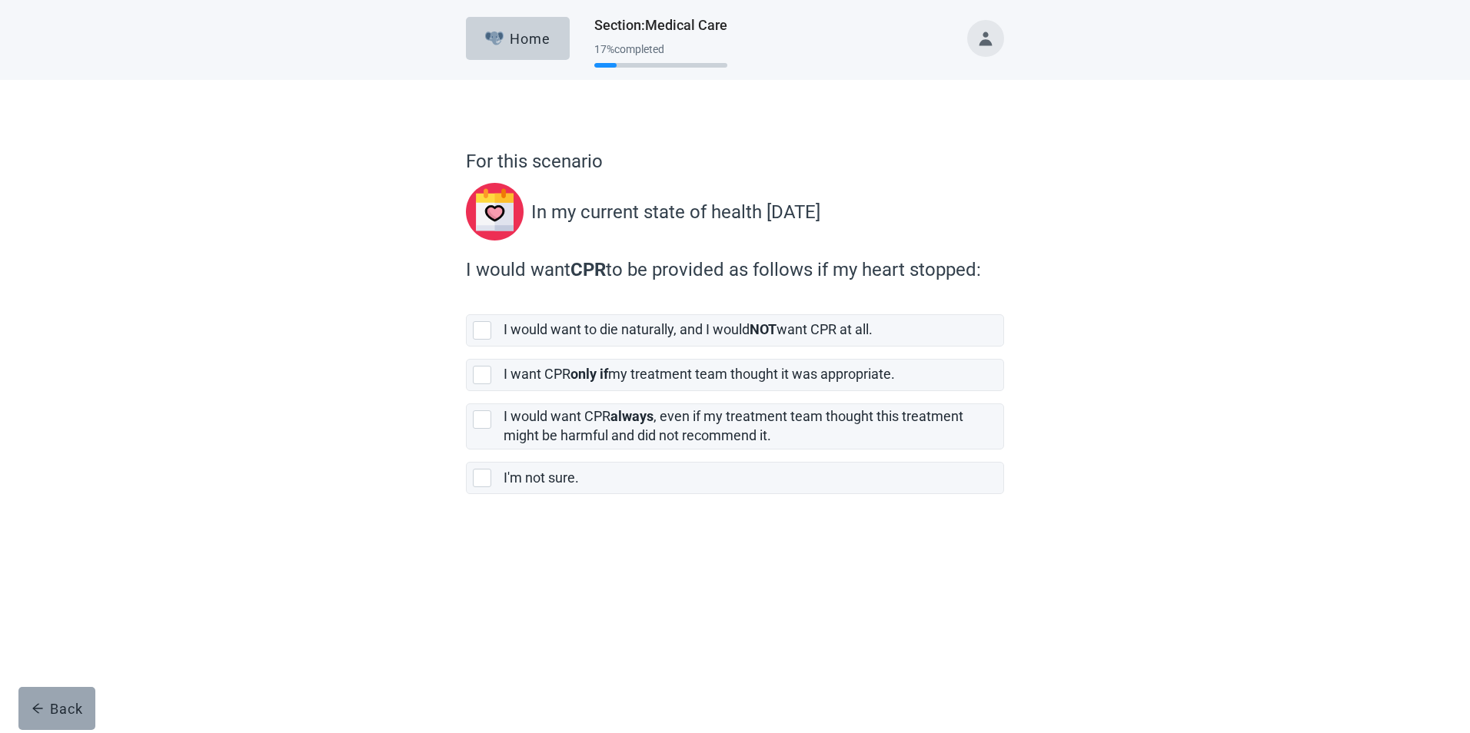
click at [78, 698] on button "Back" at bounding box center [56, 708] width 77 height 43
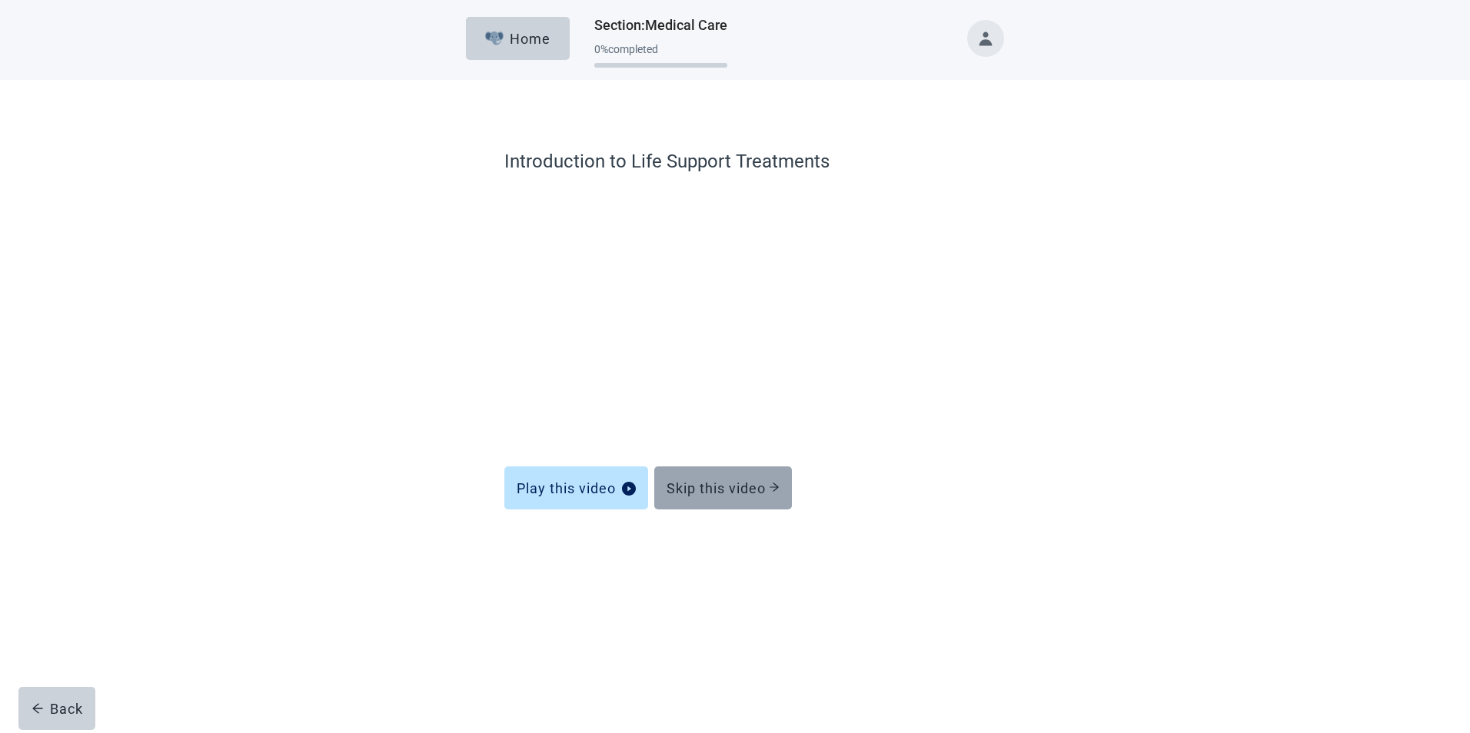
click at [702, 491] on div "Skip this video" at bounding box center [722, 487] width 113 height 15
click at [726, 497] on button "Skip this video" at bounding box center [723, 488] width 138 height 43
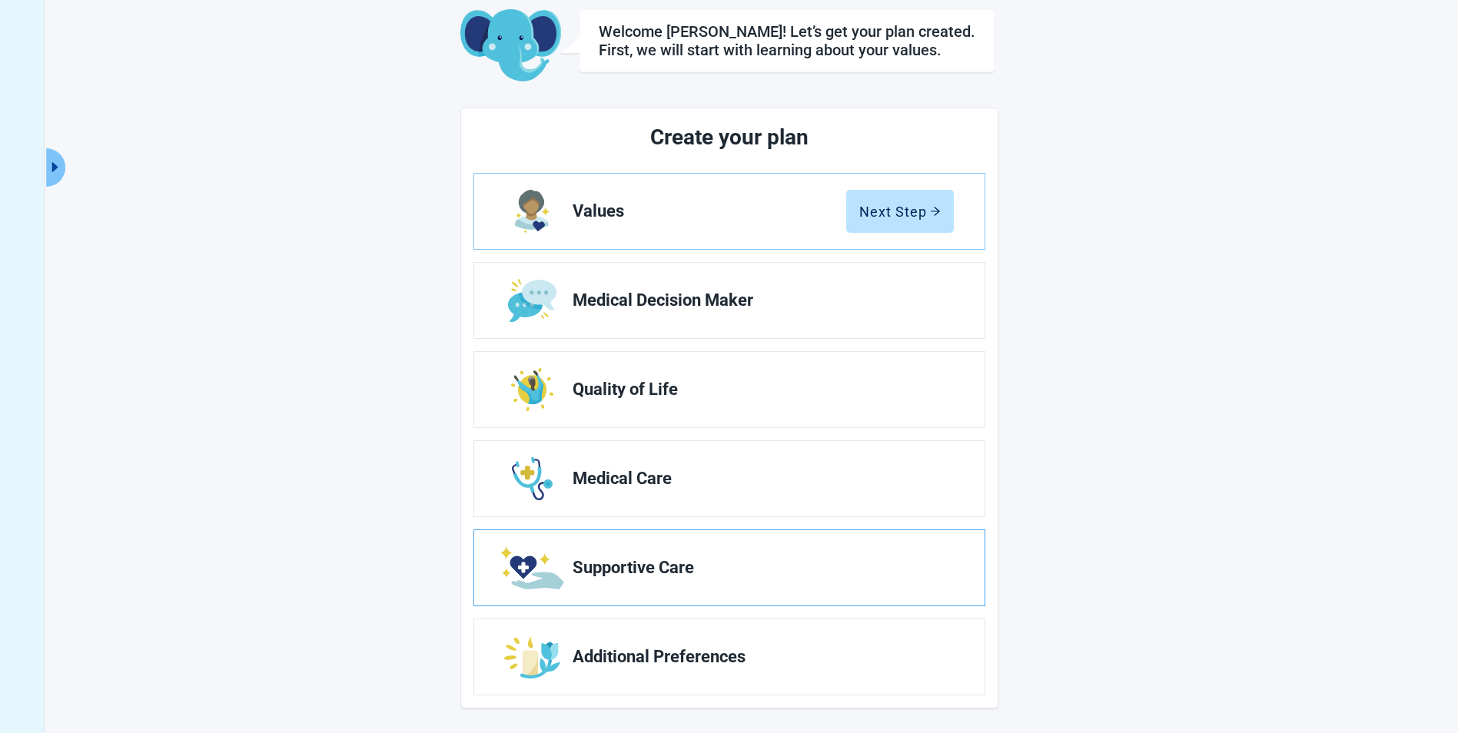
click at [636, 573] on span "Supportive Care" at bounding box center [757, 568] width 369 height 18
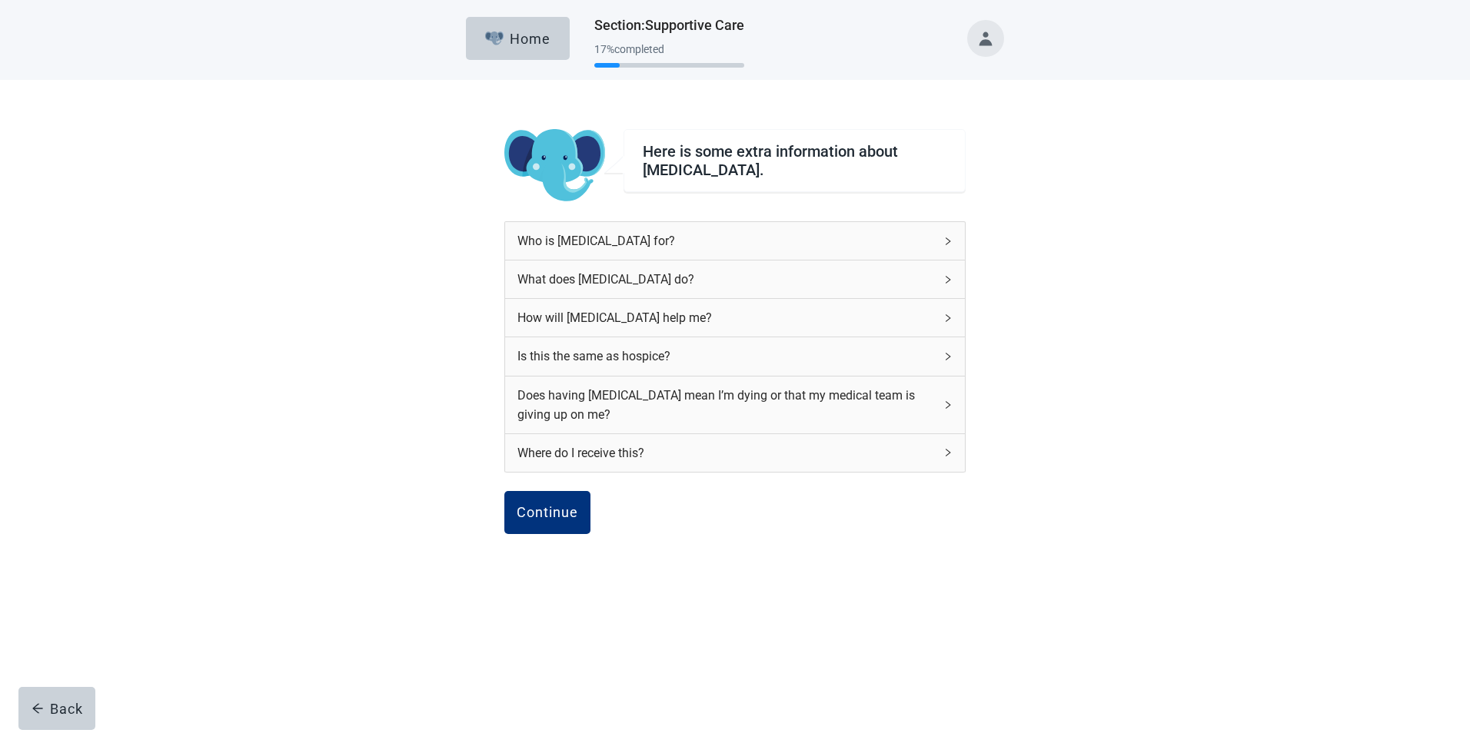
click at [556, 242] on div "Who is [MEDICAL_DATA] for?" at bounding box center [725, 240] width 417 height 19
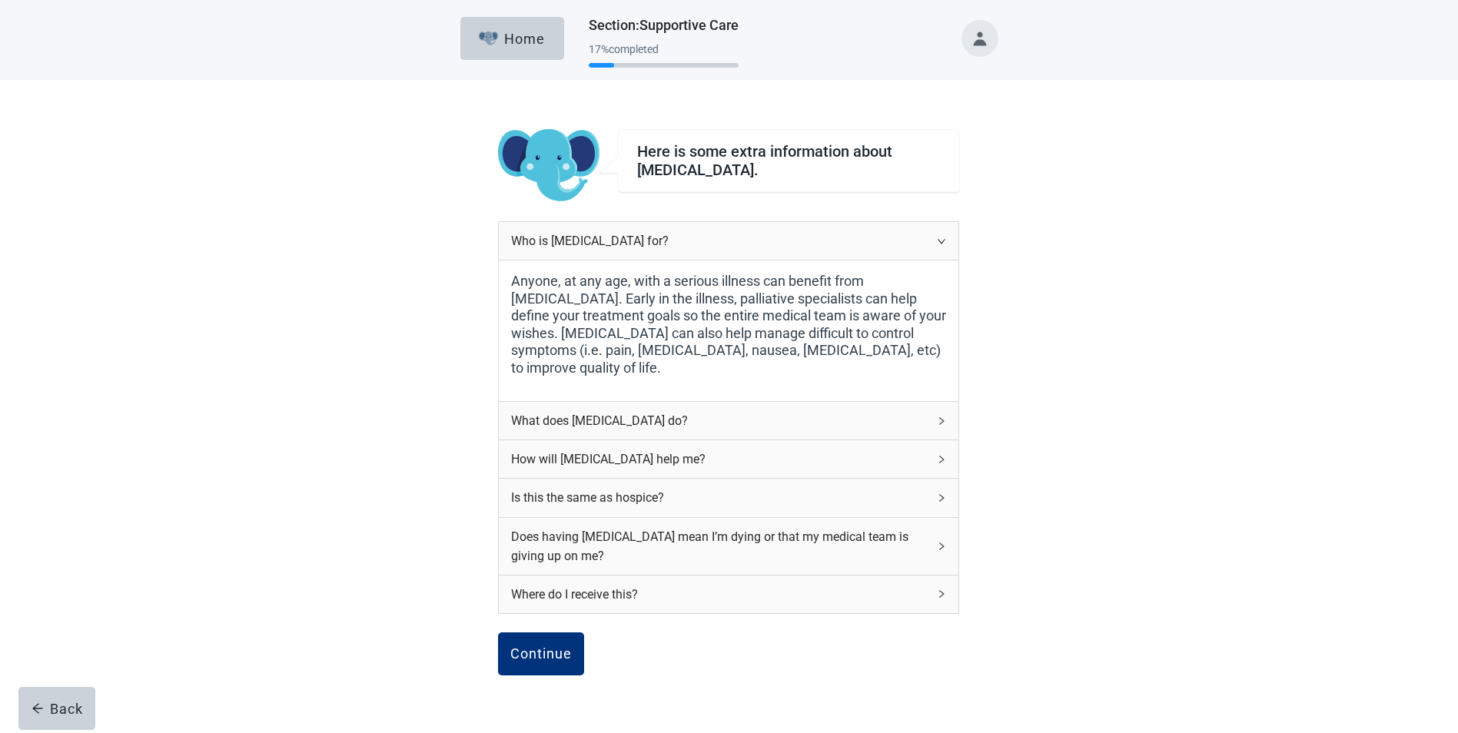
click at [603, 424] on div "What does [MEDICAL_DATA] do?" at bounding box center [719, 420] width 417 height 19
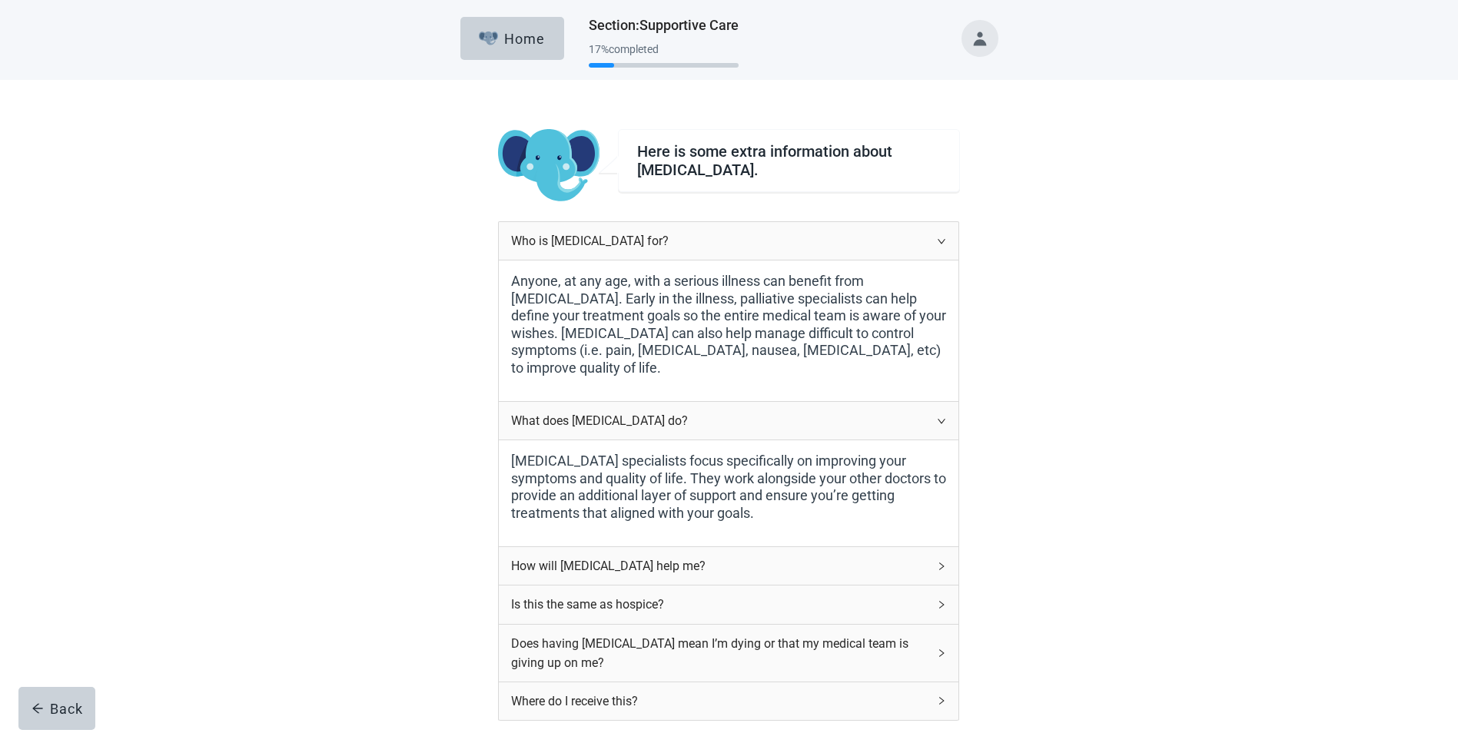
scroll to position [154, 0]
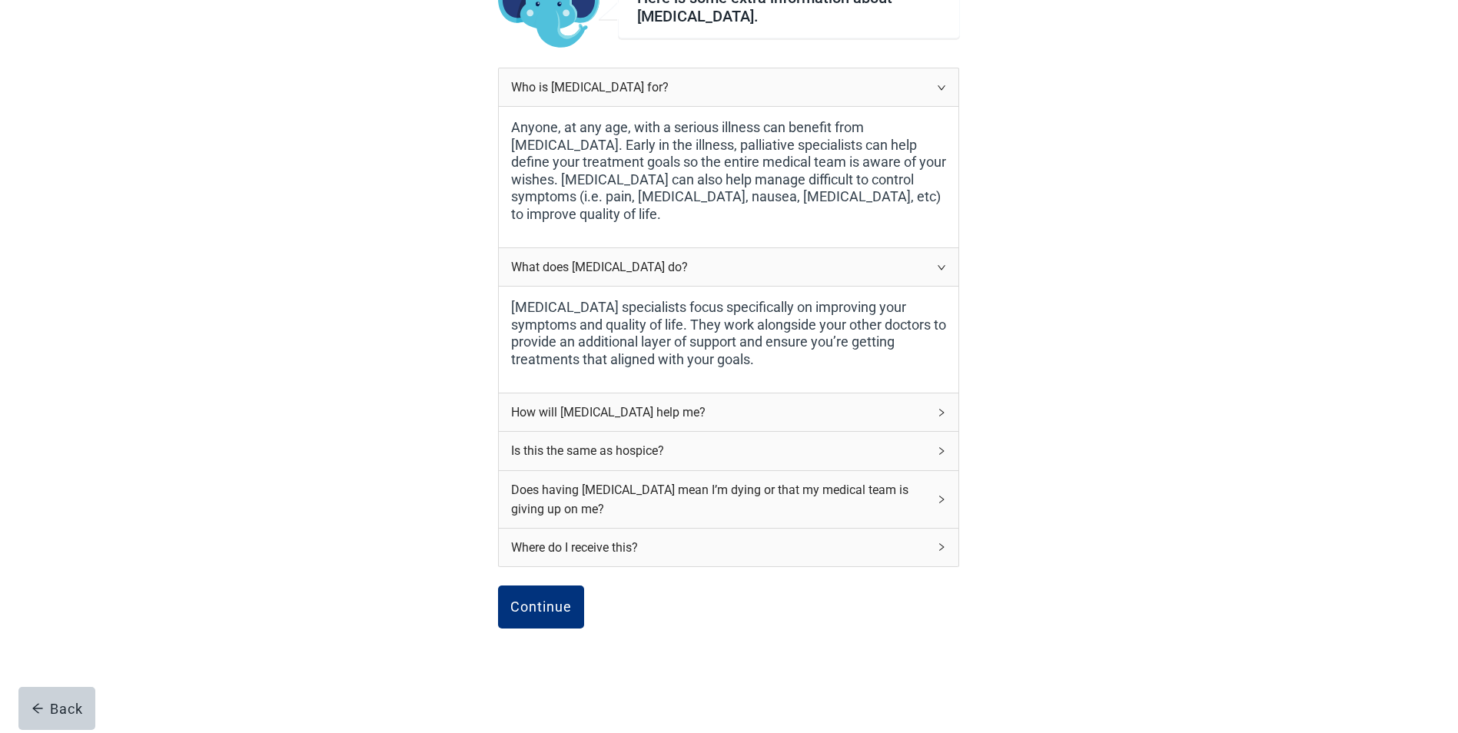
click at [613, 413] on div "How will [MEDICAL_DATA] help me?" at bounding box center [719, 412] width 417 height 19
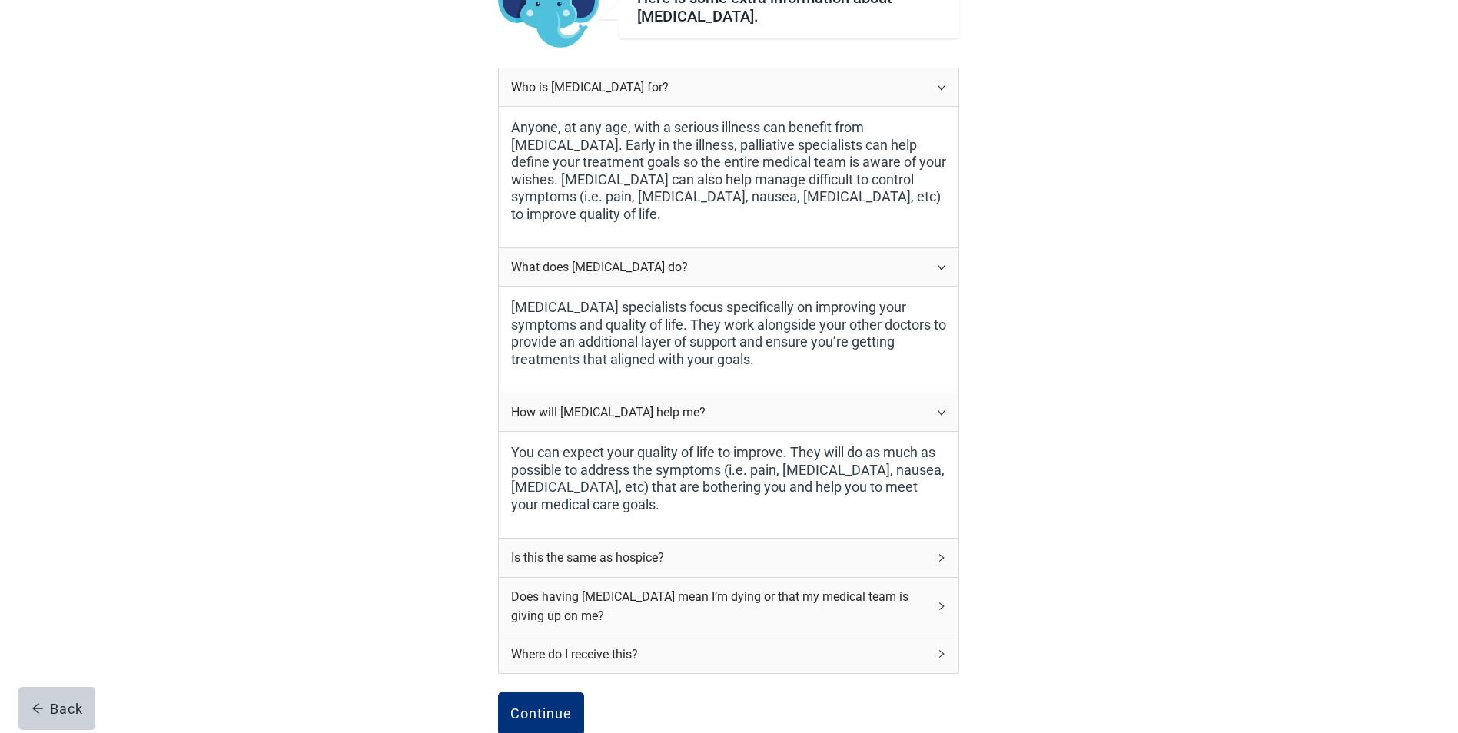
scroll to position [231, 0]
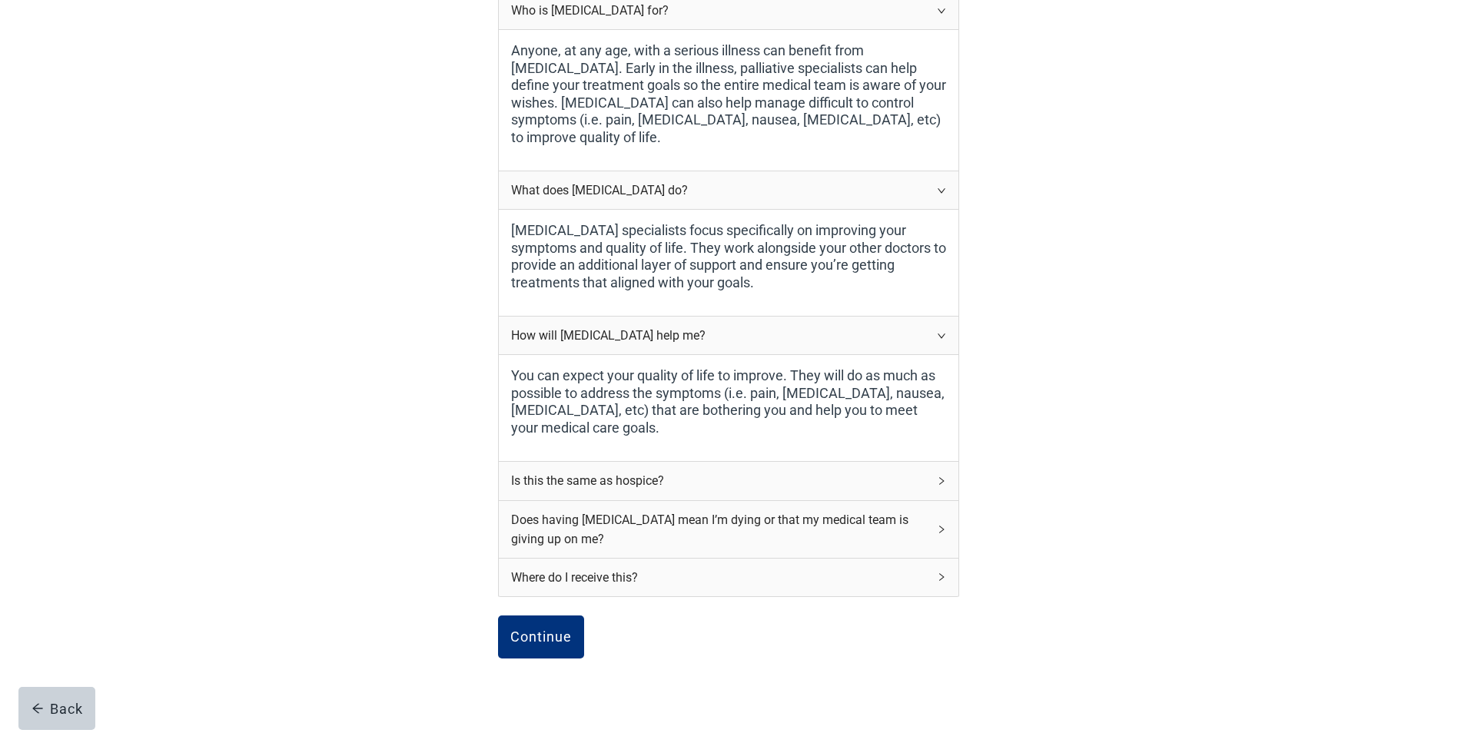
click at [604, 476] on div "Is this the same as hospice?" at bounding box center [719, 480] width 417 height 19
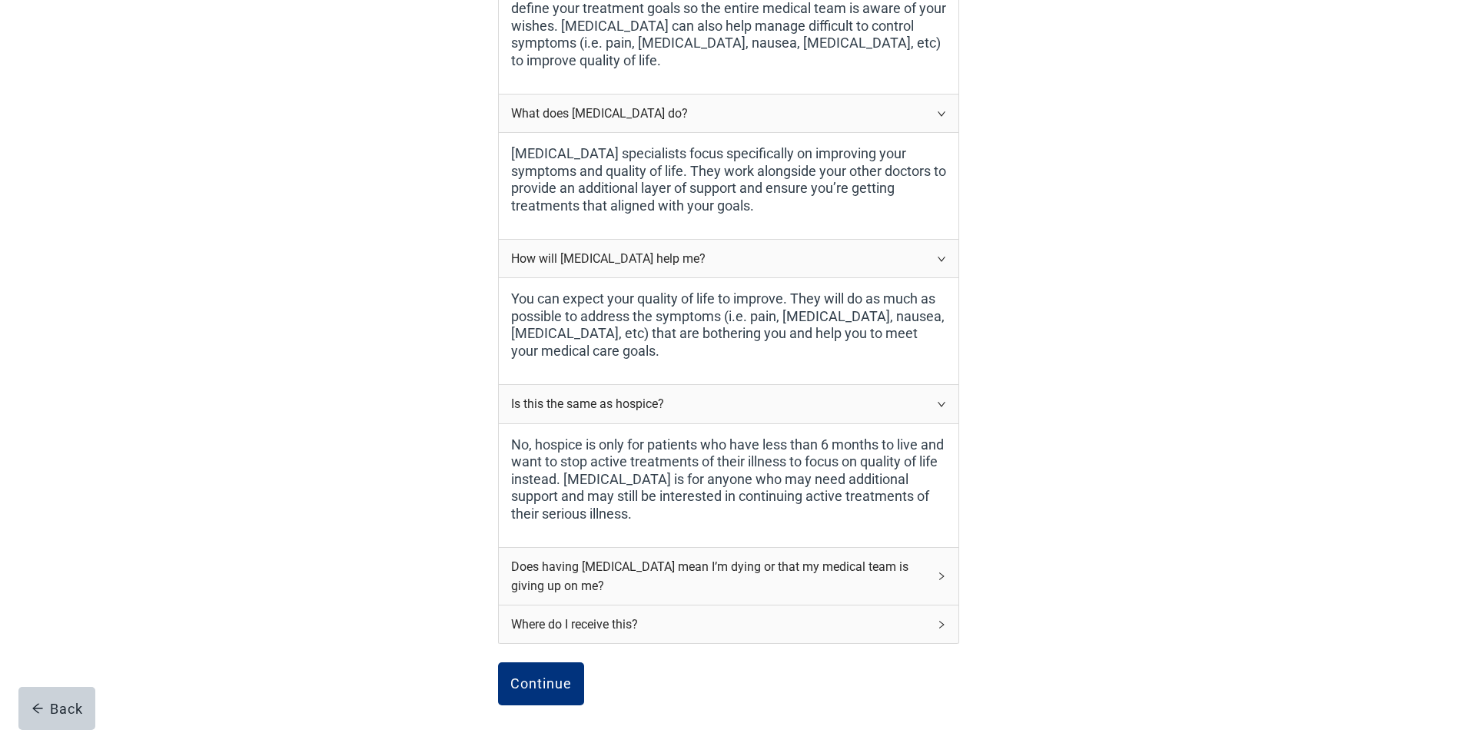
scroll to position [384, 0]
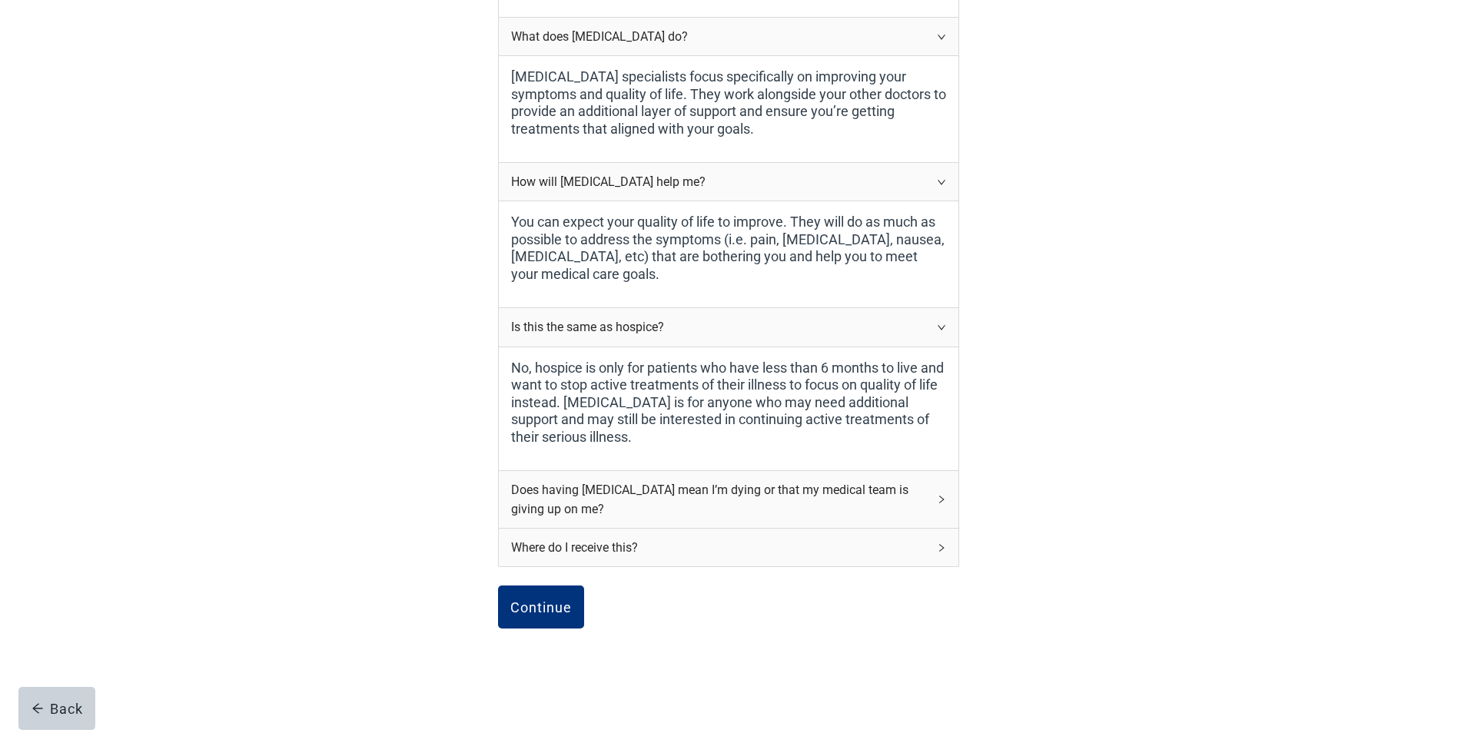
click at [650, 498] on div "Does having [MEDICAL_DATA] mean I’m dying or that my medical team is giving up …" at bounding box center [719, 499] width 417 height 38
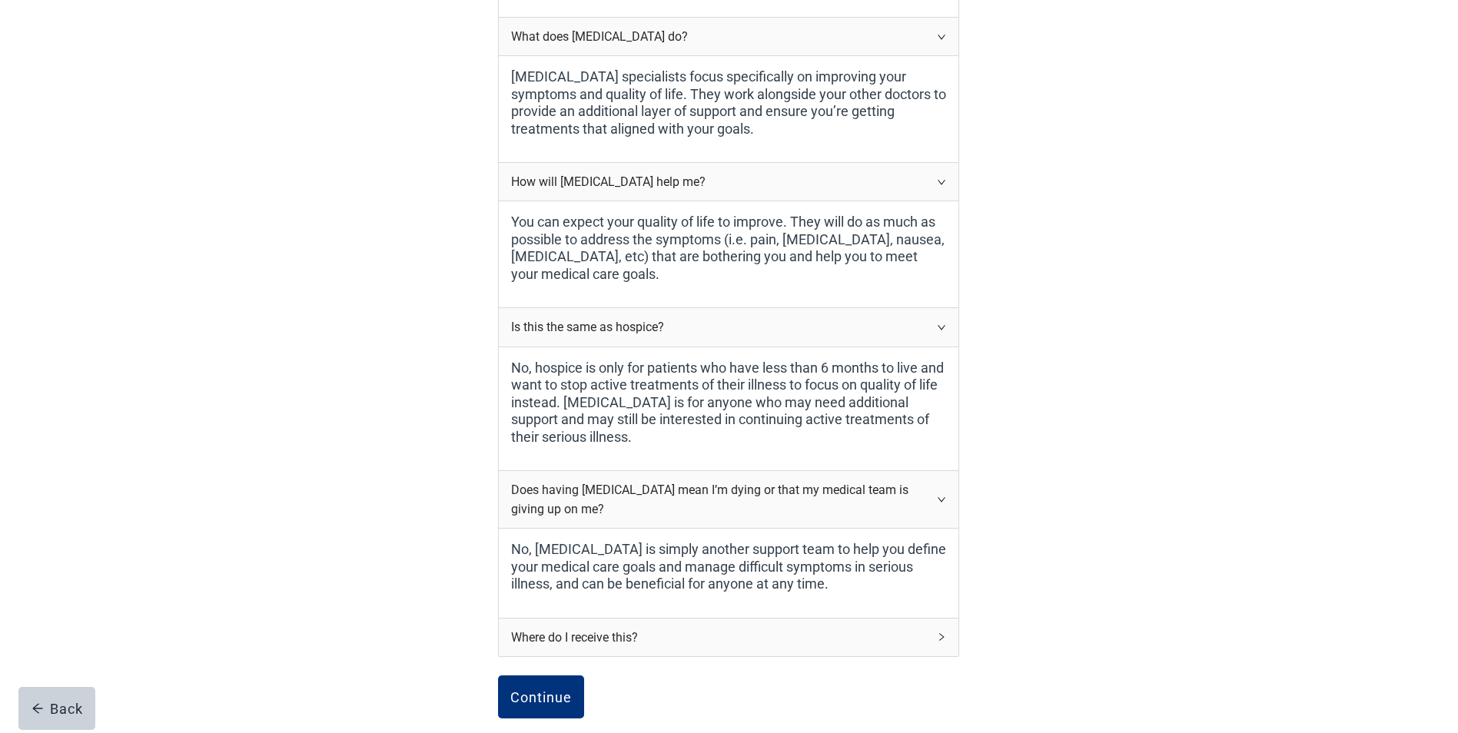
scroll to position [511, 0]
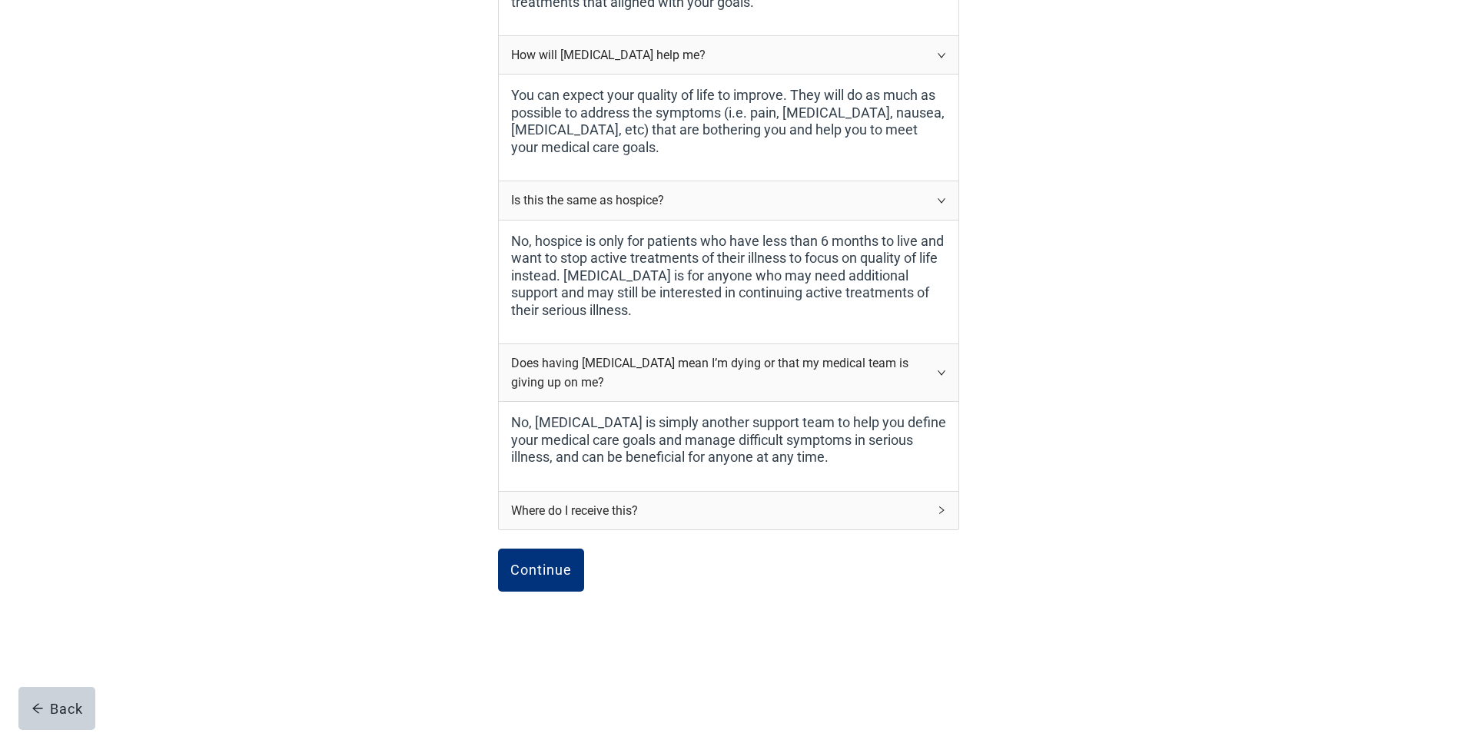
click at [585, 513] on div "Where do I receive this?" at bounding box center [719, 510] width 417 height 19
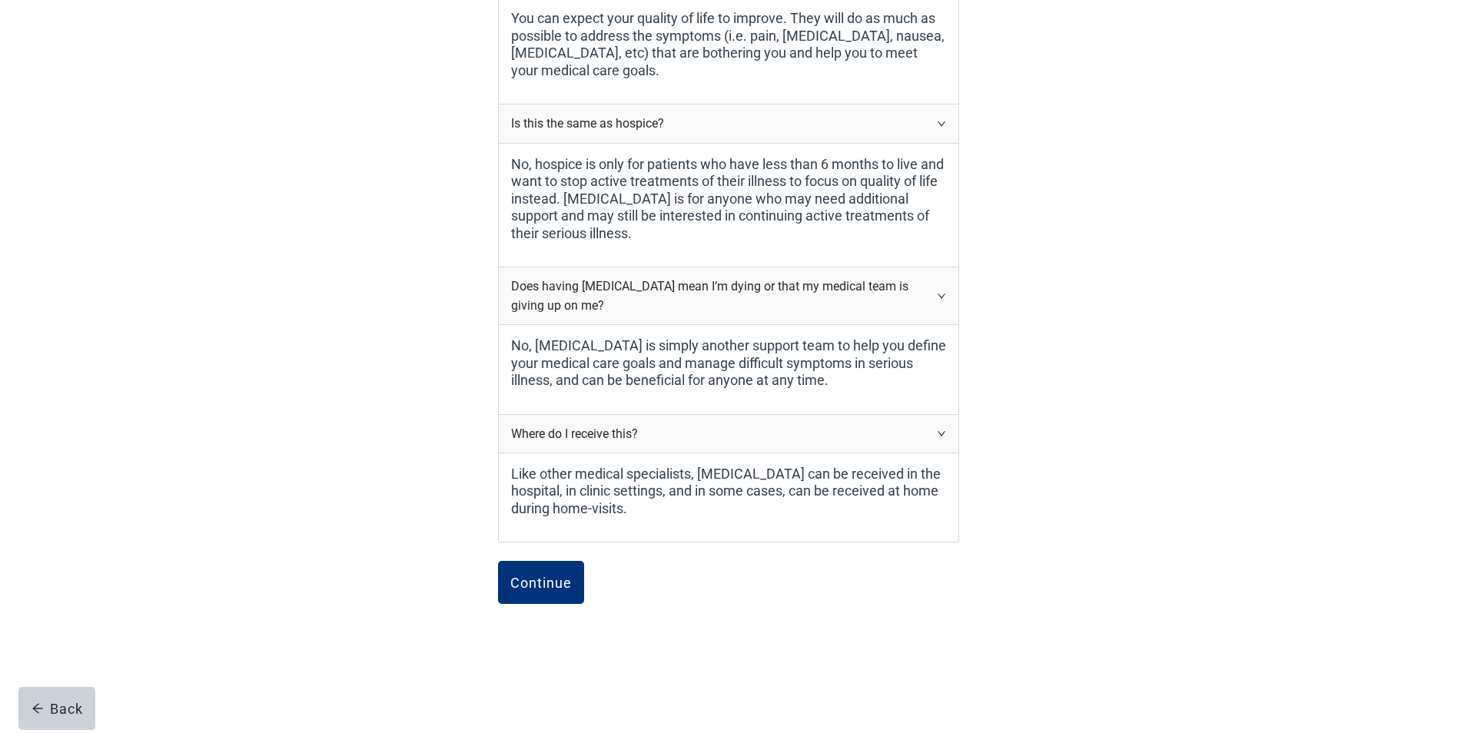
scroll to position [600, 0]
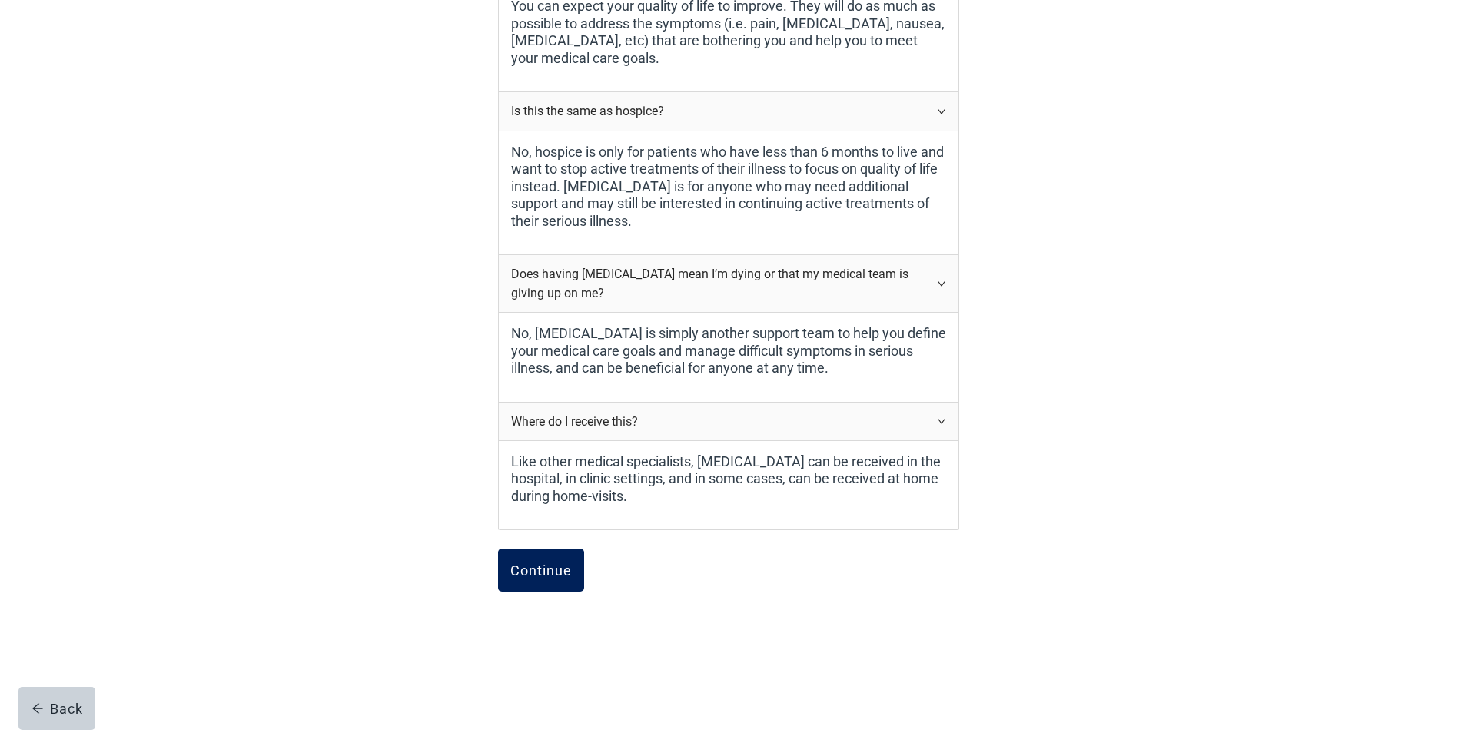
click at [551, 570] on div "Continue" at bounding box center [540, 570] width 61 height 15
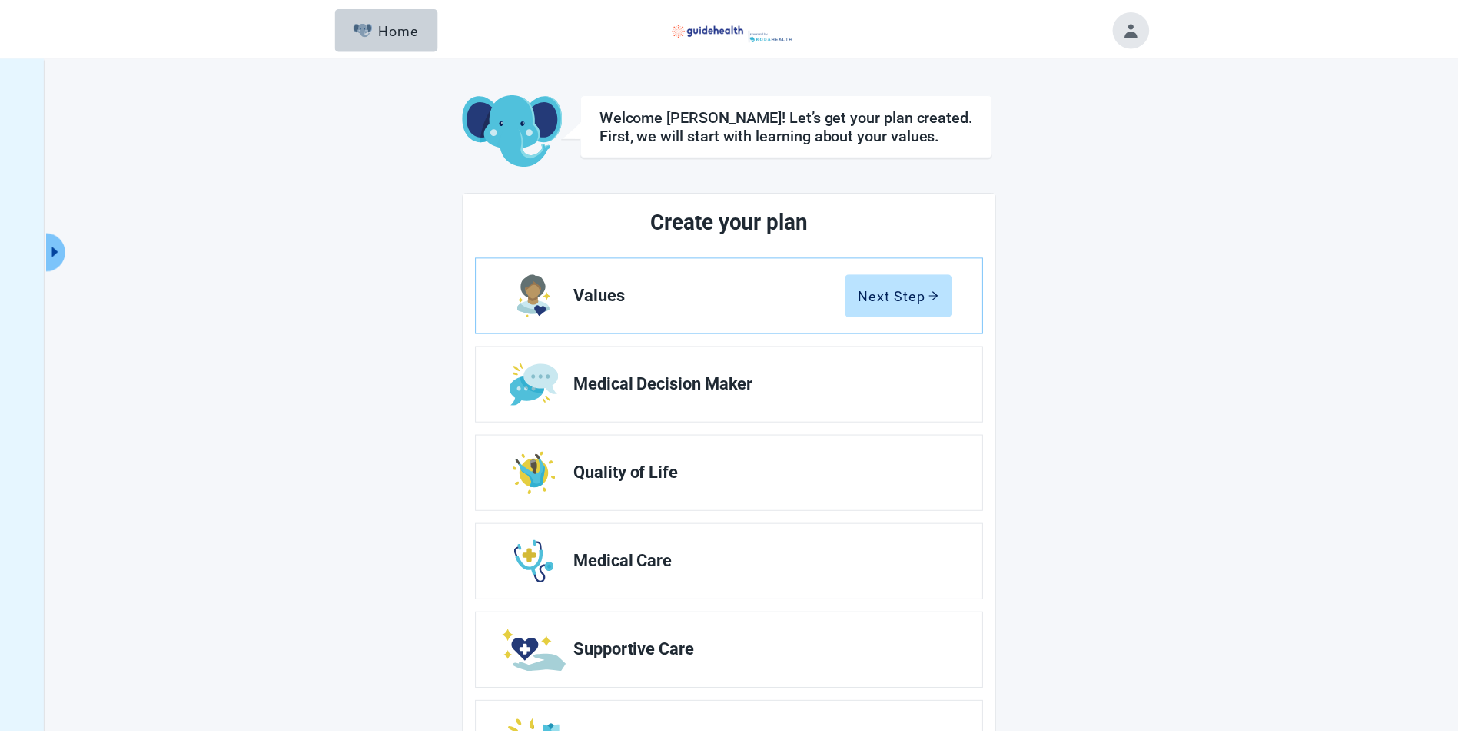
scroll to position [84, 0]
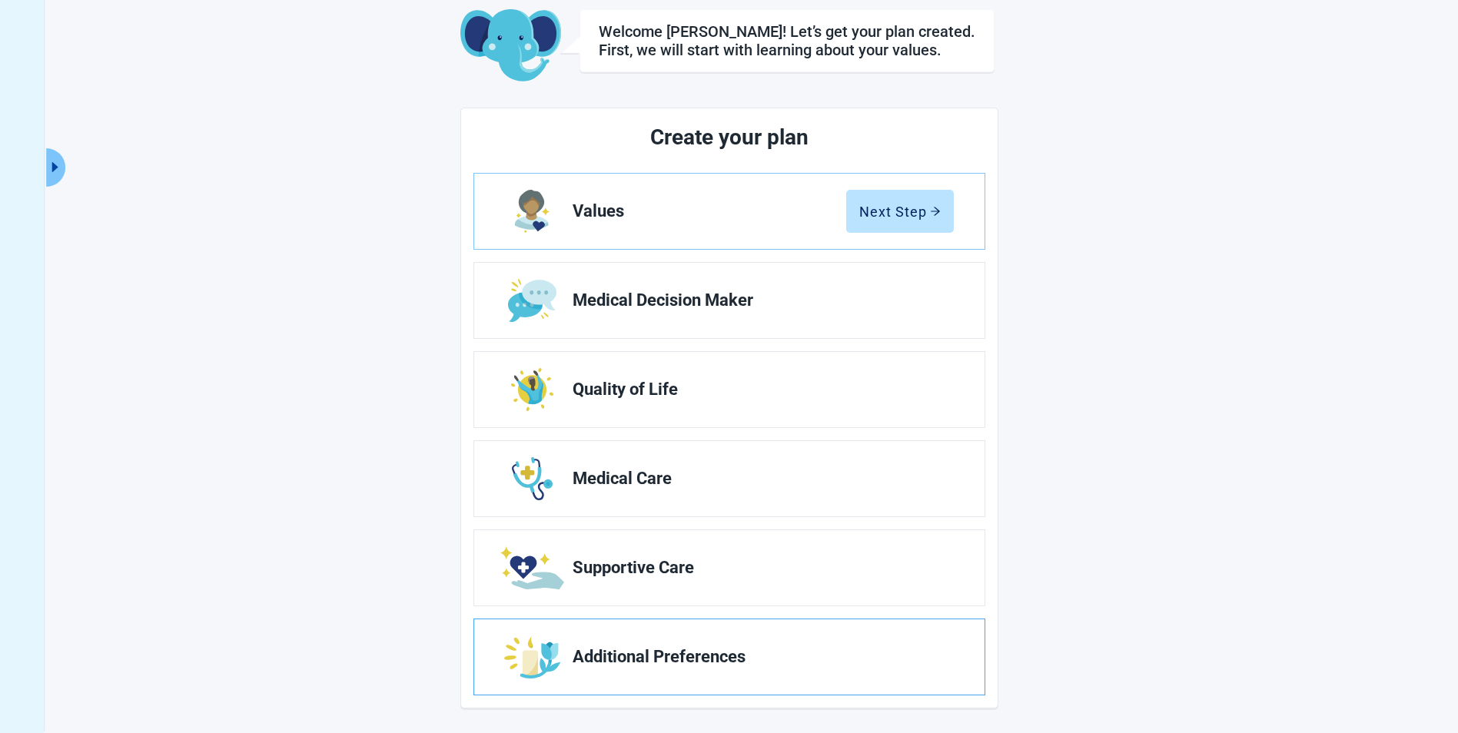
click at [679, 656] on span "Additional Preferences" at bounding box center [757, 657] width 369 height 18
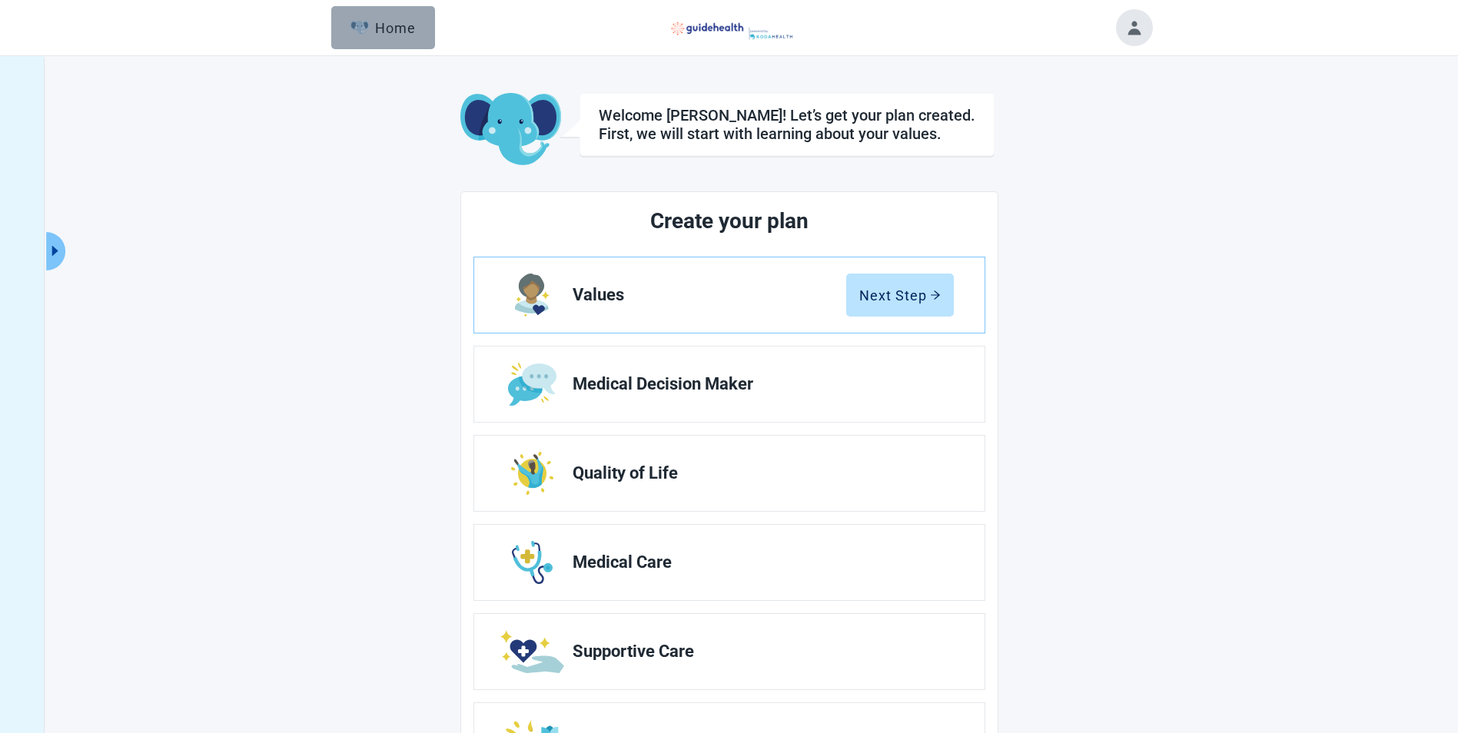
click at [371, 32] on div "Home" at bounding box center [383, 27] width 66 height 15
click at [52, 254] on icon "caret-right" at bounding box center [55, 251] width 6 height 10
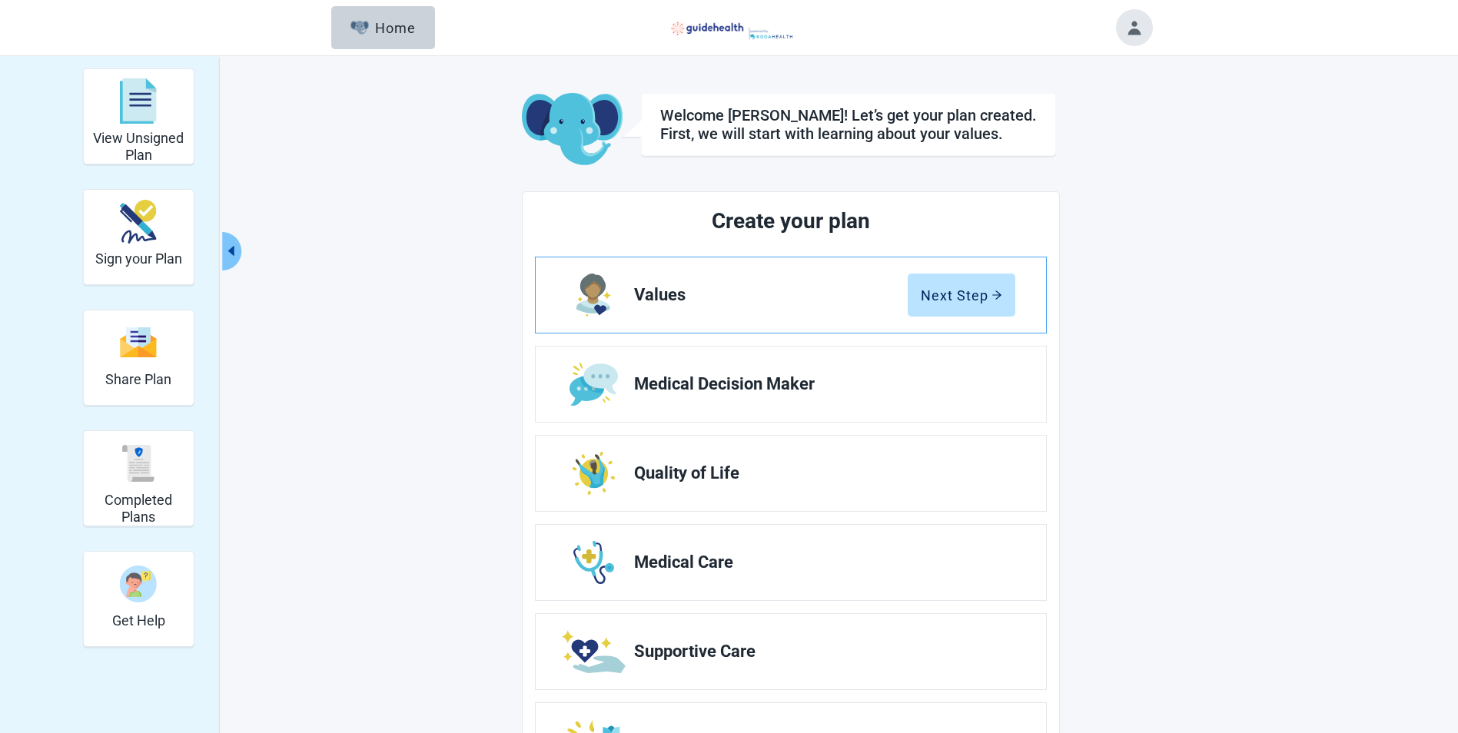
click at [713, 304] on span "Values" at bounding box center [771, 295] width 274 height 18
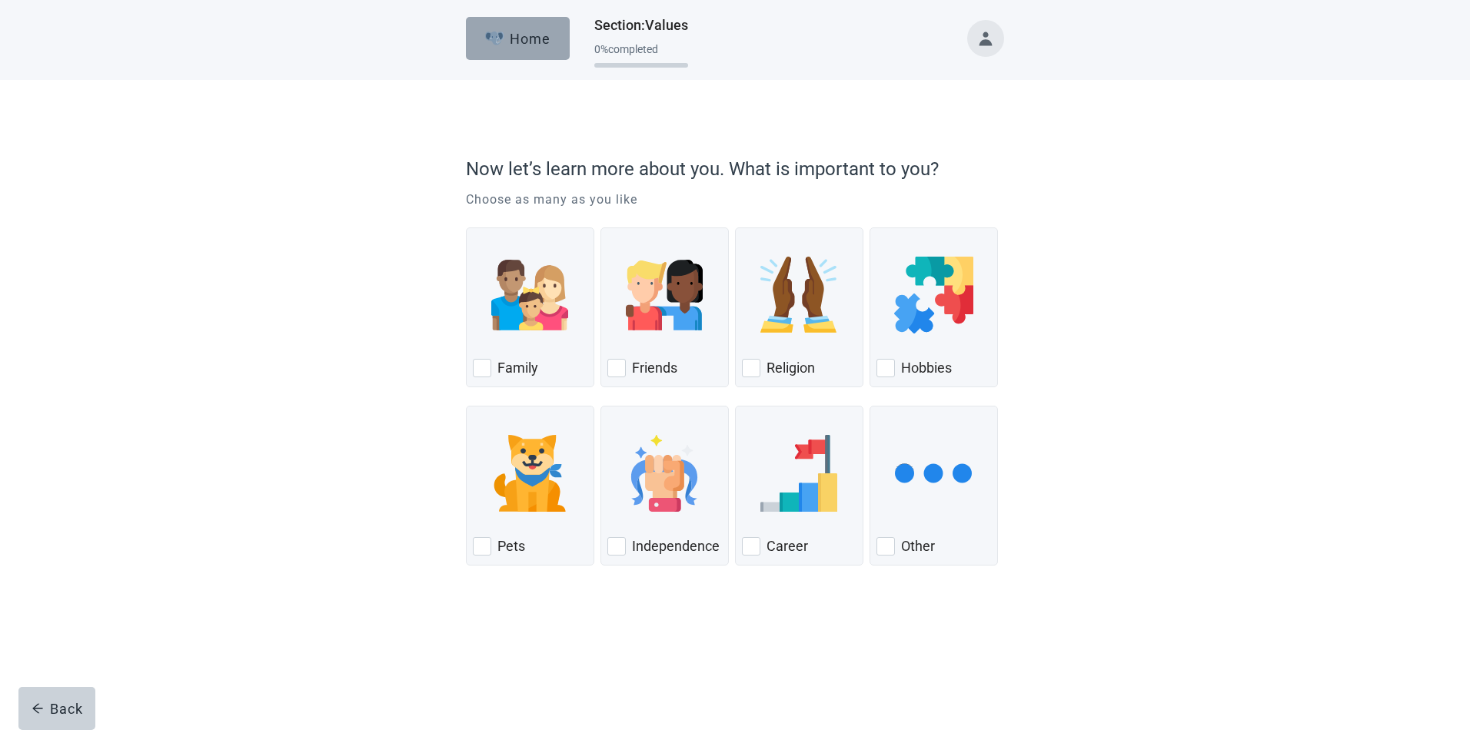
click at [518, 41] on div "Home" at bounding box center [518, 38] width 66 height 15
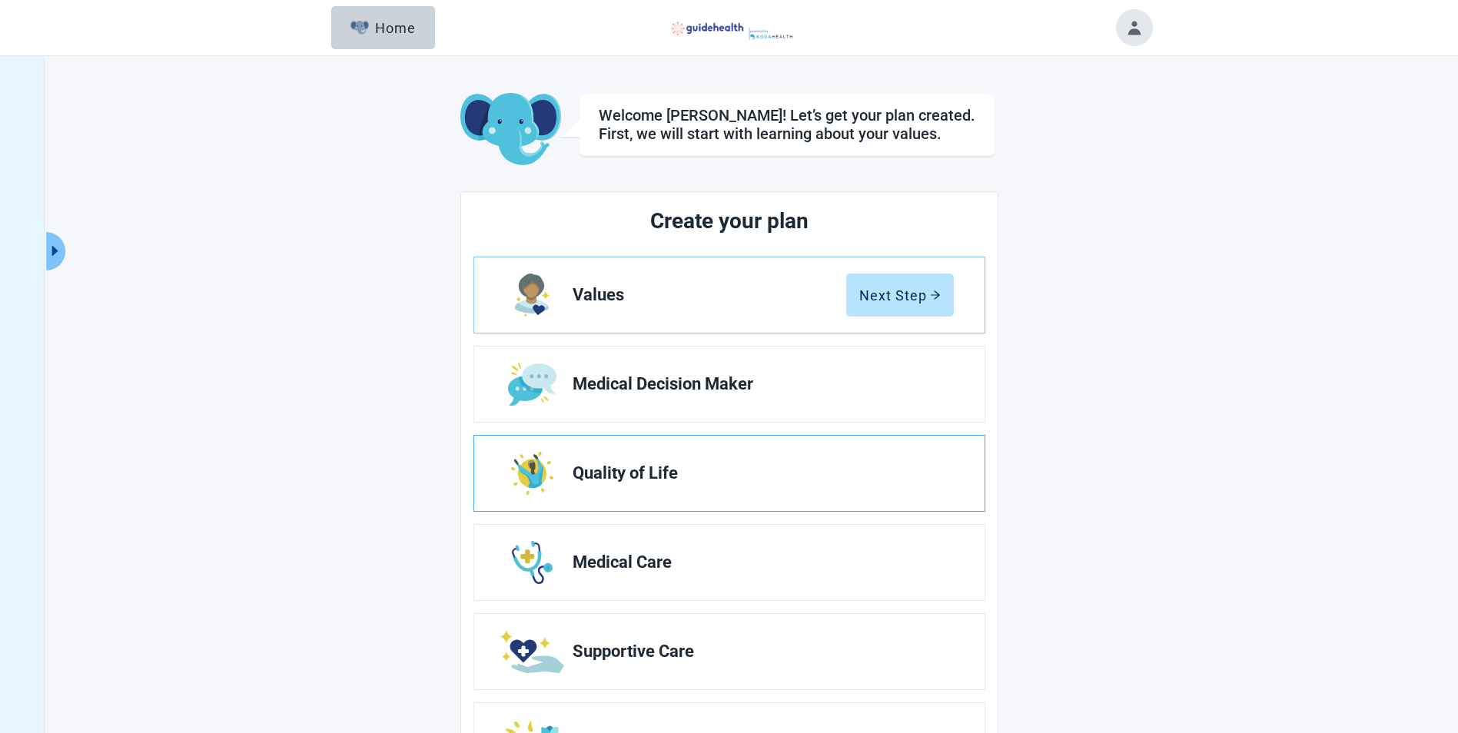
click at [649, 485] on link "Quality of Life" at bounding box center [729, 473] width 510 height 75
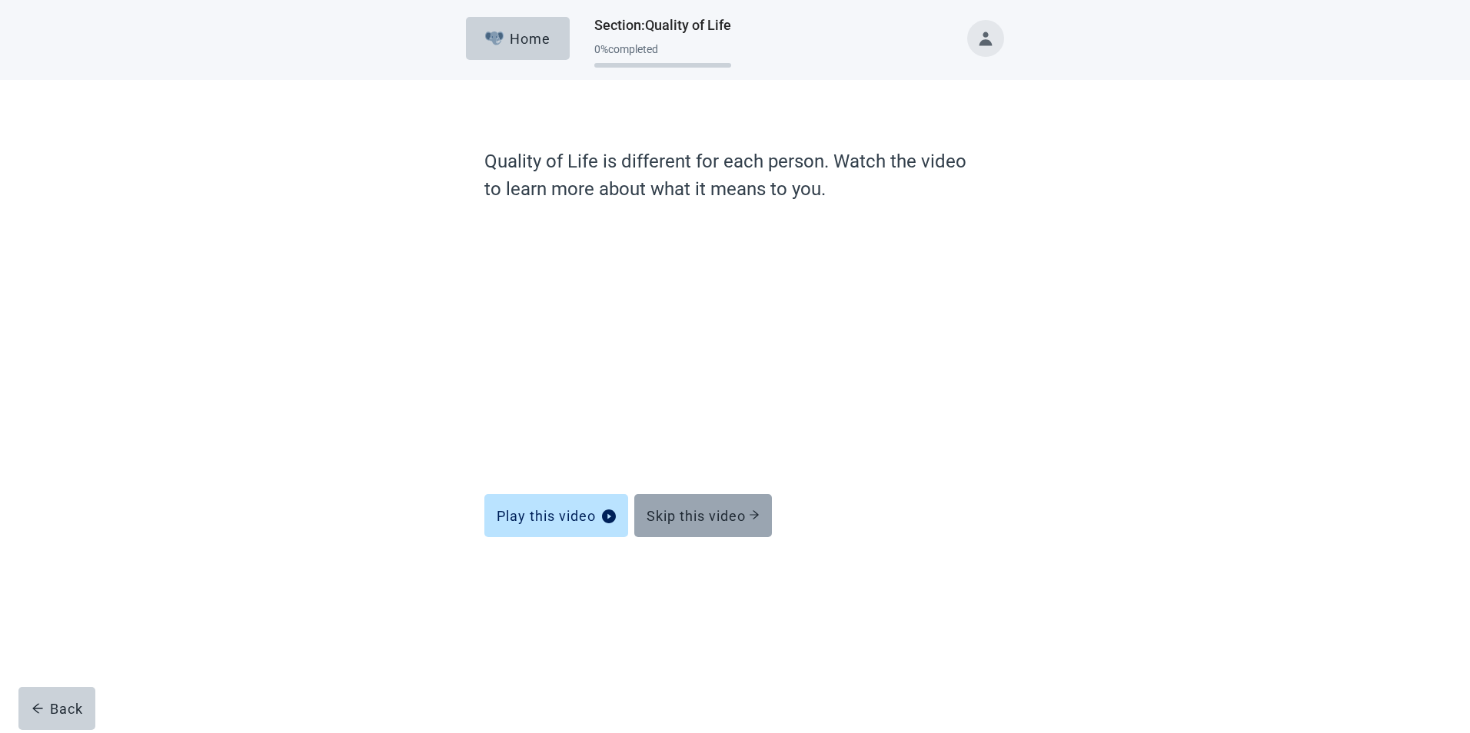
click at [692, 522] on div "Skip this video" at bounding box center [702, 515] width 113 height 15
